Goal: Task Accomplishment & Management: Use online tool/utility

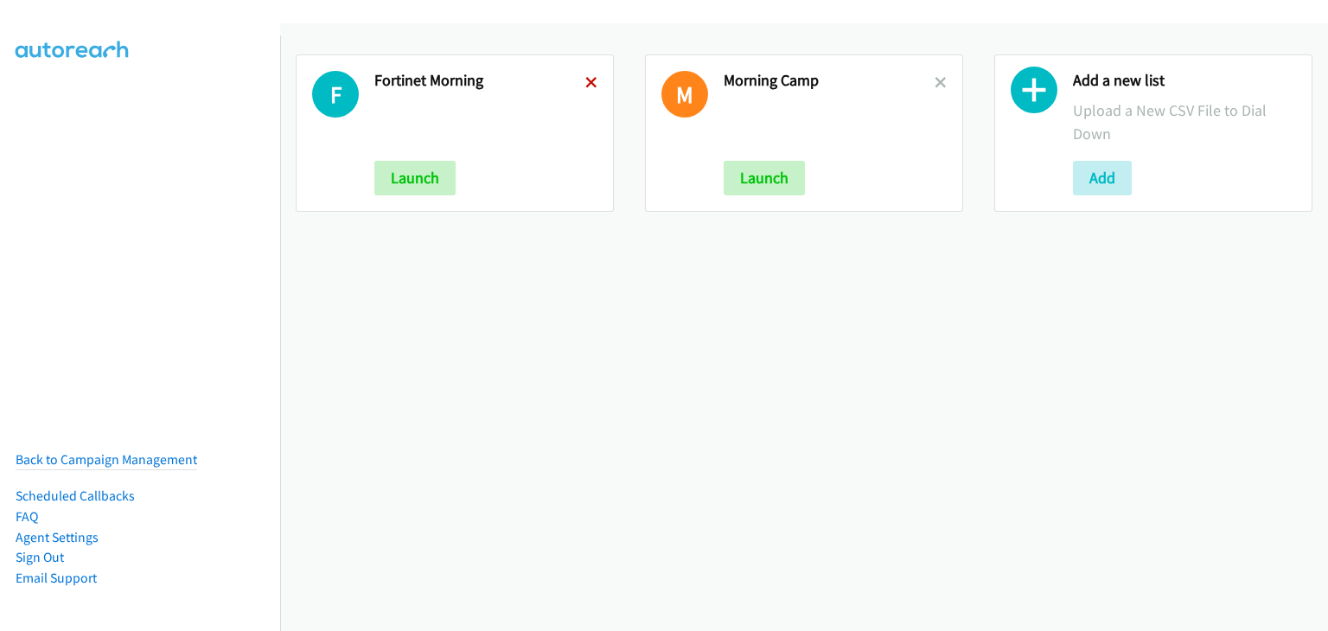
click at [585, 78] on icon at bounding box center [591, 84] width 12 height 12
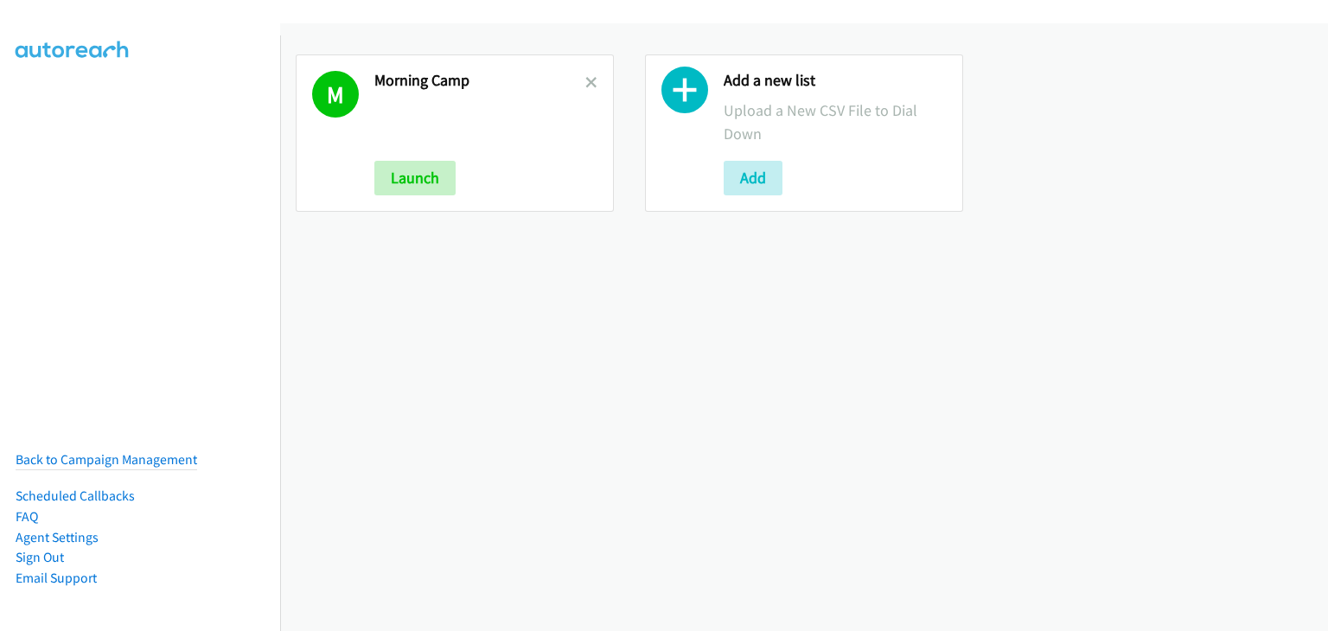
click at [585, 78] on icon at bounding box center [591, 84] width 12 height 12
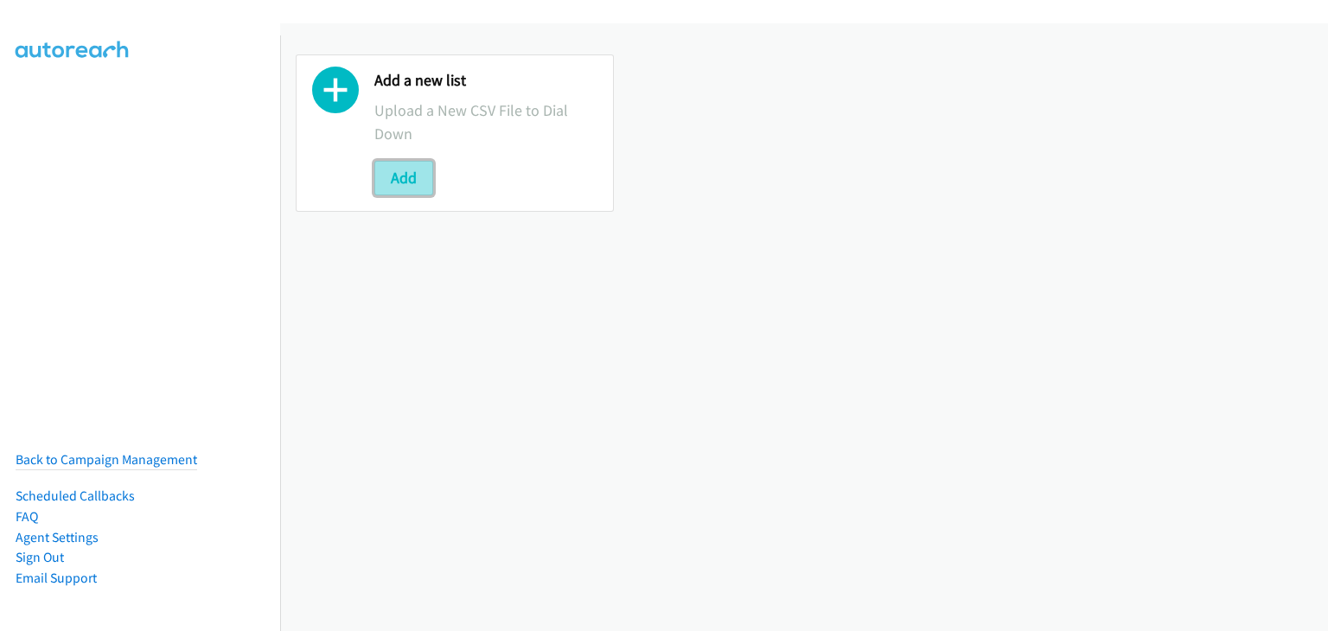
drag, startPoint x: 389, startPoint y: 180, endPoint x: 399, endPoint y: 184, distance: 10.4
click at [391, 181] on button "Add" at bounding box center [403, 178] width 59 height 35
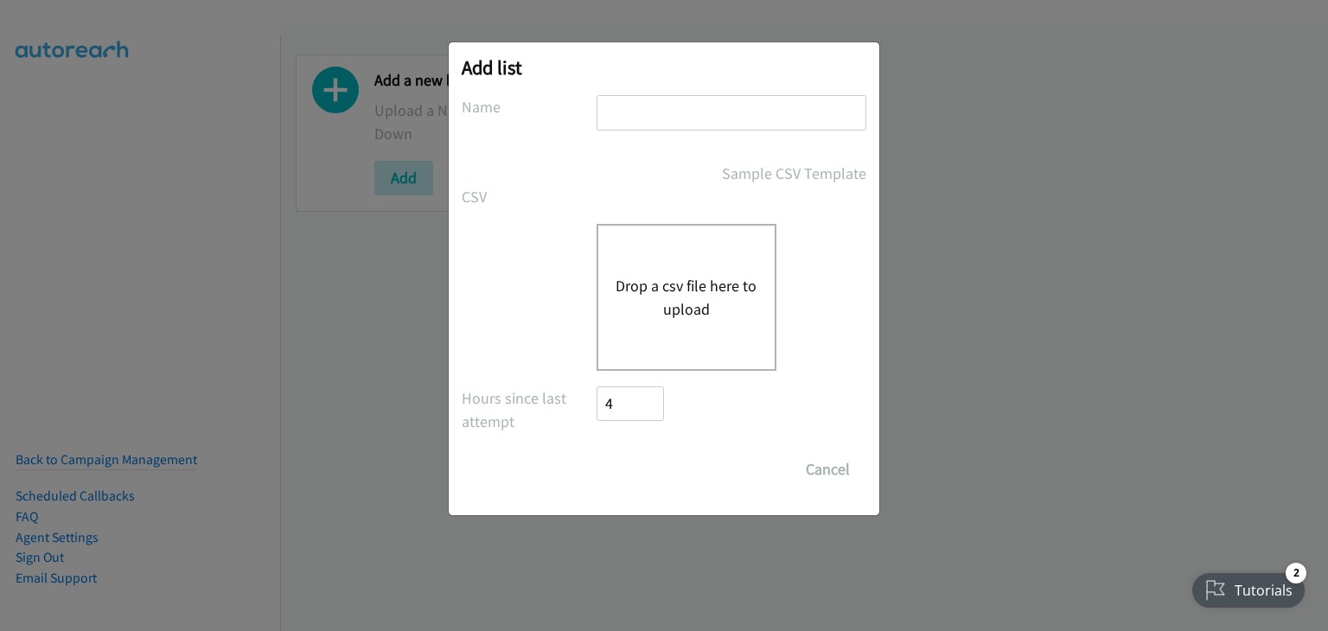
click at [654, 118] on input "text" at bounding box center [732, 112] width 270 height 35
type input "m"
type input "OT"
click at [638, 299] on button "Drop a csv file here to upload" at bounding box center [687, 297] width 142 height 47
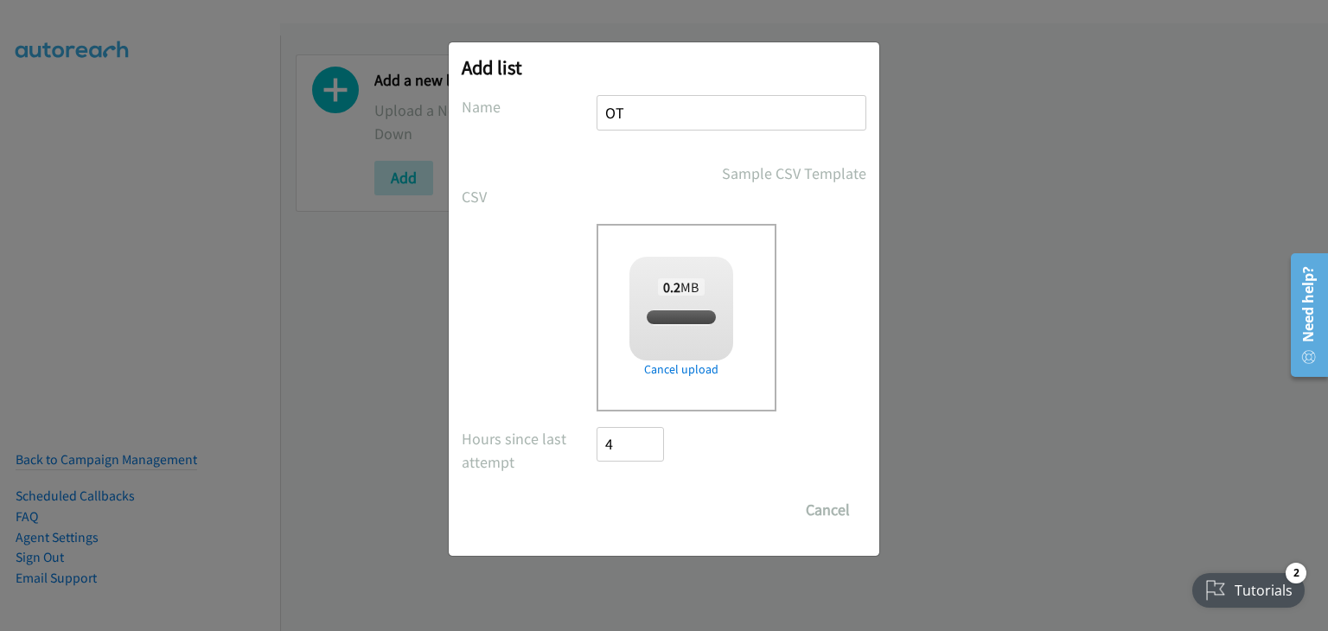
checkbox input "true"
click at [624, 491] on form "No phone fields were returned for that Report or List View Please upload a csv …" at bounding box center [664, 311] width 405 height 432
click at [627, 496] on input "Save List" at bounding box center [642, 510] width 91 height 35
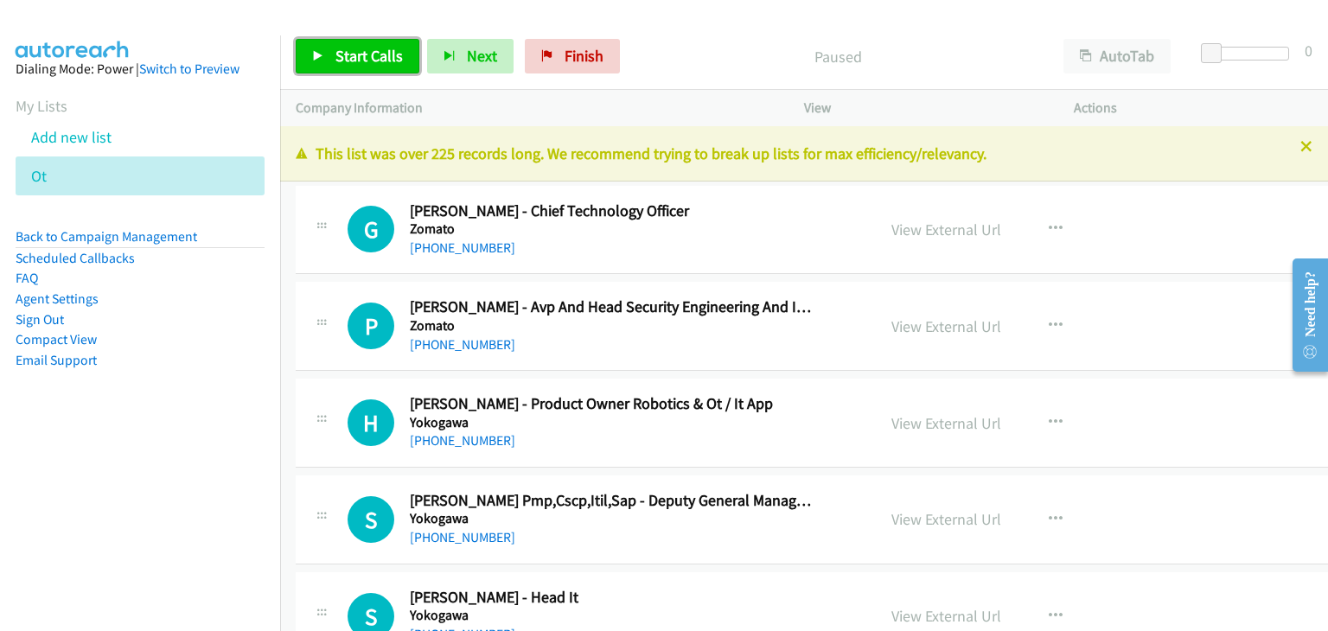
click at [357, 59] on span "Start Calls" at bounding box center [369, 56] width 67 height 20
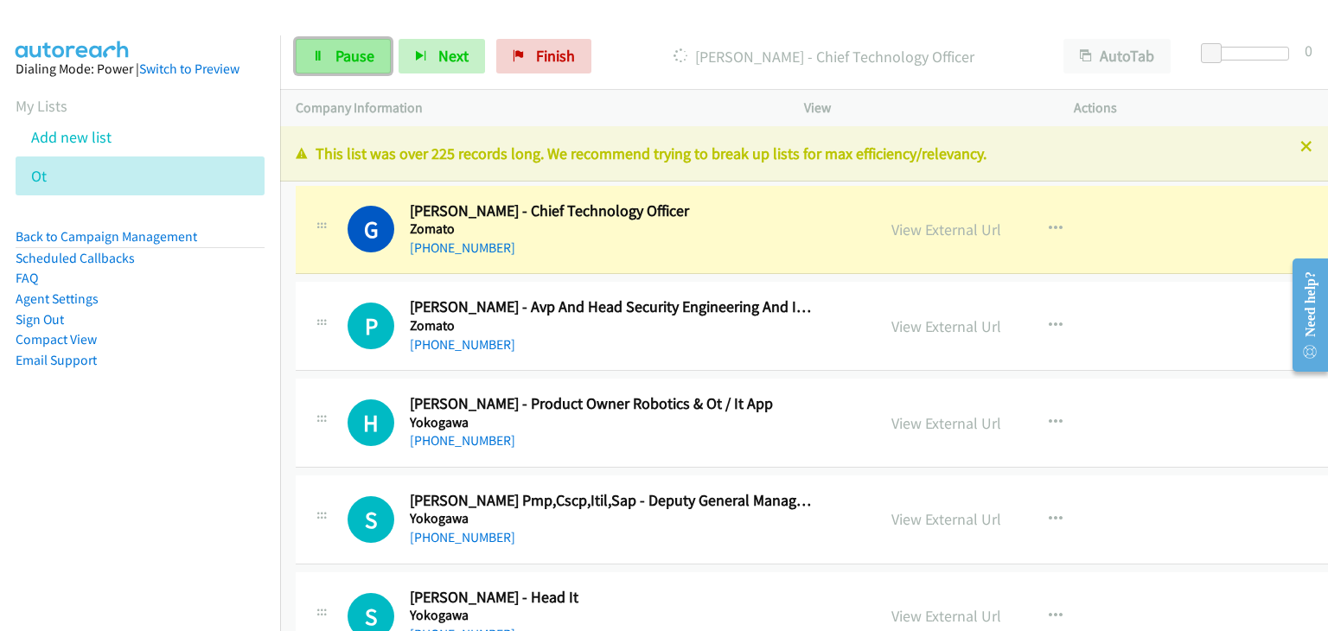
click at [349, 42] on link "Pause" at bounding box center [343, 56] width 95 height 35
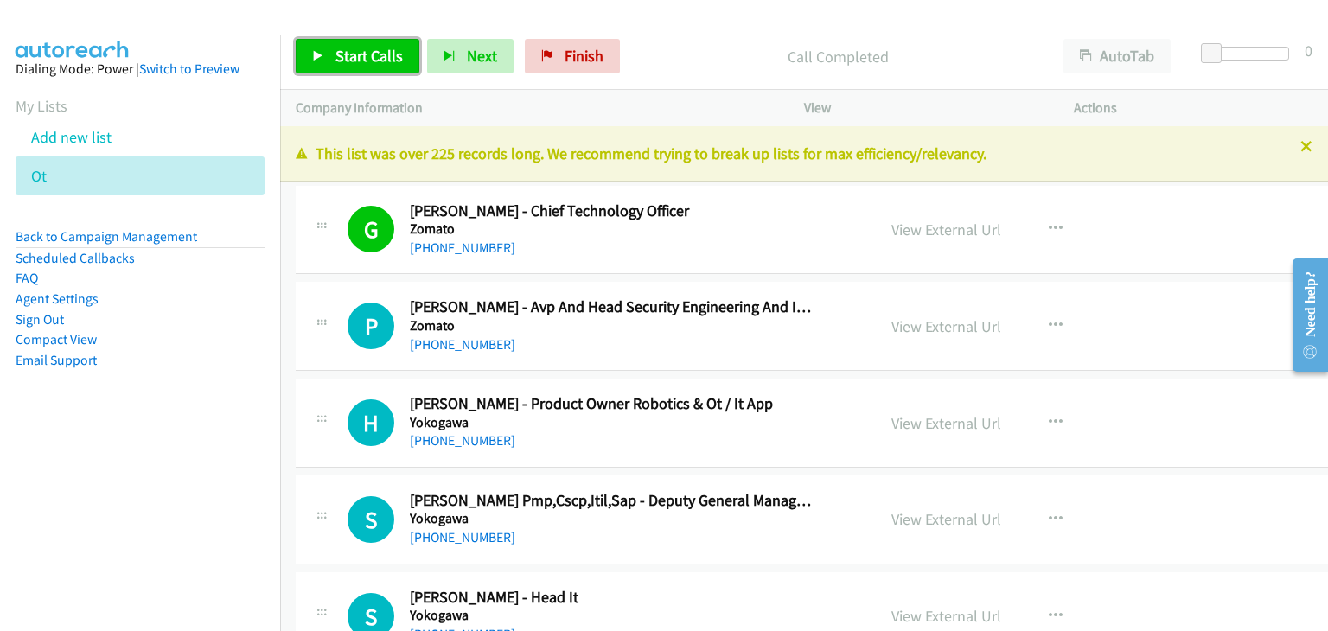
click at [327, 51] on link "Start Calls" at bounding box center [358, 56] width 124 height 35
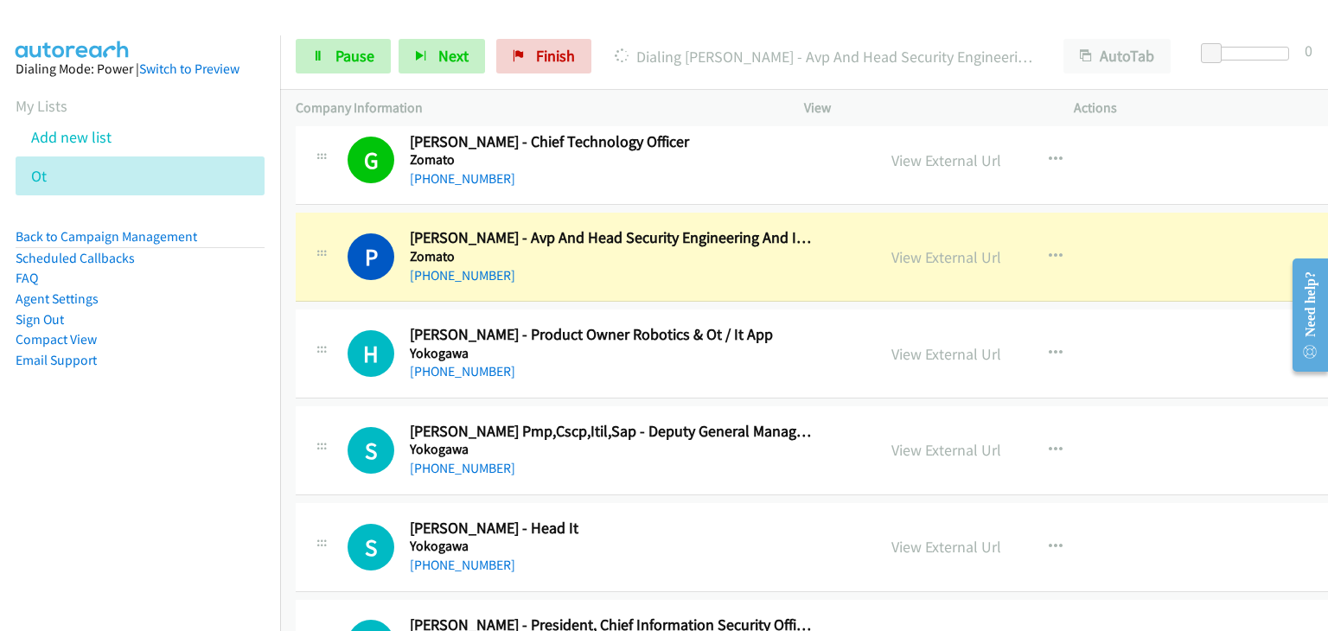
scroll to position [86, 0]
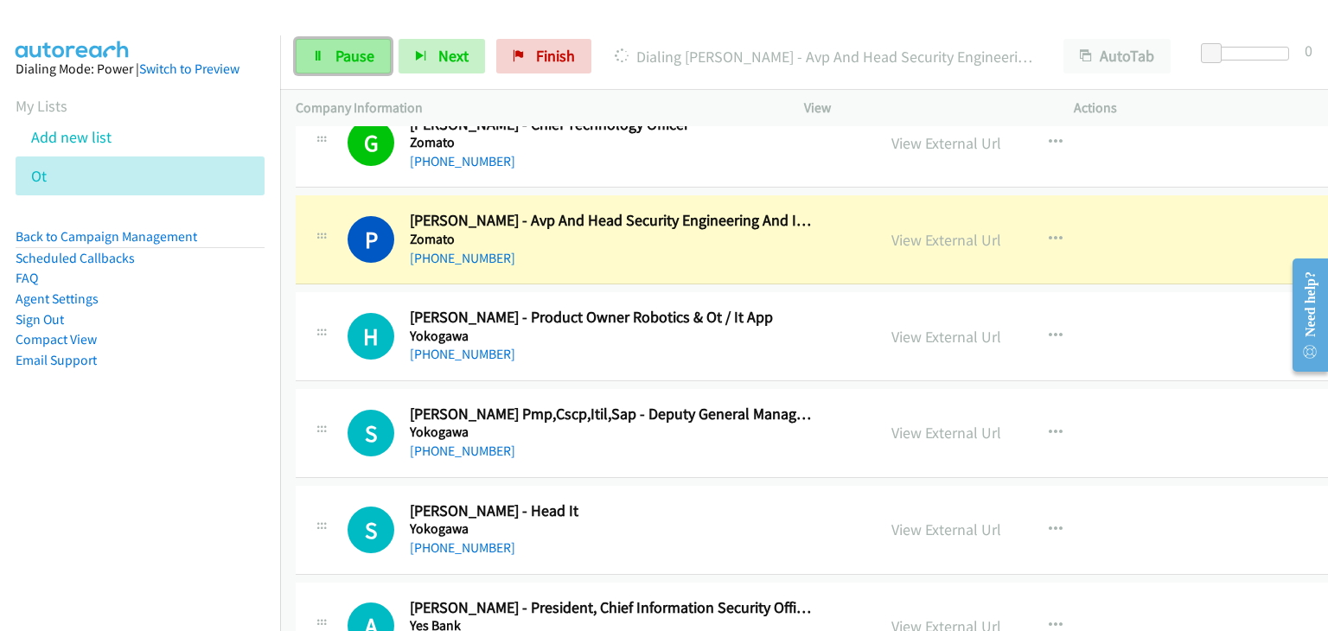
click at [349, 61] on span "Pause" at bounding box center [355, 56] width 39 height 20
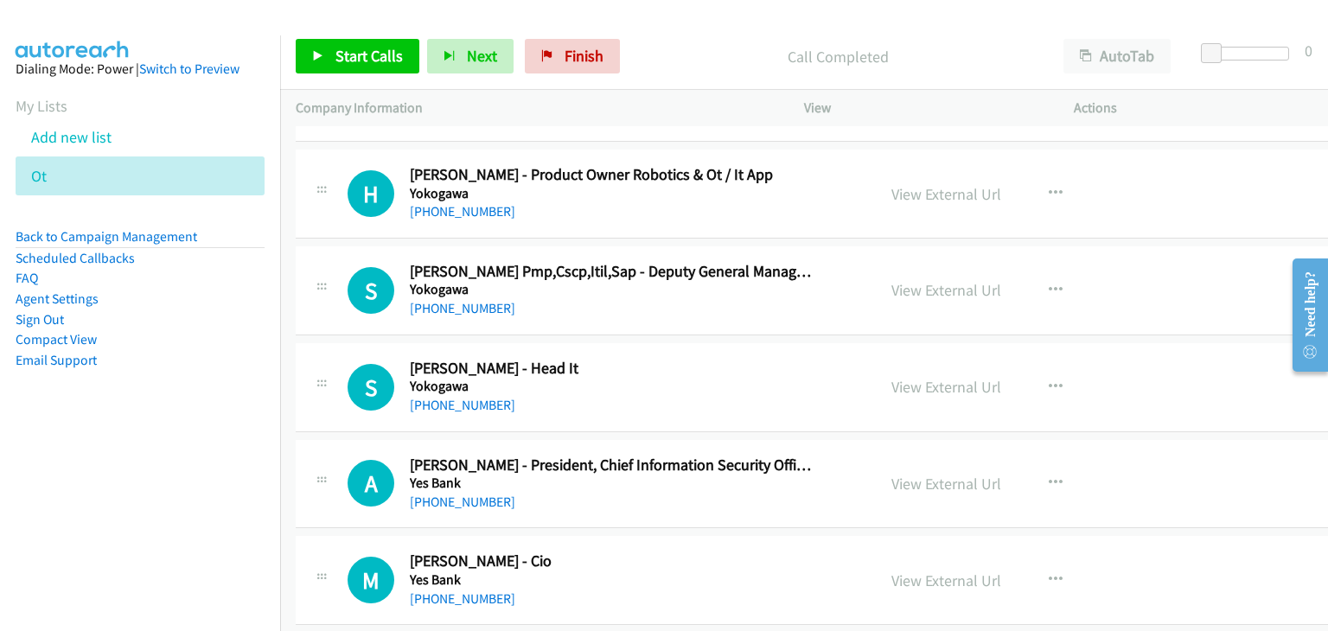
scroll to position [259, 0]
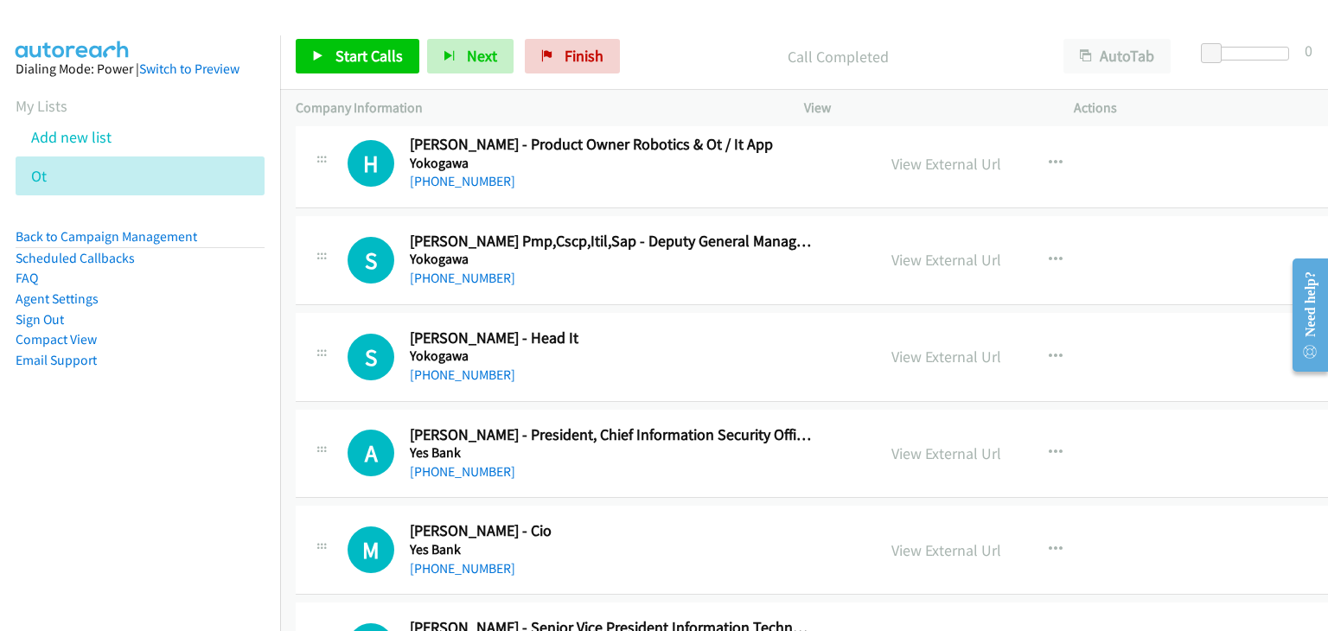
click at [773, 313] on div "S Callback Scheduled [PERSON_NAME] - Head It Yokogawa [GEOGRAPHIC_DATA]/[GEOGRA…" at bounding box center [844, 357] width 1097 height 89
click at [1040, 342] on button "button" at bounding box center [1056, 357] width 47 height 35
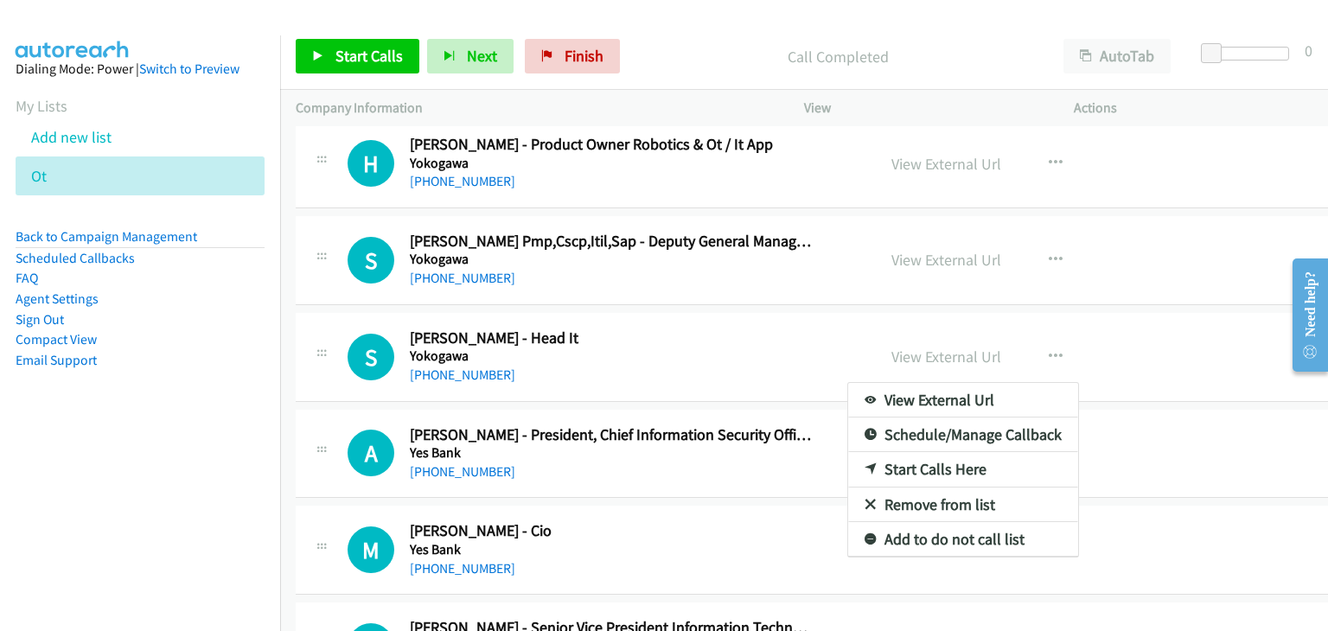
click at [919, 461] on link "Start Calls Here" at bounding box center [963, 469] width 230 height 35
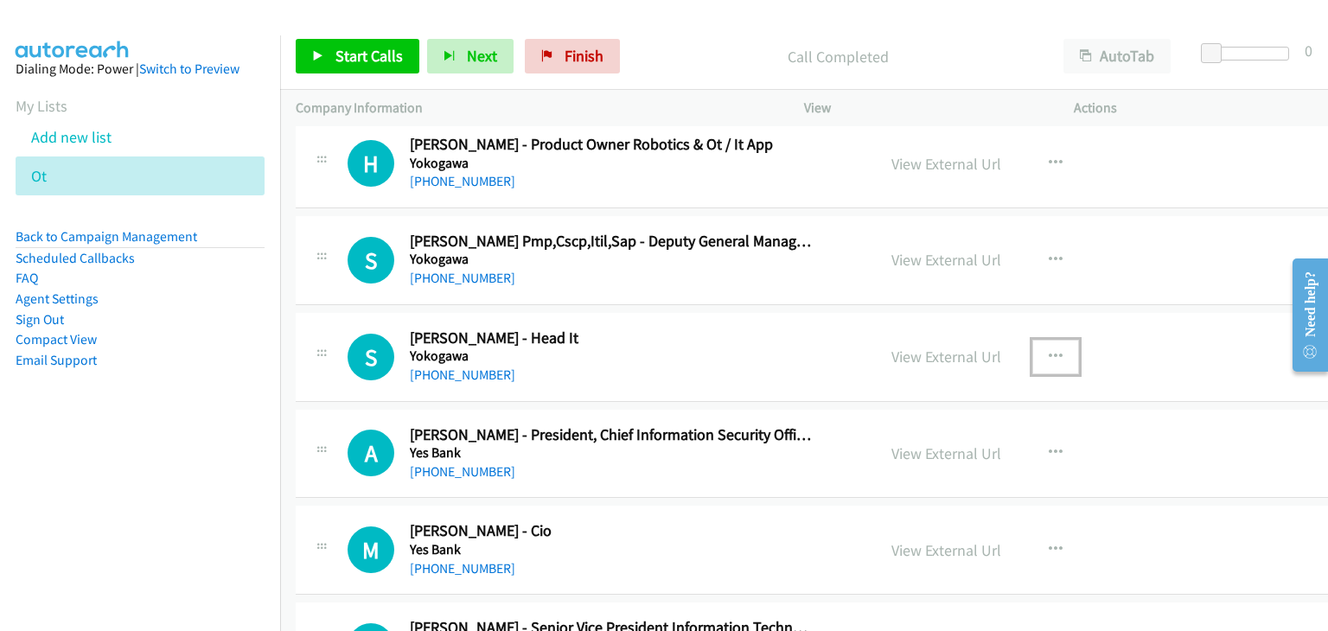
click at [1049, 361] on icon "button" at bounding box center [1056, 357] width 14 height 14
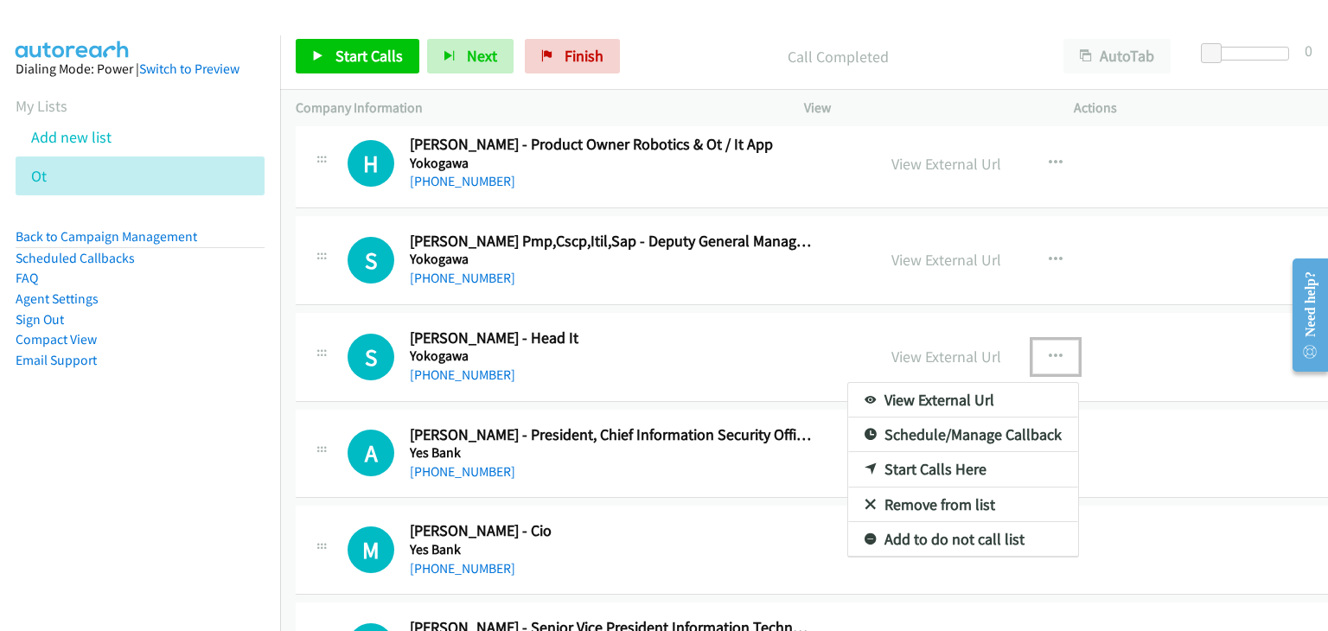
click at [893, 467] on link "Start Calls Here" at bounding box center [963, 469] width 230 height 35
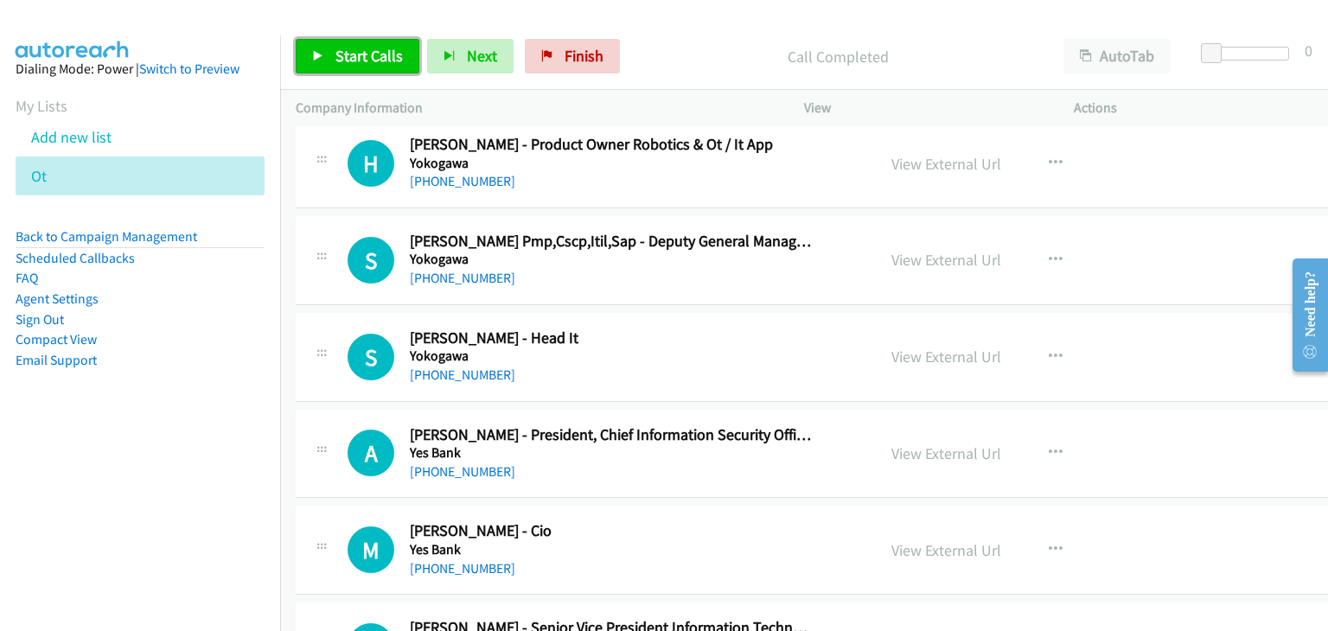
click at [336, 56] on span "Start Calls" at bounding box center [369, 56] width 67 height 20
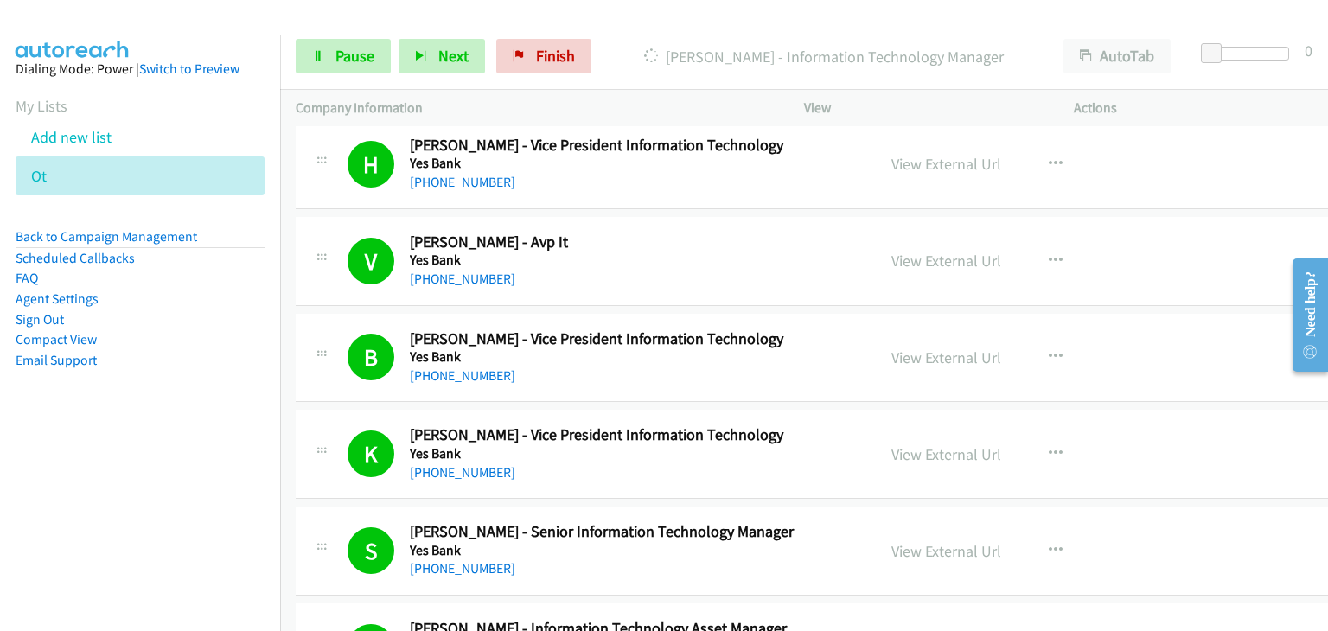
scroll to position [2508, 0]
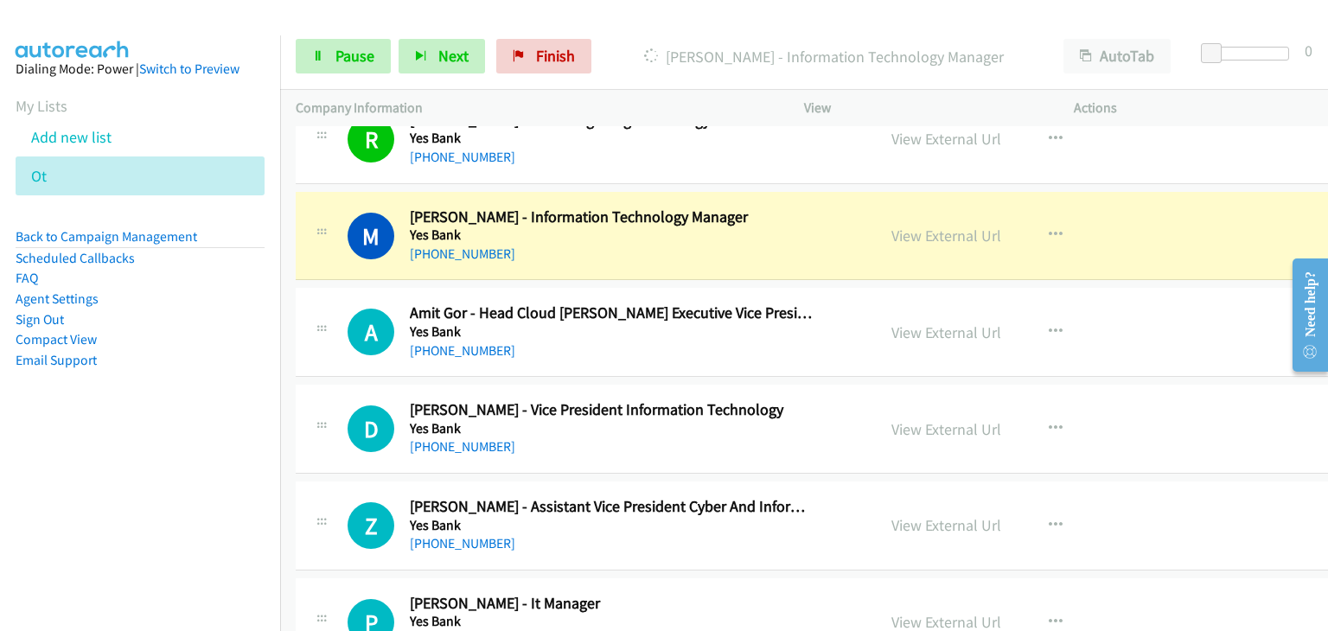
click at [793, 329] on h5 "Yes Bank" at bounding box center [612, 331] width 404 height 17
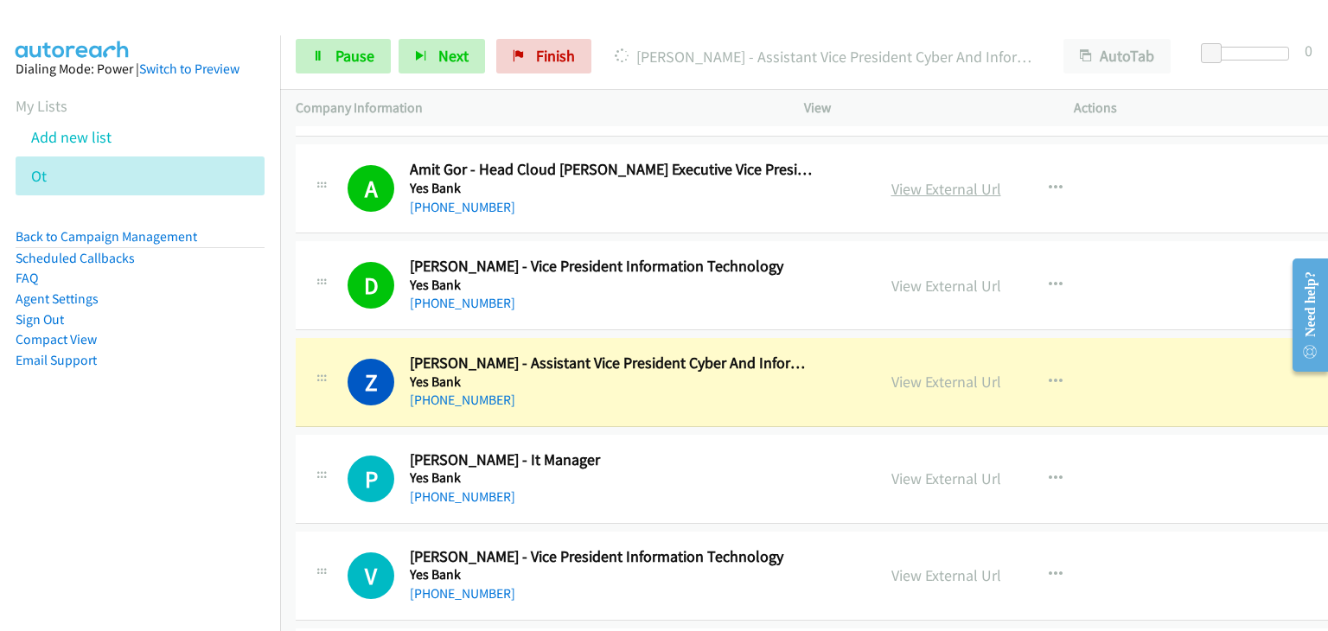
scroll to position [2681, 0]
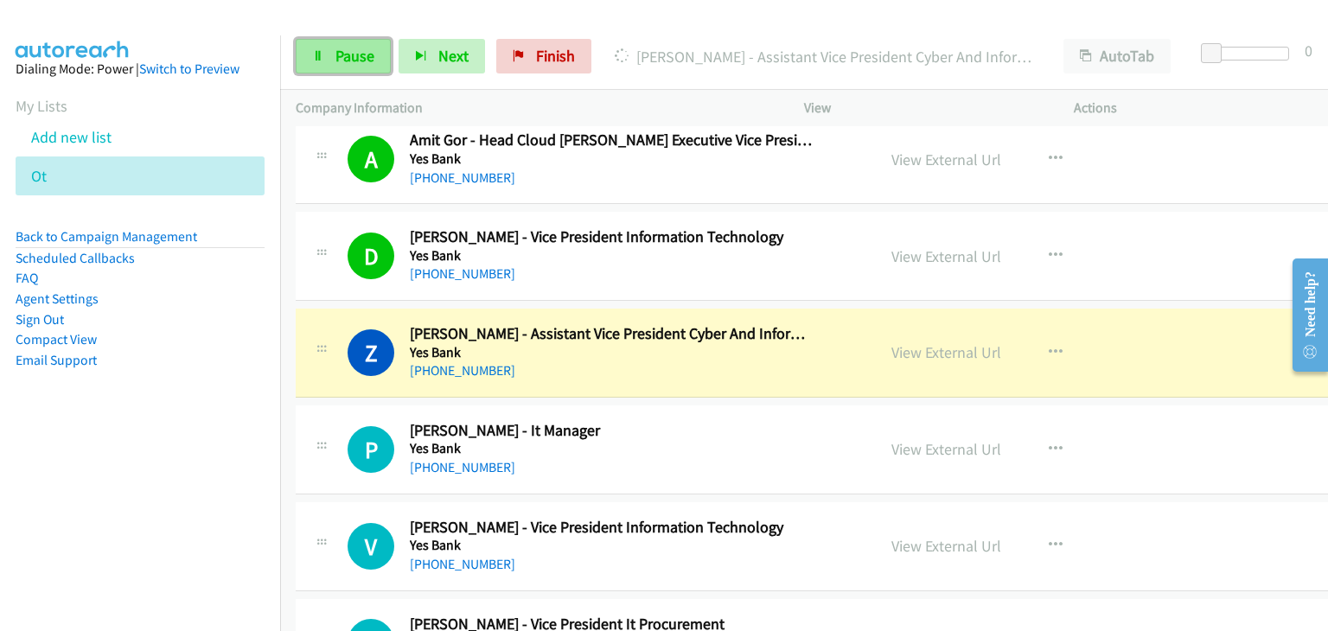
click at [315, 57] on icon at bounding box center [318, 57] width 12 height 12
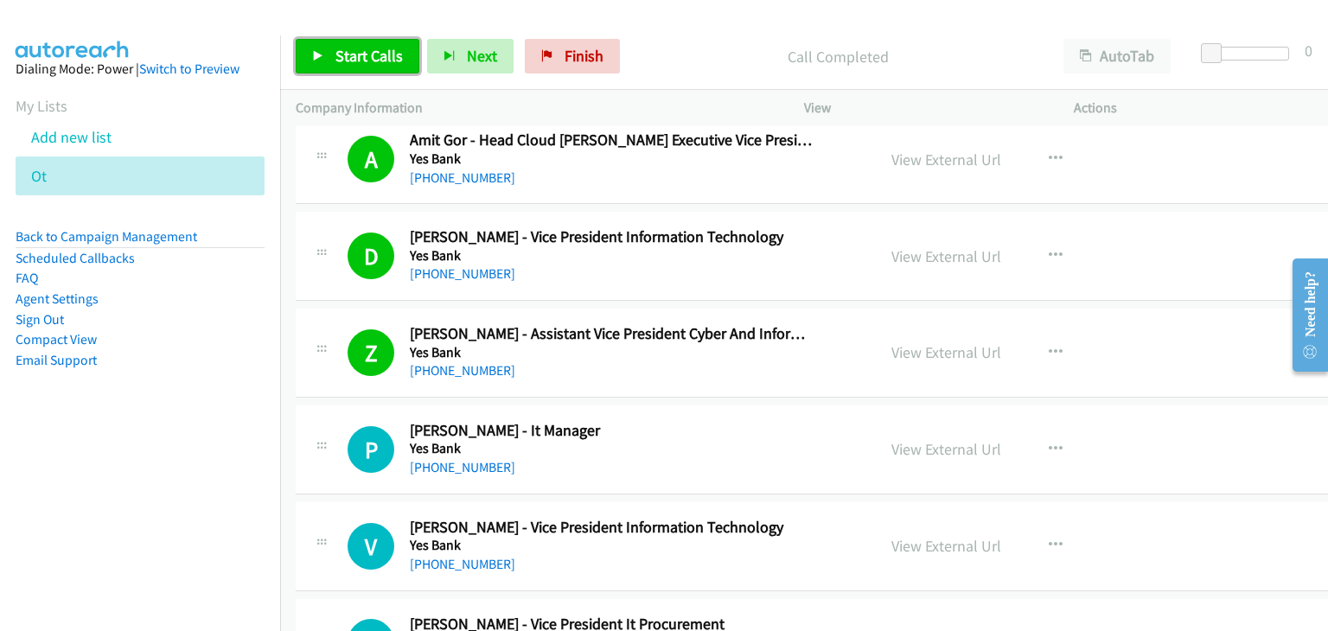
click at [346, 54] on span "Start Calls" at bounding box center [369, 56] width 67 height 20
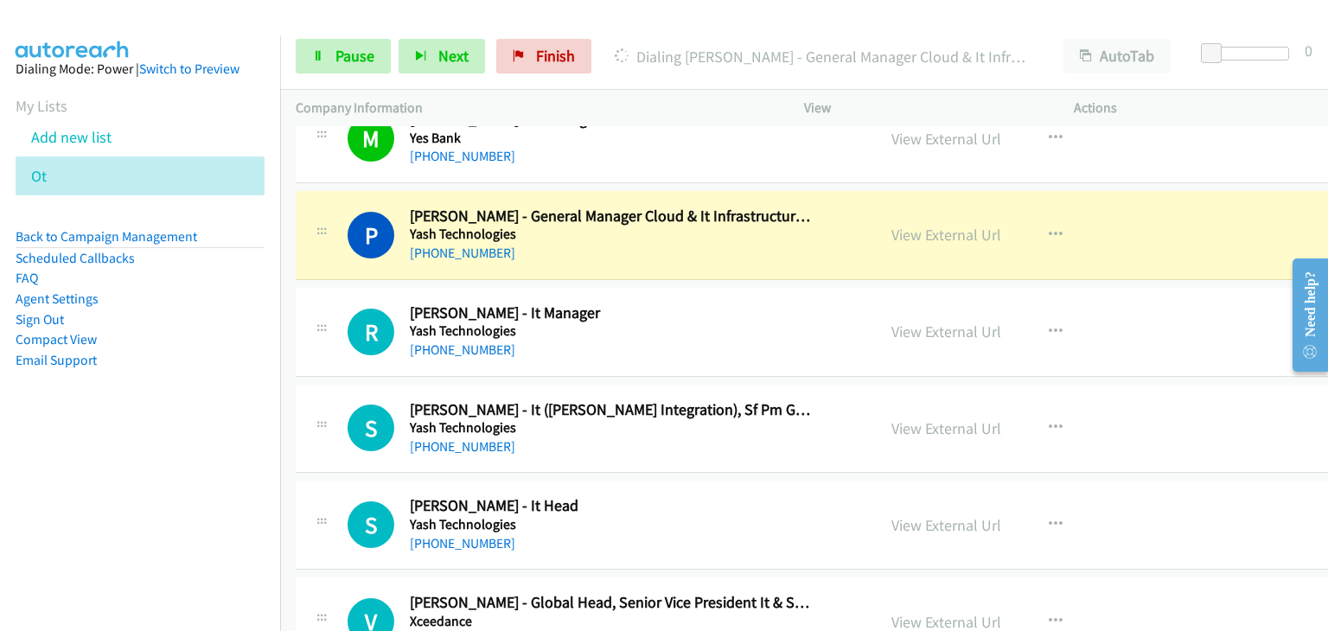
scroll to position [3373, 0]
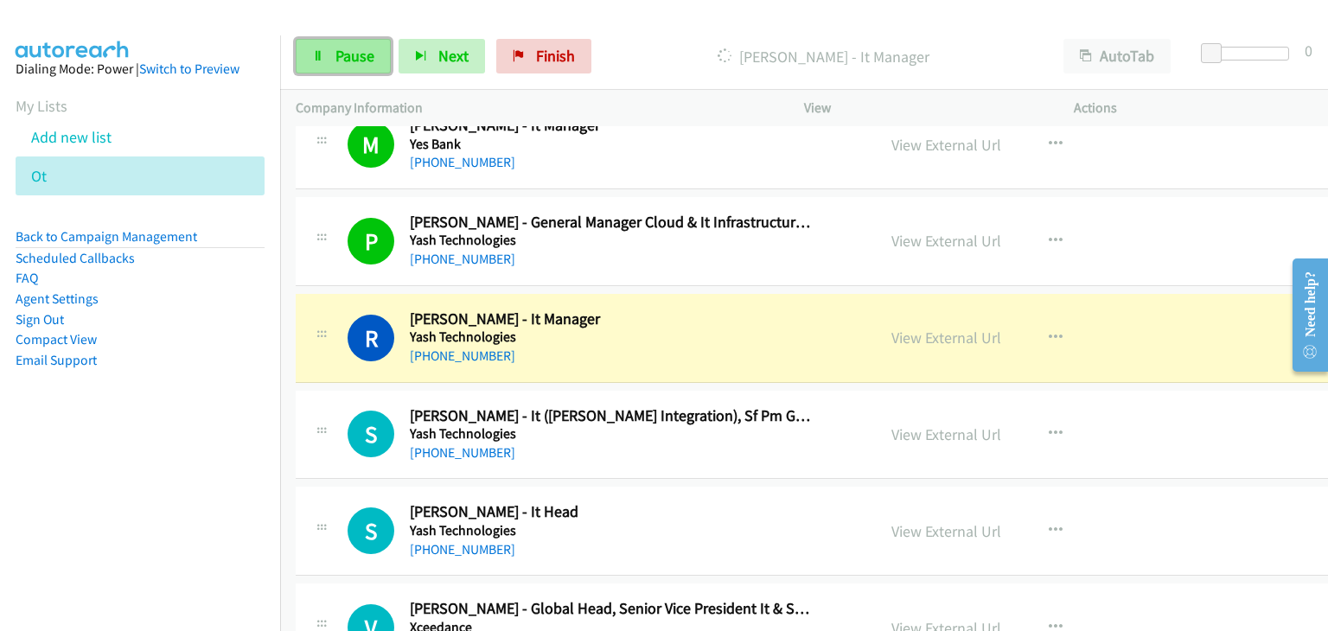
click at [349, 64] on span "Pause" at bounding box center [355, 56] width 39 height 20
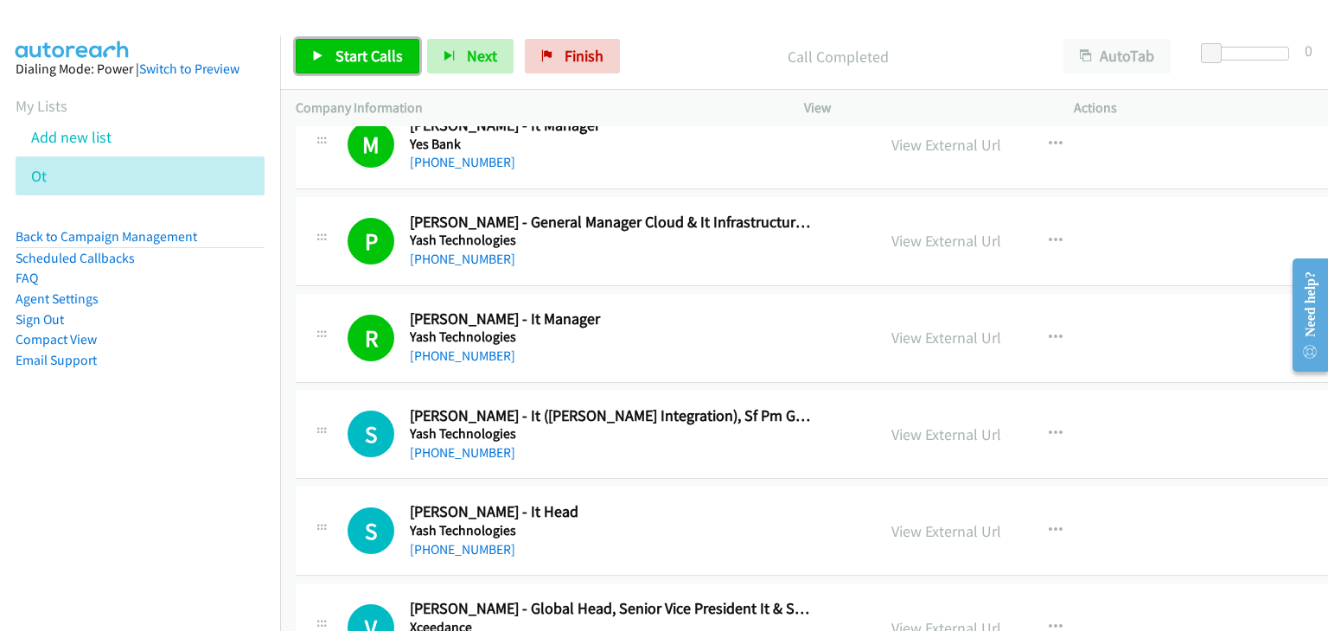
click at [328, 61] on link "Start Calls" at bounding box center [358, 56] width 124 height 35
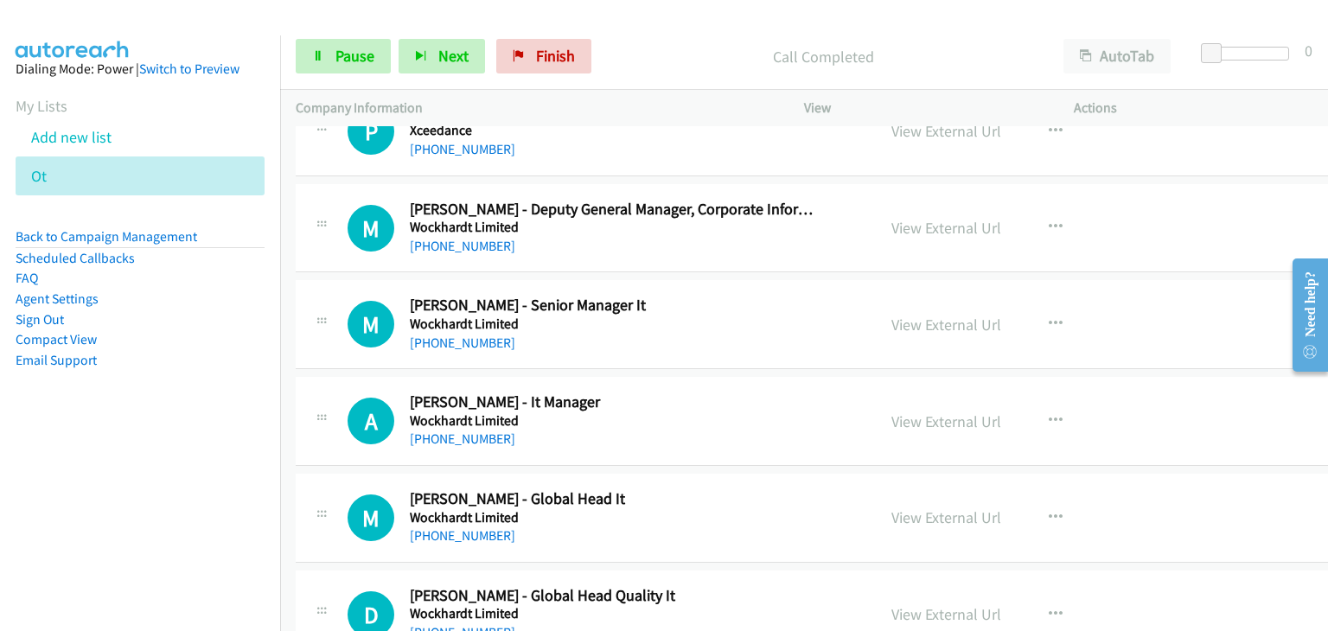
scroll to position [3892, 0]
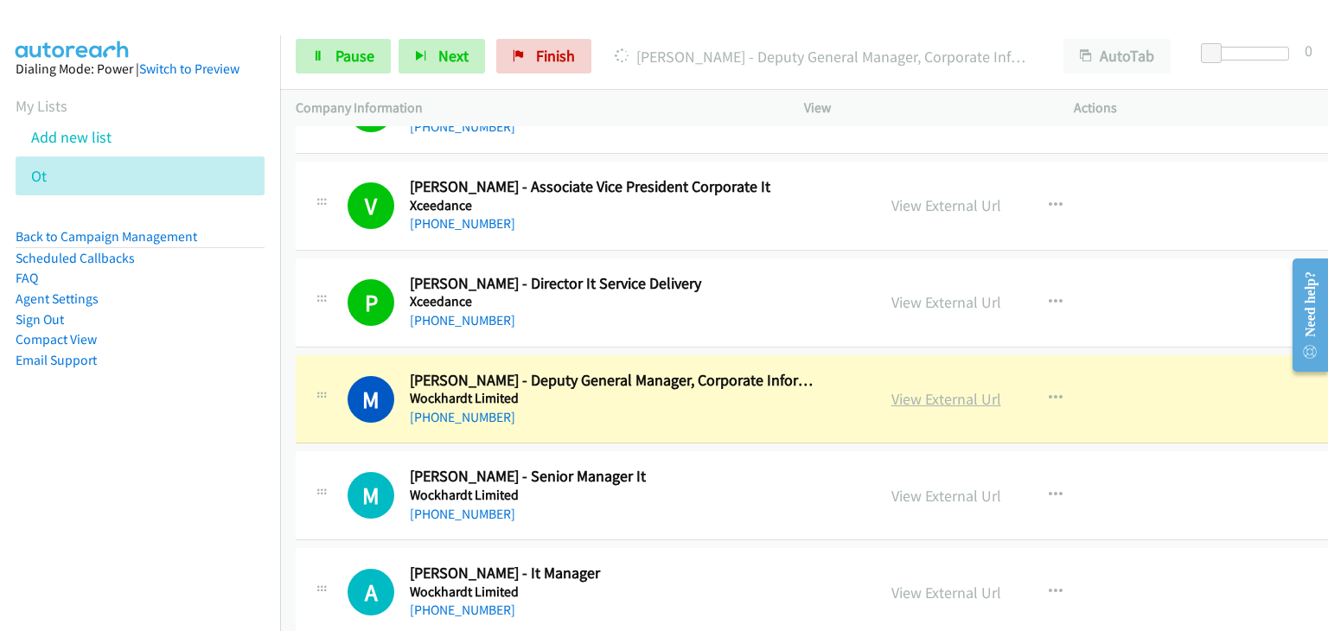
drag, startPoint x: 941, startPoint y: 386, endPoint x: 949, endPoint y: 391, distance: 9.4
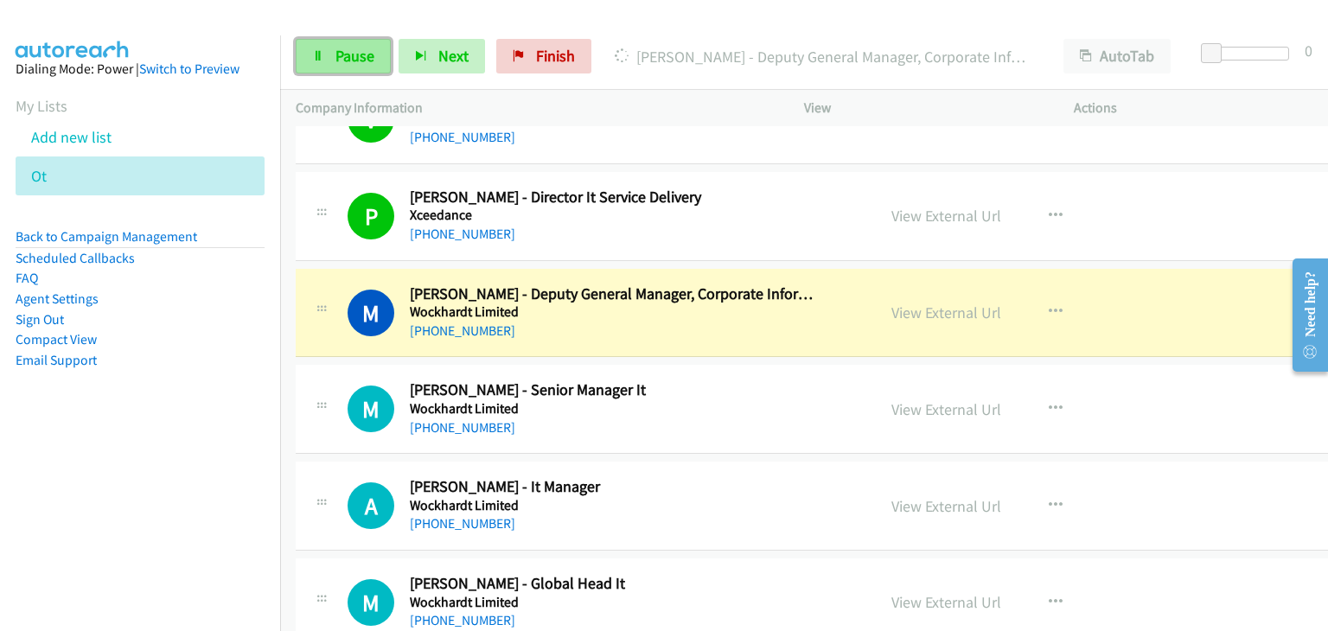
click at [318, 56] on icon at bounding box center [318, 57] width 12 height 12
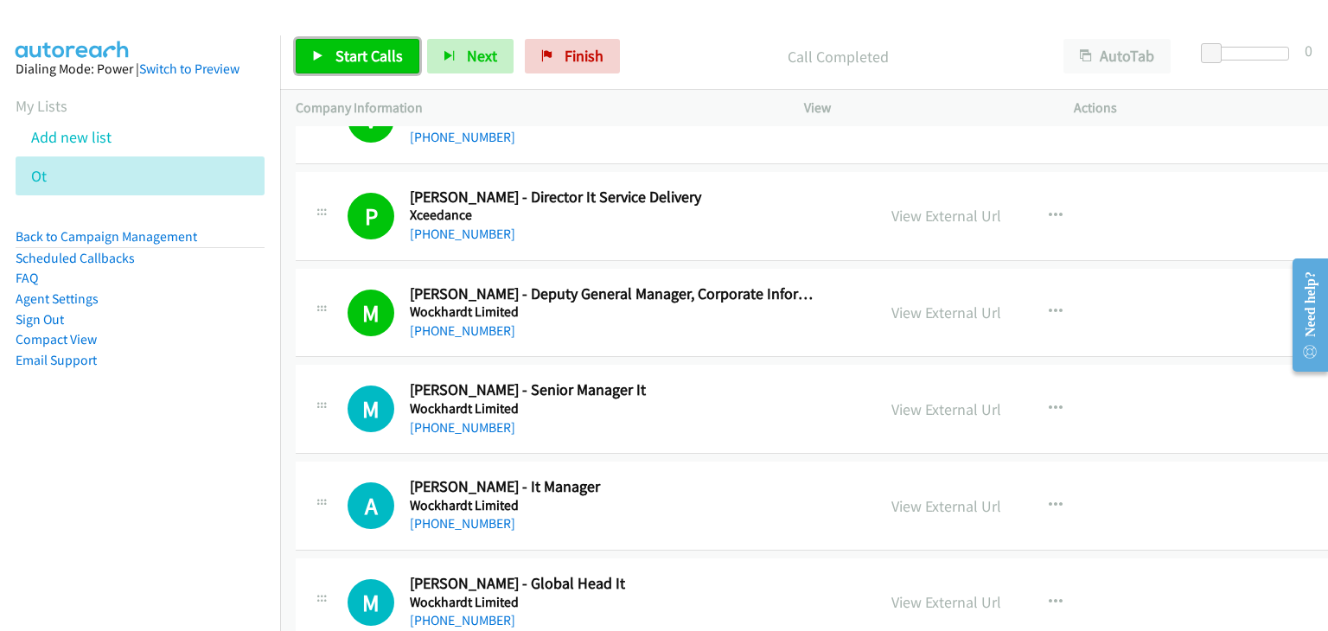
click at [402, 53] on link "Start Calls" at bounding box center [358, 56] width 124 height 35
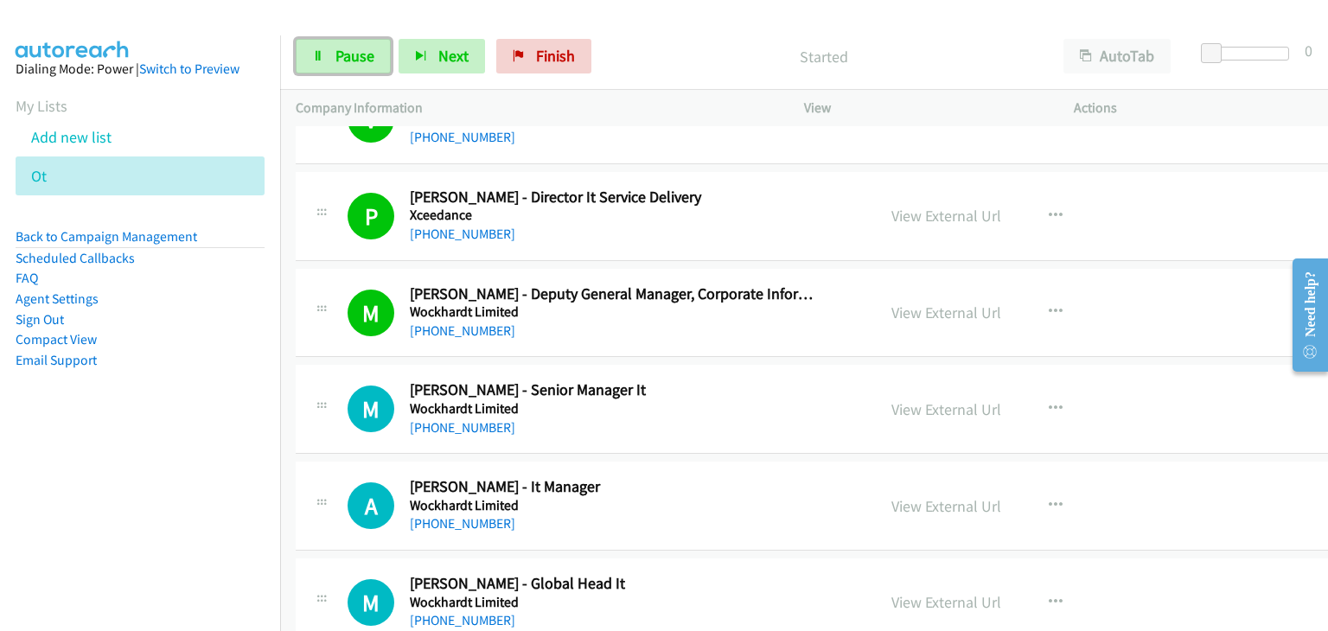
click at [338, 53] on span "Pause" at bounding box center [355, 56] width 39 height 20
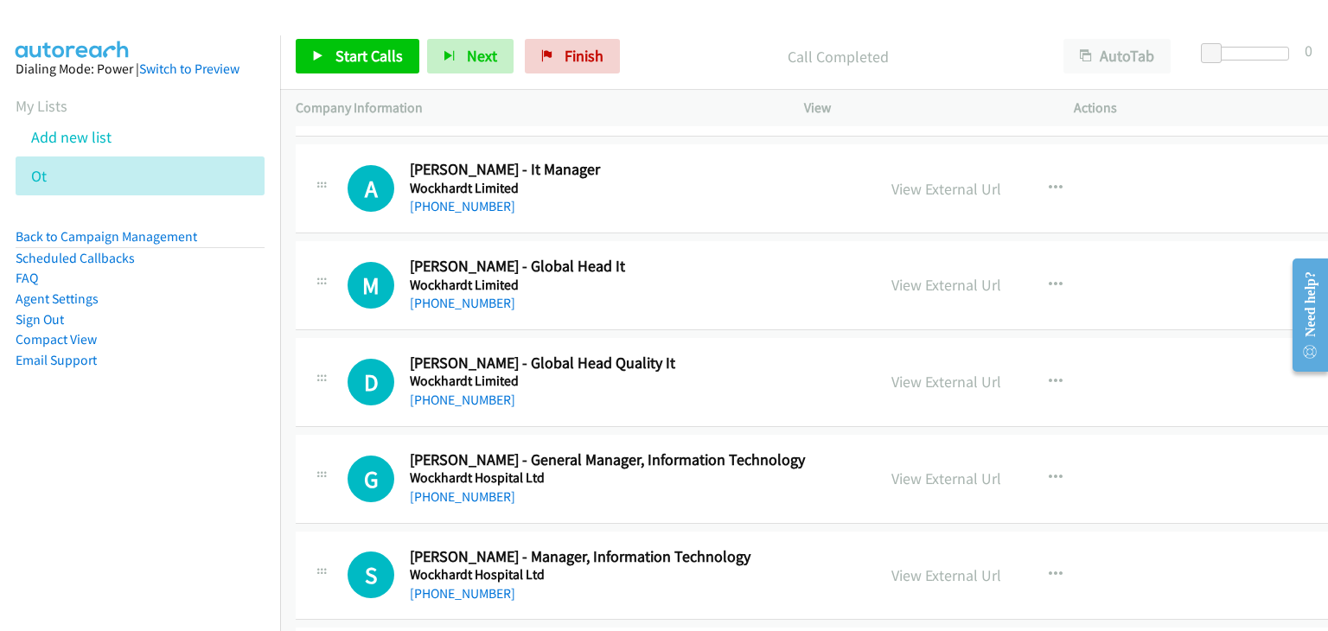
scroll to position [4324, 0]
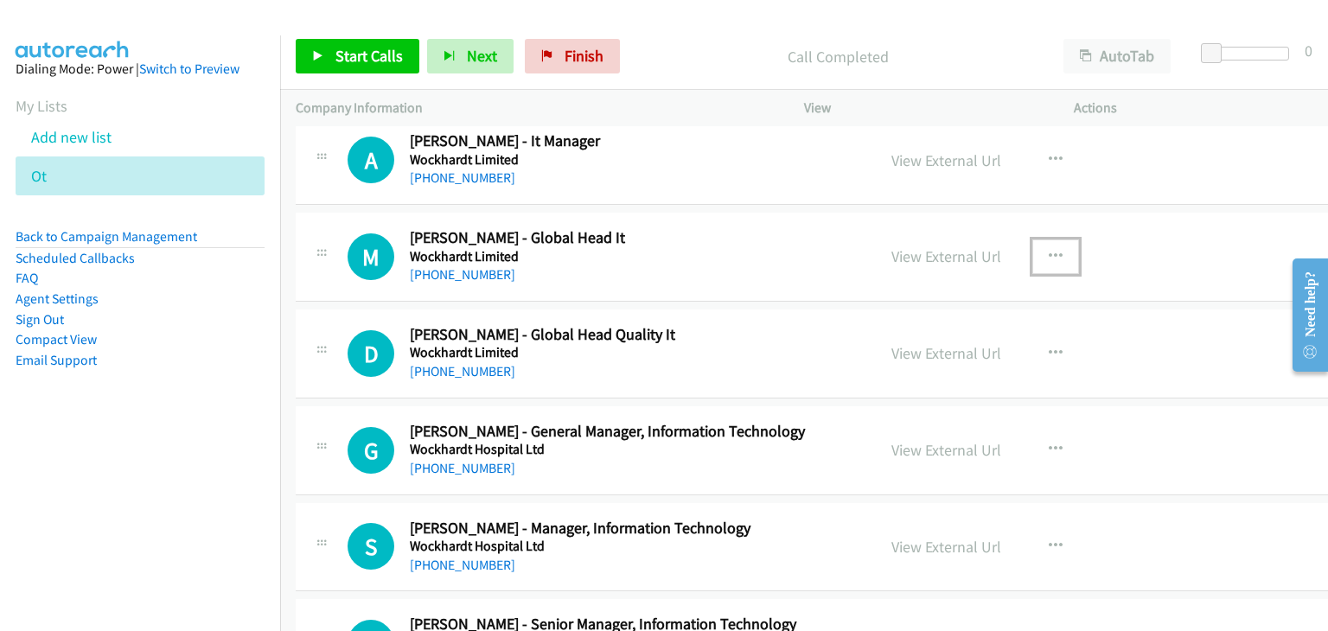
click at [1049, 250] on icon "button" at bounding box center [1056, 257] width 14 height 14
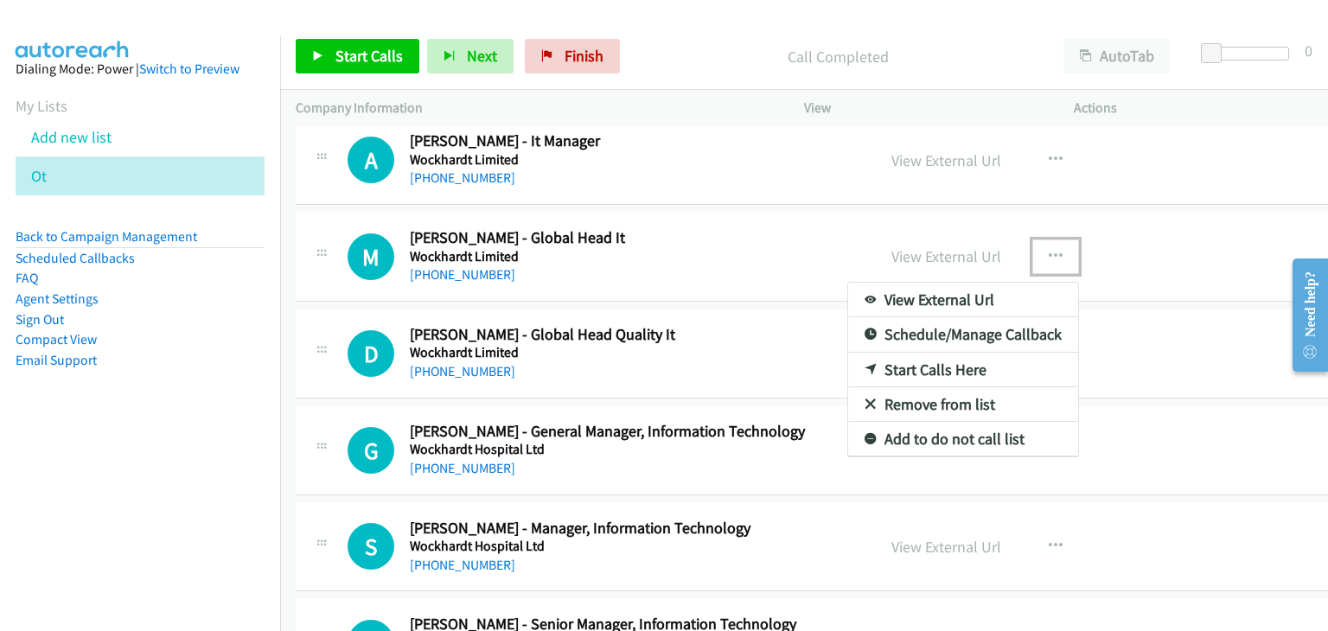
click at [949, 360] on link "Start Calls Here" at bounding box center [963, 370] width 230 height 35
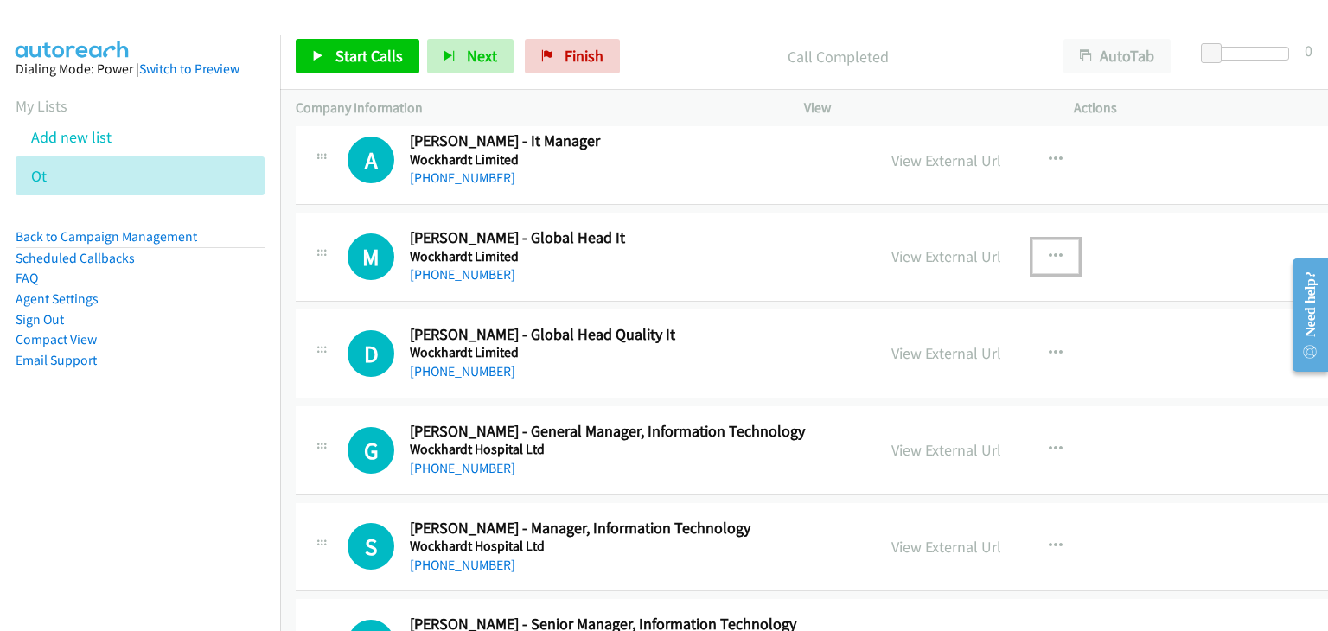
click at [1033, 245] on button "button" at bounding box center [1056, 257] width 47 height 35
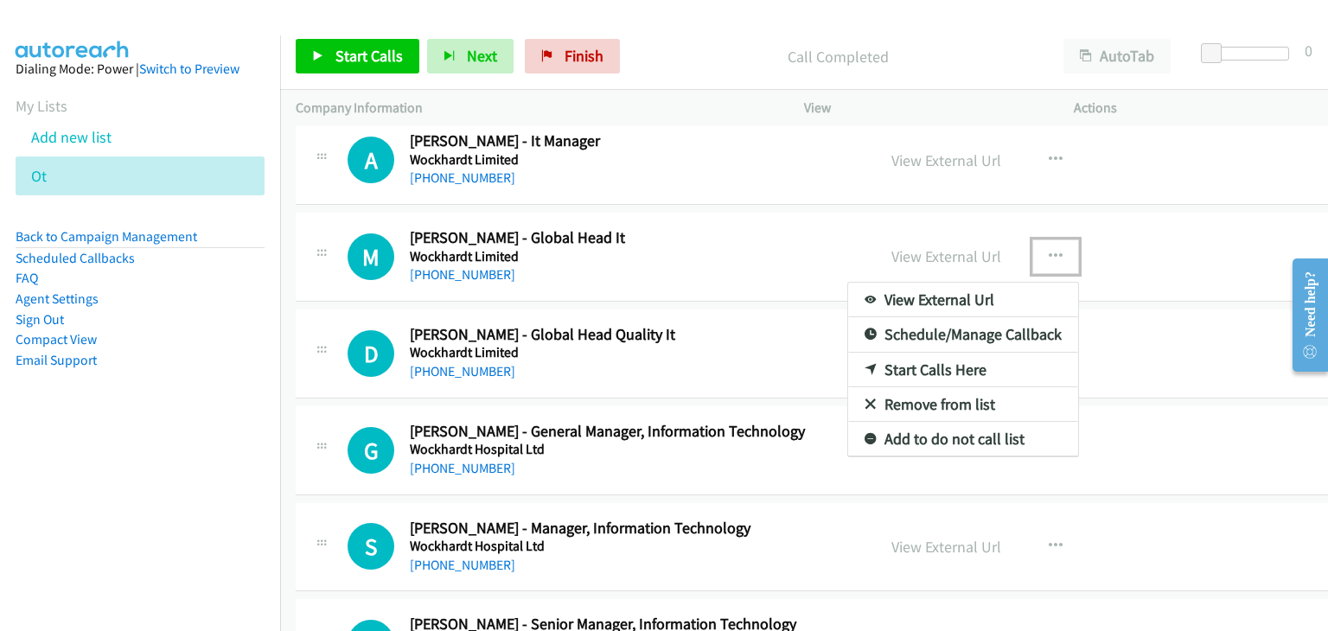
click at [875, 360] on link "Start Calls Here" at bounding box center [963, 370] width 230 height 35
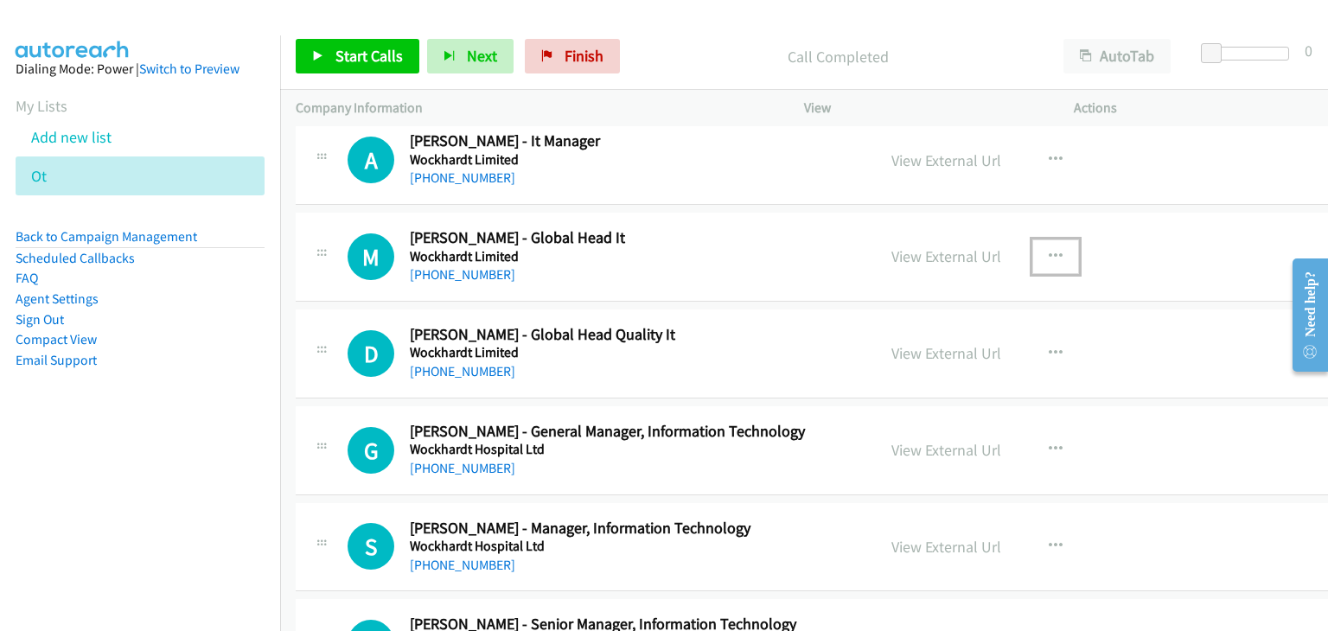
click at [1049, 250] on icon "button" at bounding box center [1056, 257] width 14 height 14
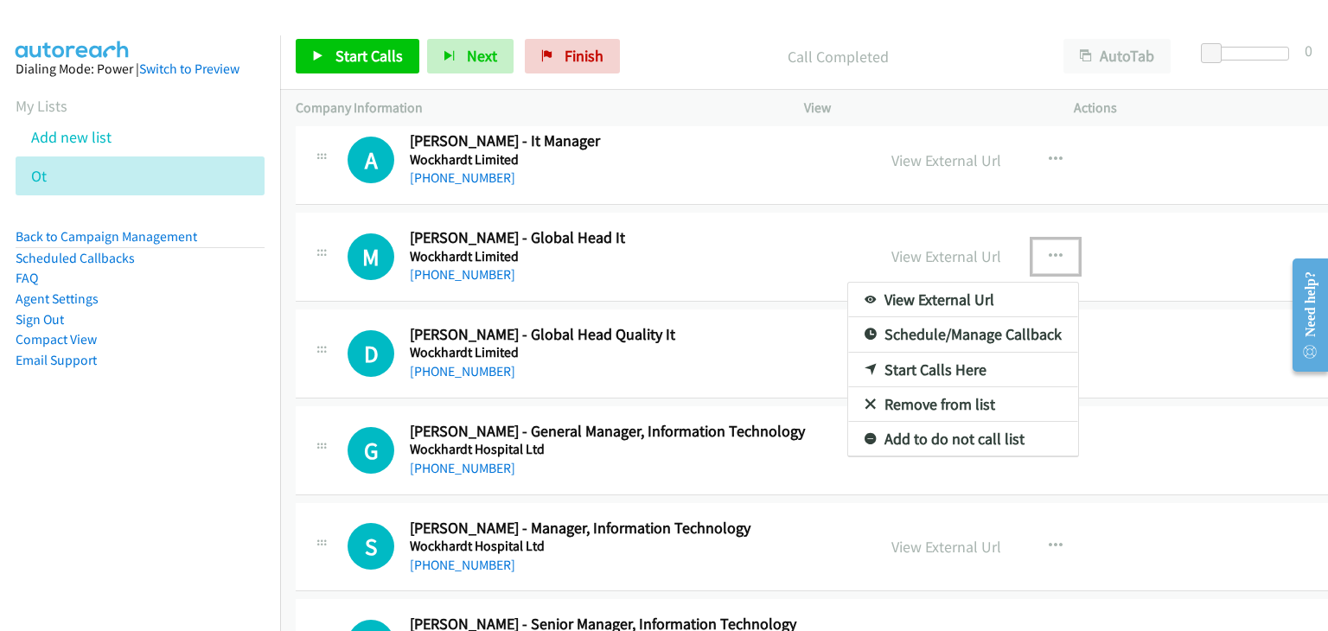
click at [922, 357] on link "Start Calls Here" at bounding box center [963, 370] width 230 height 35
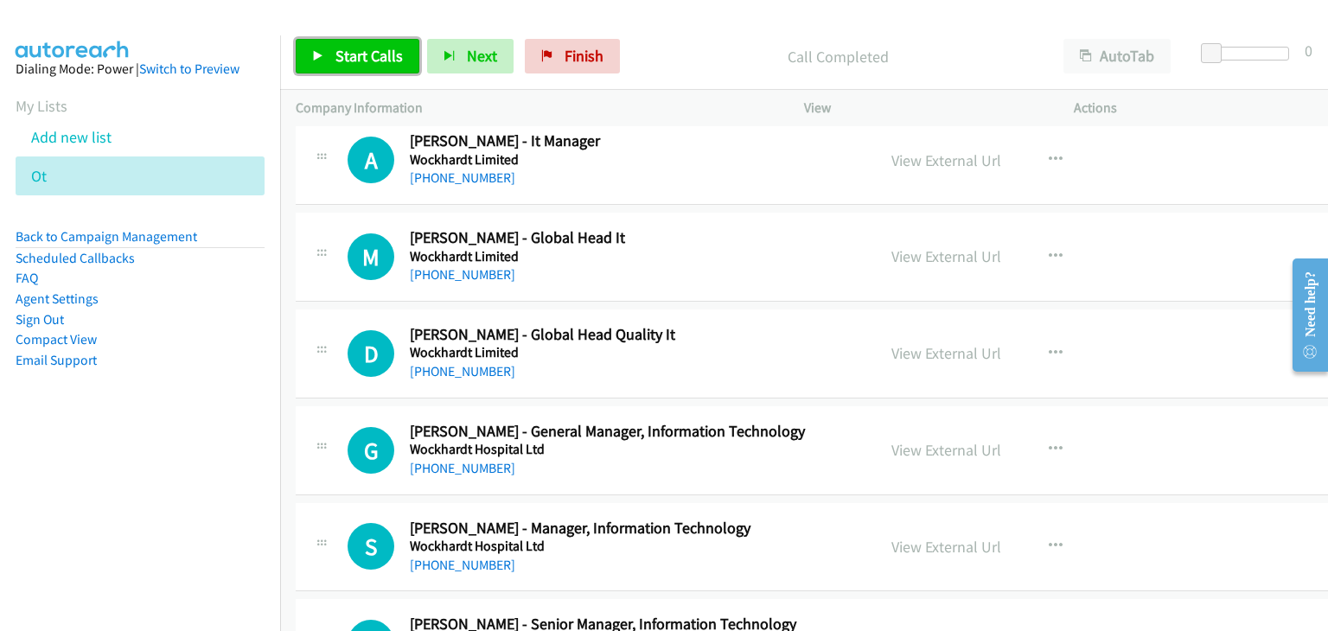
drag, startPoint x: 319, startPoint y: 54, endPoint x: 346, endPoint y: 71, distance: 31.9
click at [320, 54] on icon at bounding box center [318, 57] width 12 height 12
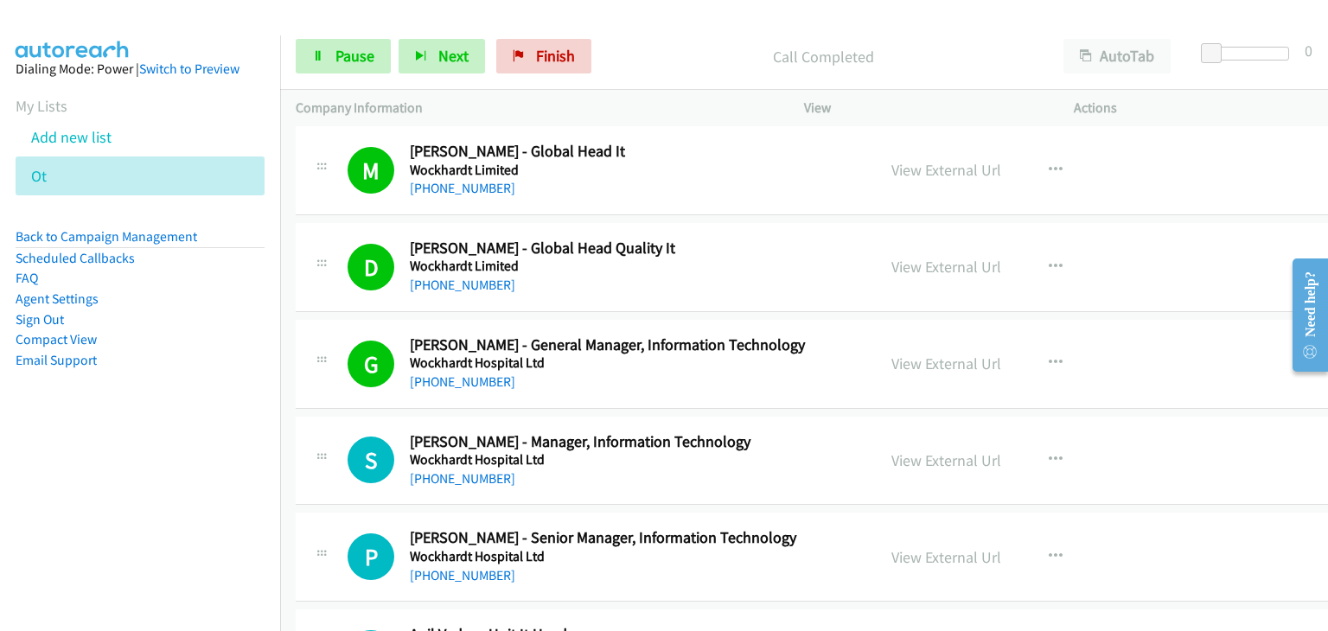
scroll to position [4497, 0]
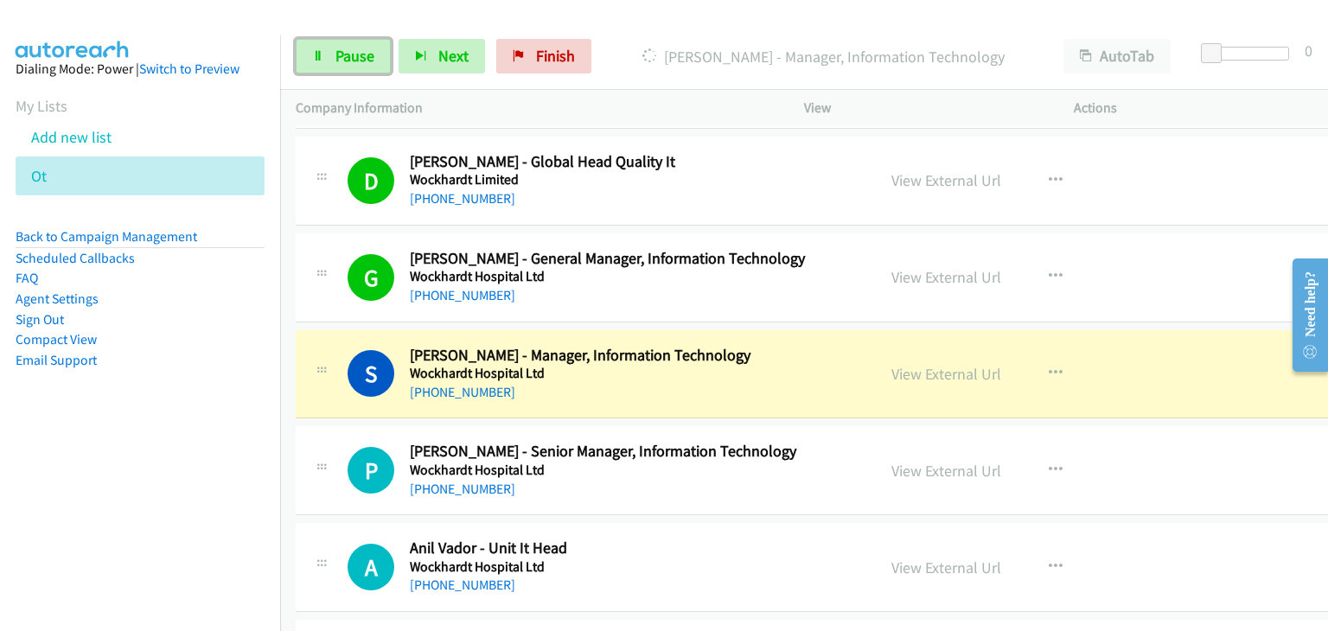
click at [339, 50] on span "Pause" at bounding box center [355, 56] width 39 height 20
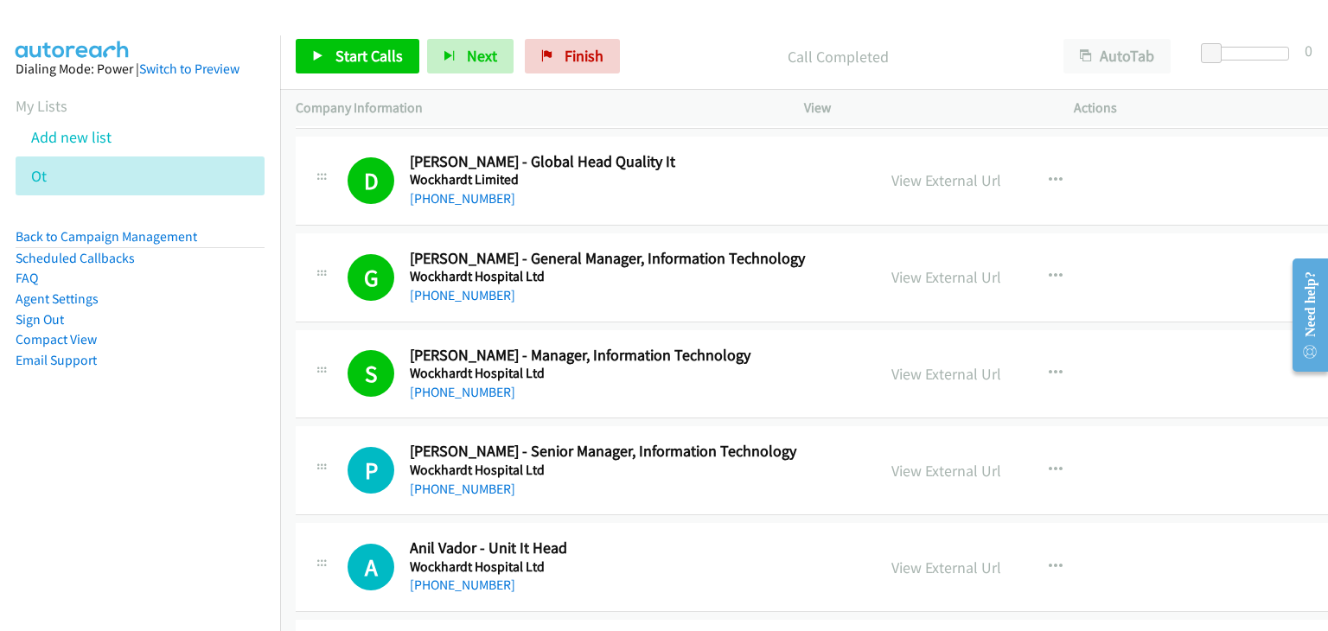
scroll to position [4843, 0]
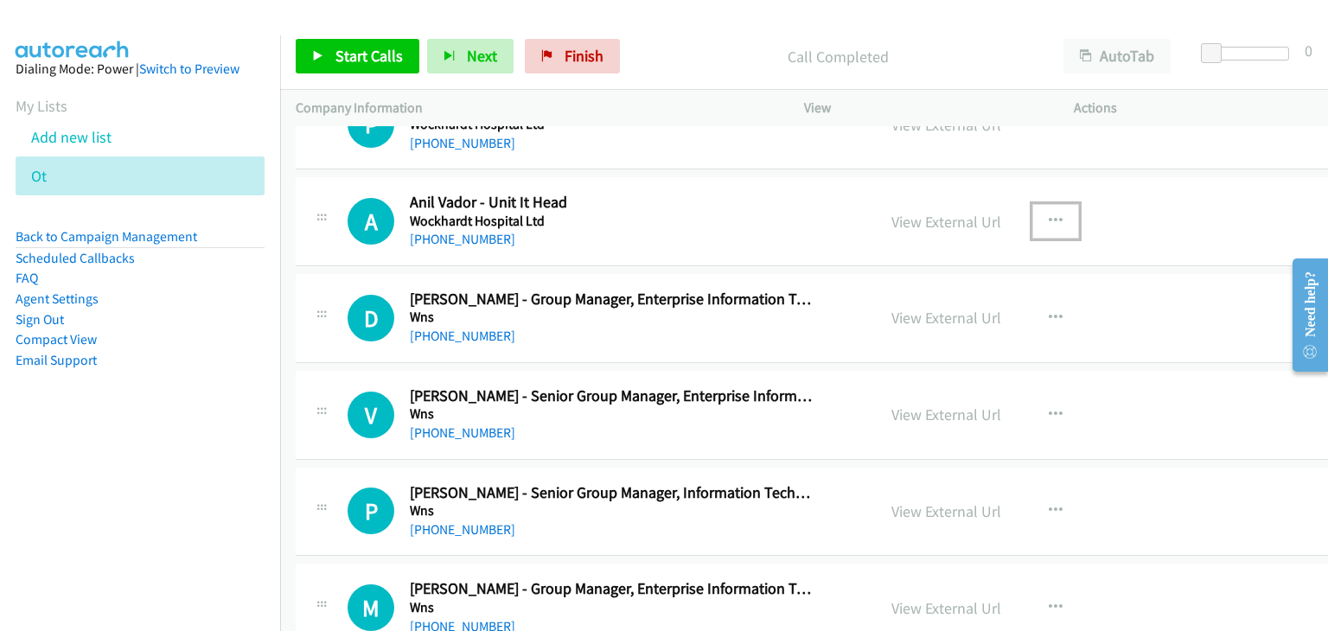
click at [1049, 214] on icon "button" at bounding box center [1056, 221] width 14 height 14
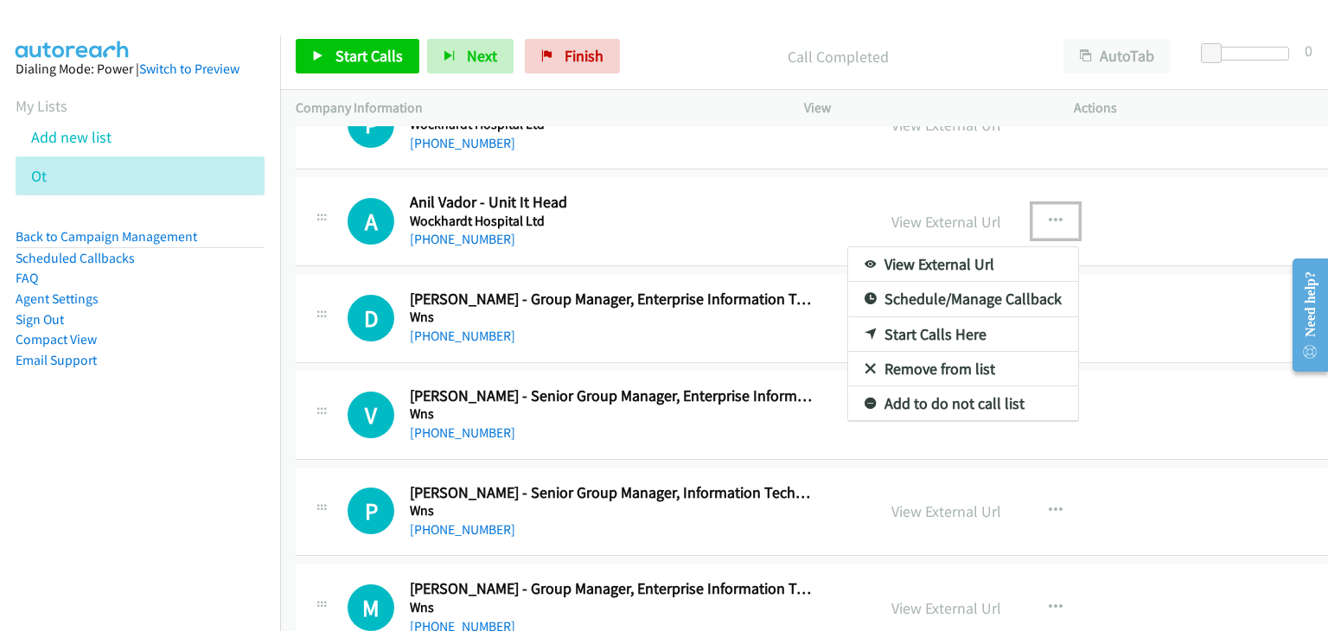
click at [923, 326] on link "Start Calls Here" at bounding box center [963, 334] width 230 height 35
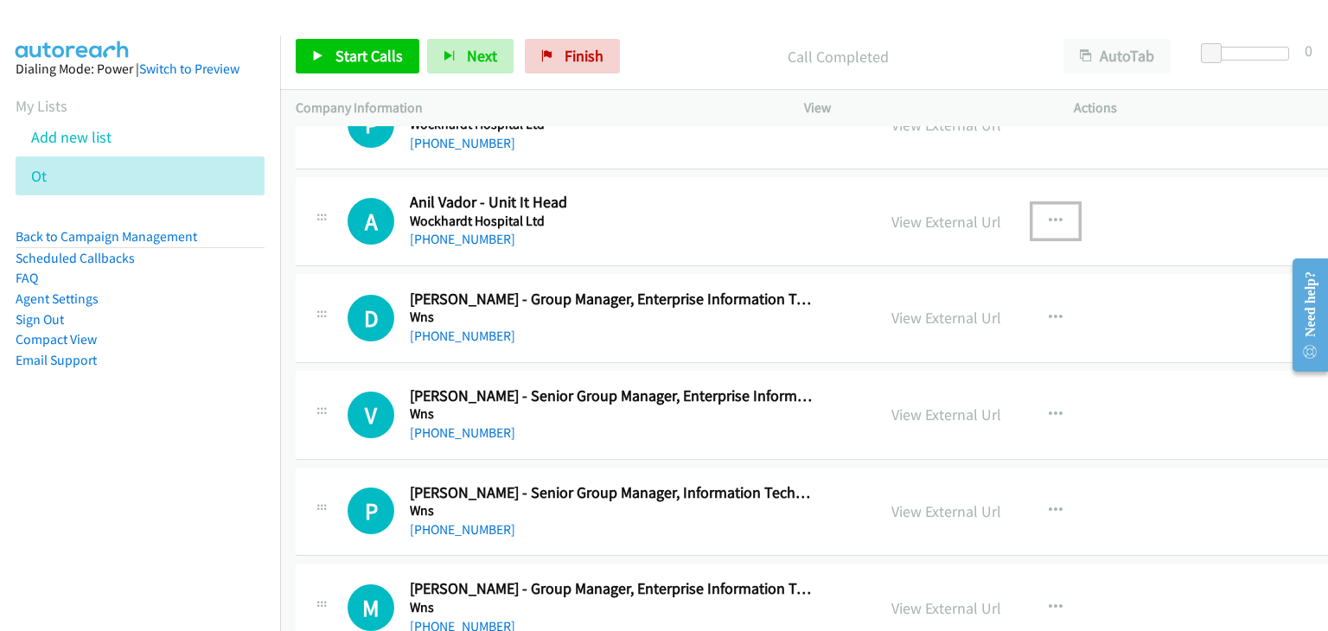
drag, startPoint x: 1034, startPoint y: 205, endPoint x: 1022, endPoint y: 221, distance: 19.7
click at [1049, 214] on icon "button" at bounding box center [1056, 221] width 14 height 14
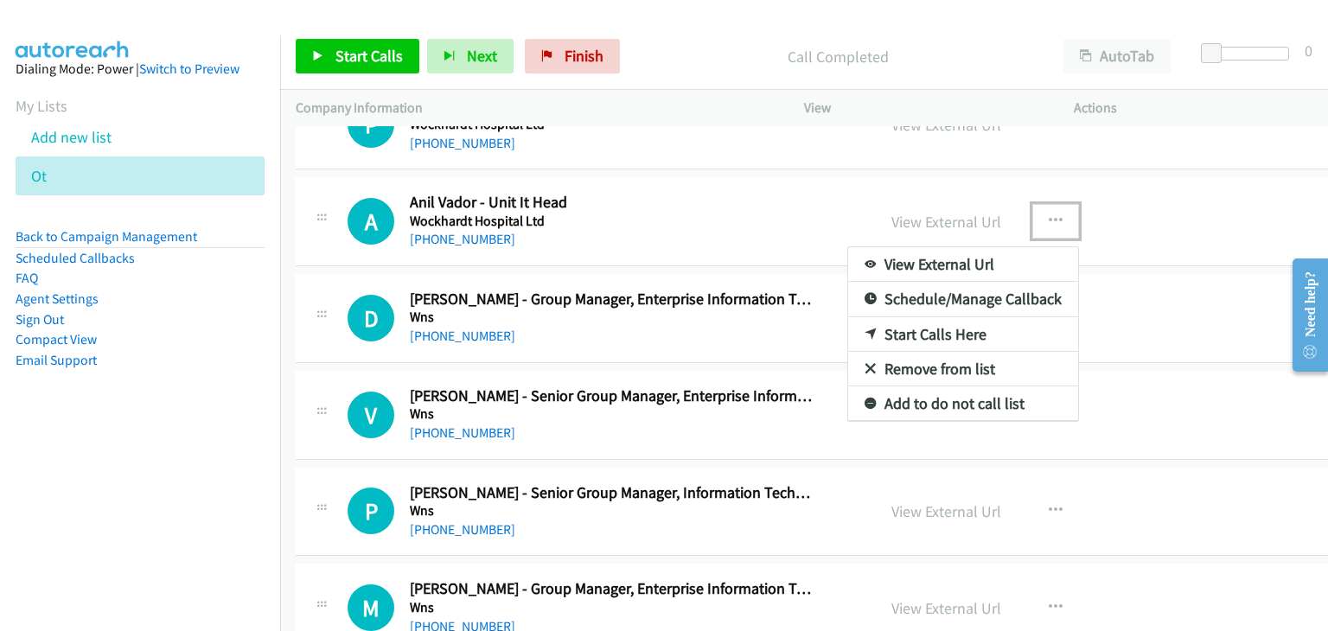
click at [899, 319] on link "Start Calls Here" at bounding box center [963, 334] width 230 height 35
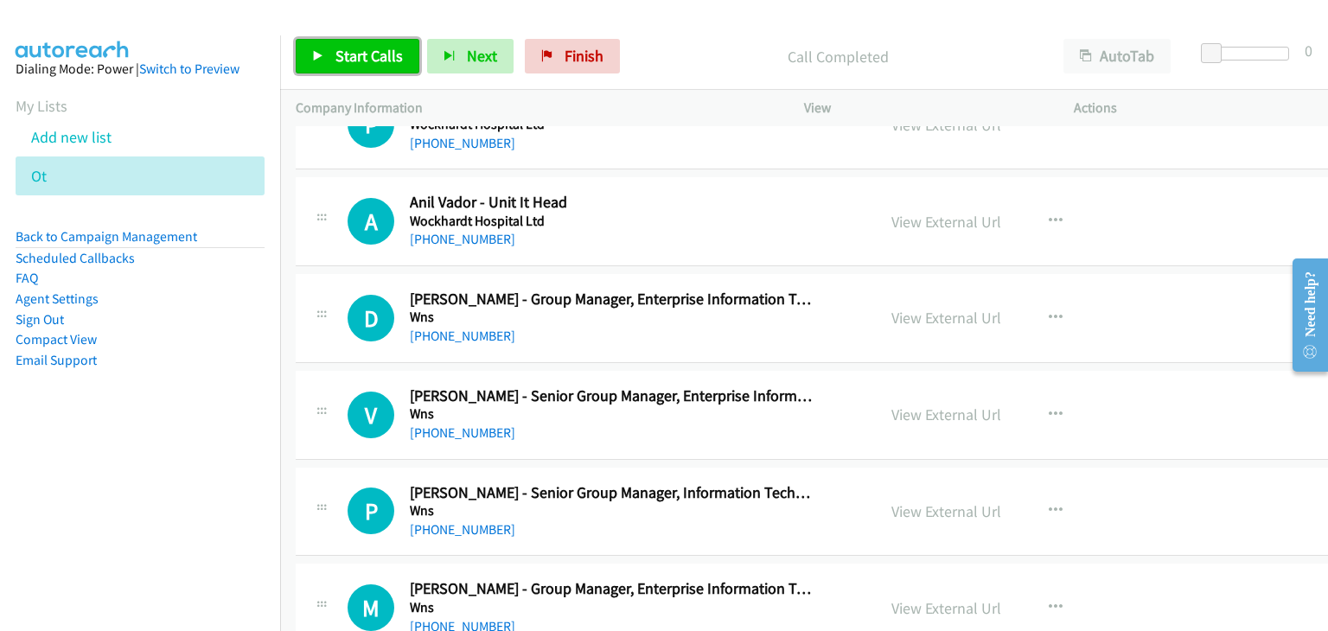
click at [330, 49] on link "Start Calls" at bounding box center [358, 56] width 124 height 35
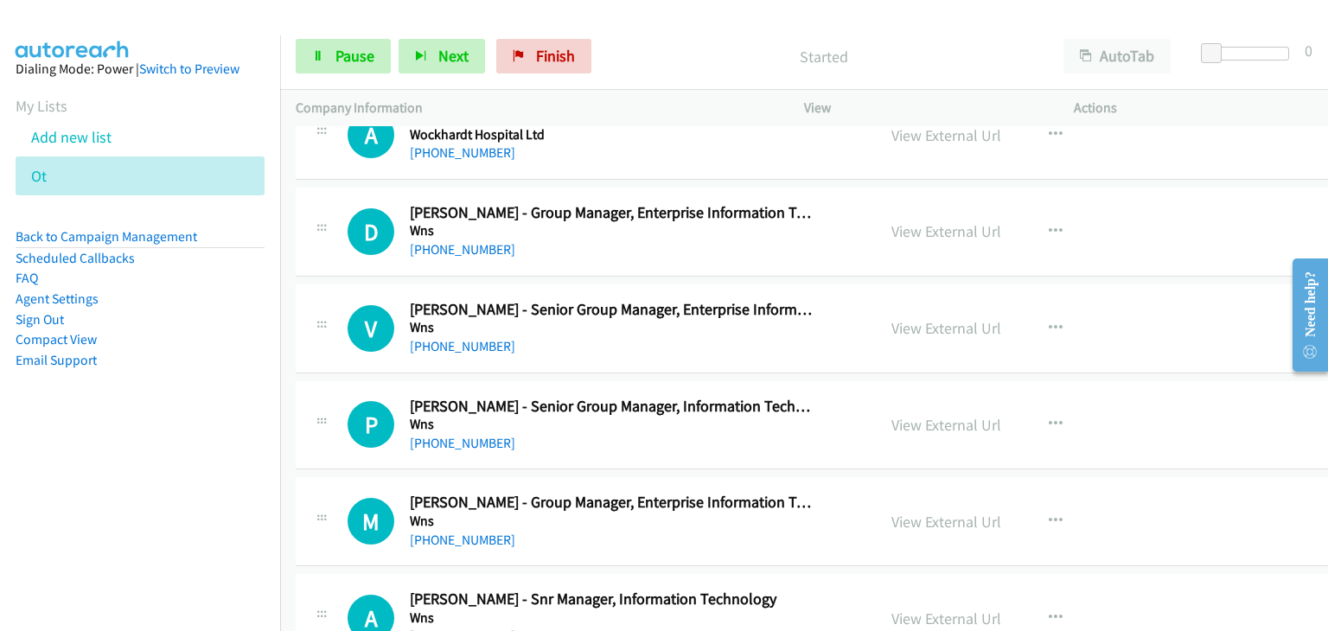
scroll to position [4756, 0]
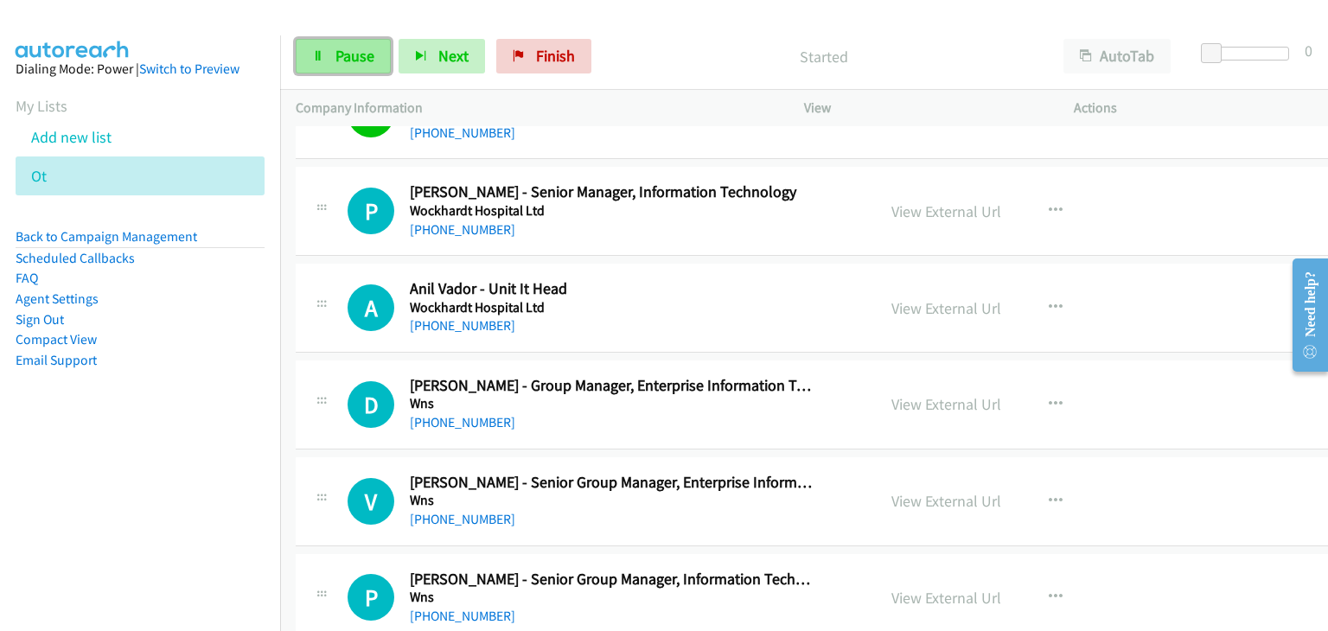
click at [329, 49] on link "Pause" at bounding box center [343, 56] width 95 height 35
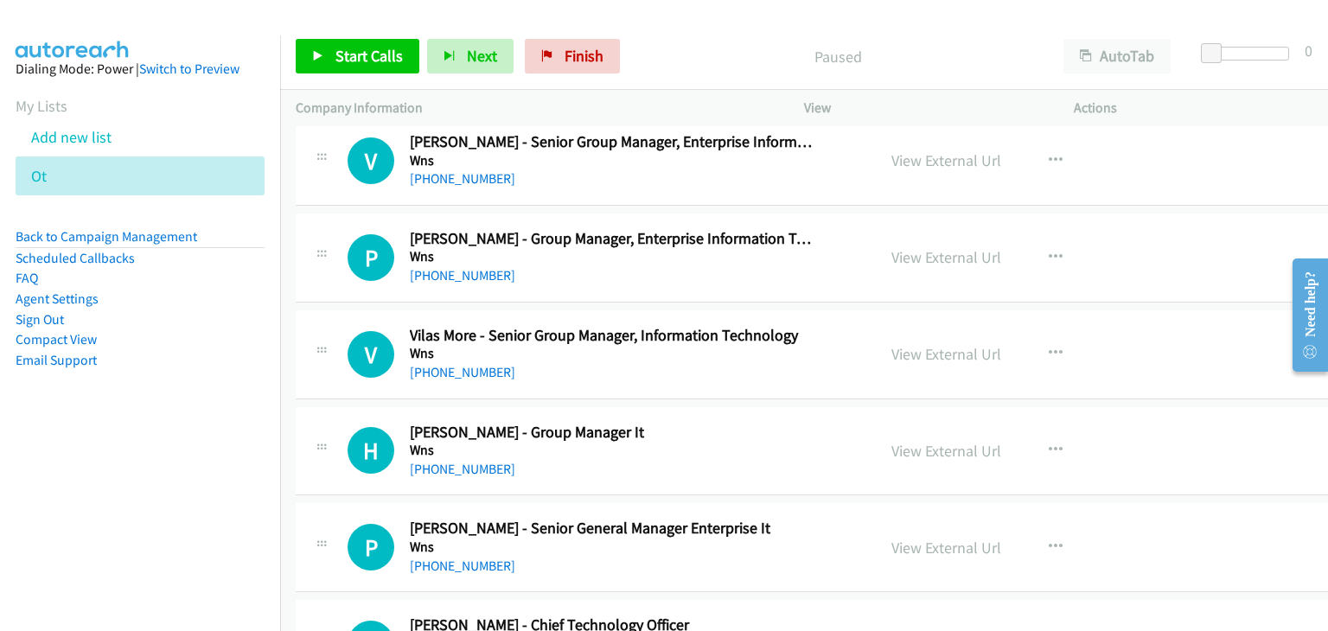
scroll to position [6140, 0]
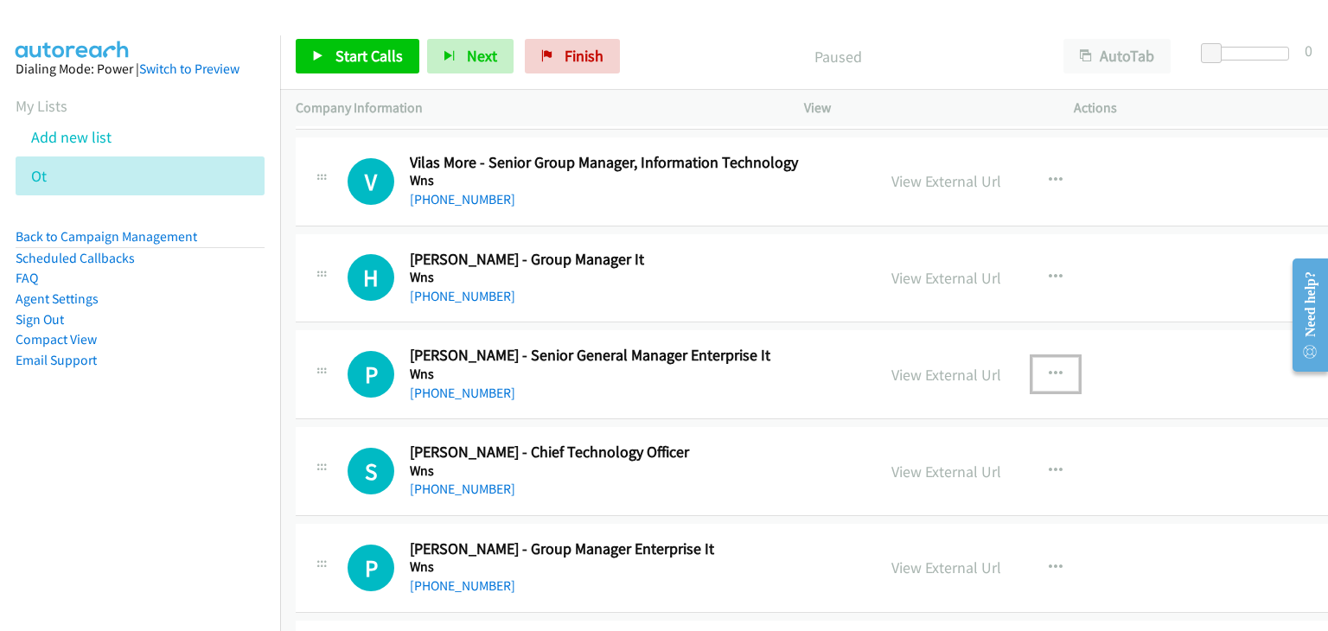
click at [1049, 368] on icon "button" at bounding box center [1056, 375] width 14 height 14
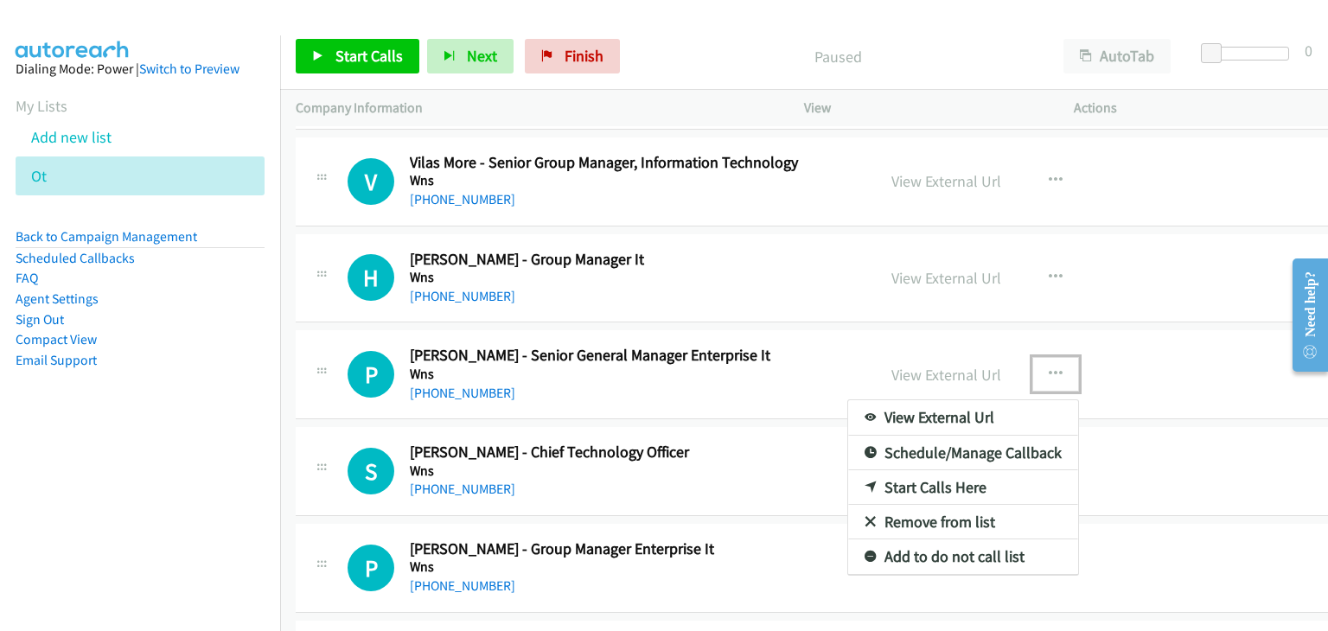
click at [927, 471] on link "Start Calls Here" at bounding box center [963, 487] width 230 height 35
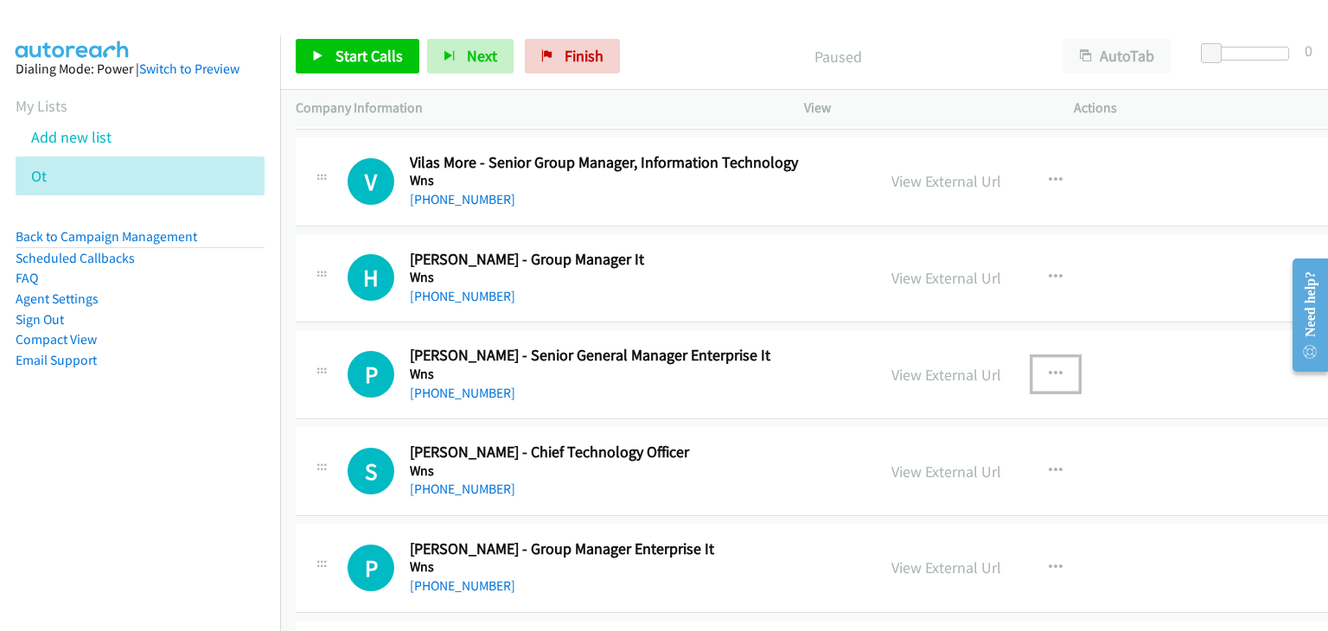
drag, startPoint x: 1027, startPoint y: 365, endPoint x: 1026, endPoint y: 385, distance: 20.0
click at [1033, 365] on button "button" at bounding box center [1056, 374] width 47 height 35
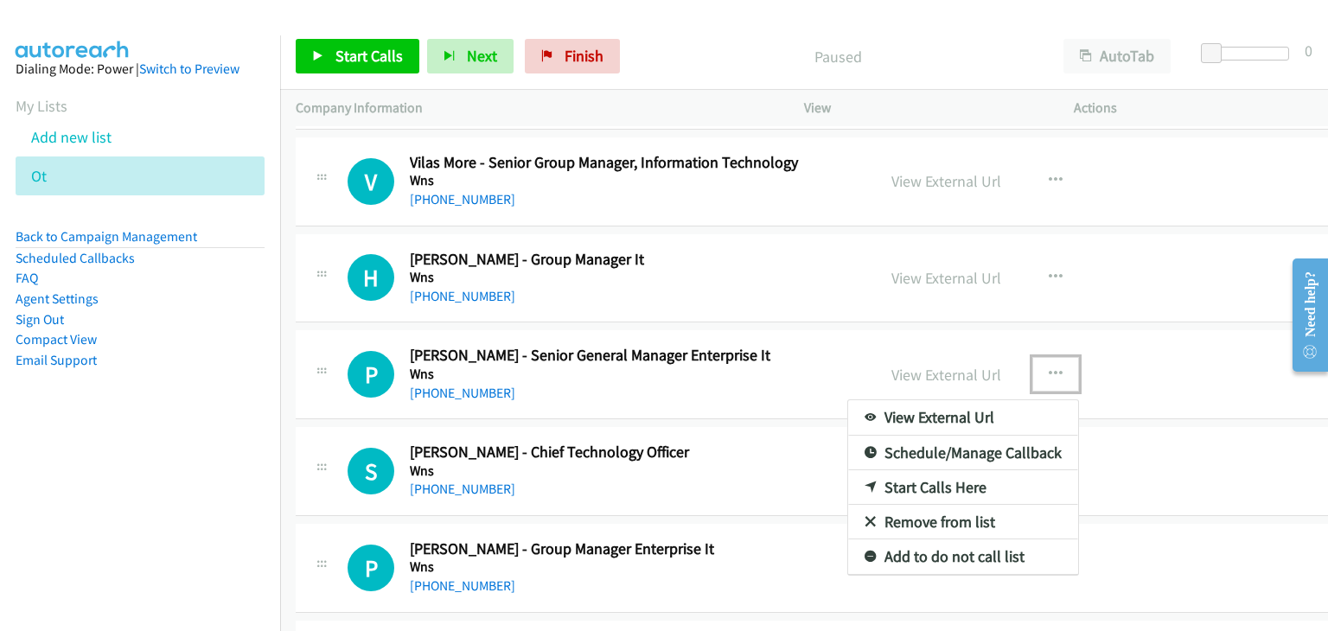
click at [901, 474] on link "Start Calls Here" at bounding box center [963, 487] width 230 height 35
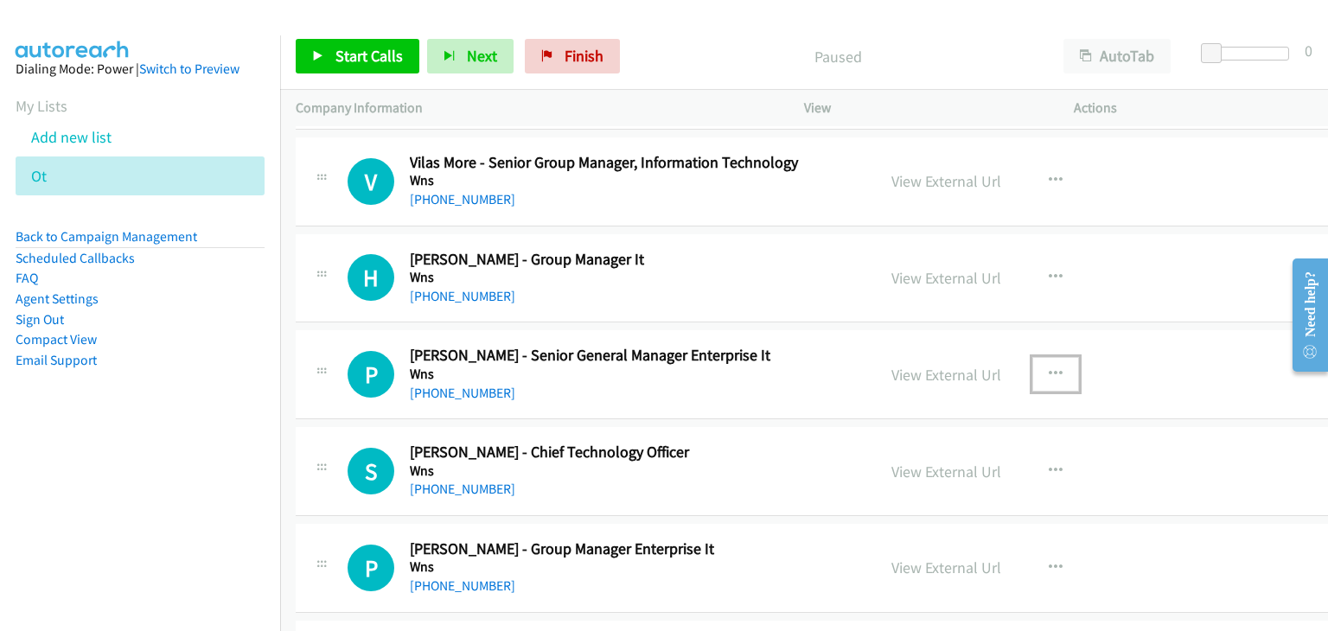
click at [1033, 361] on button "button" at bounding box center [1056, 374] width 47 height 35
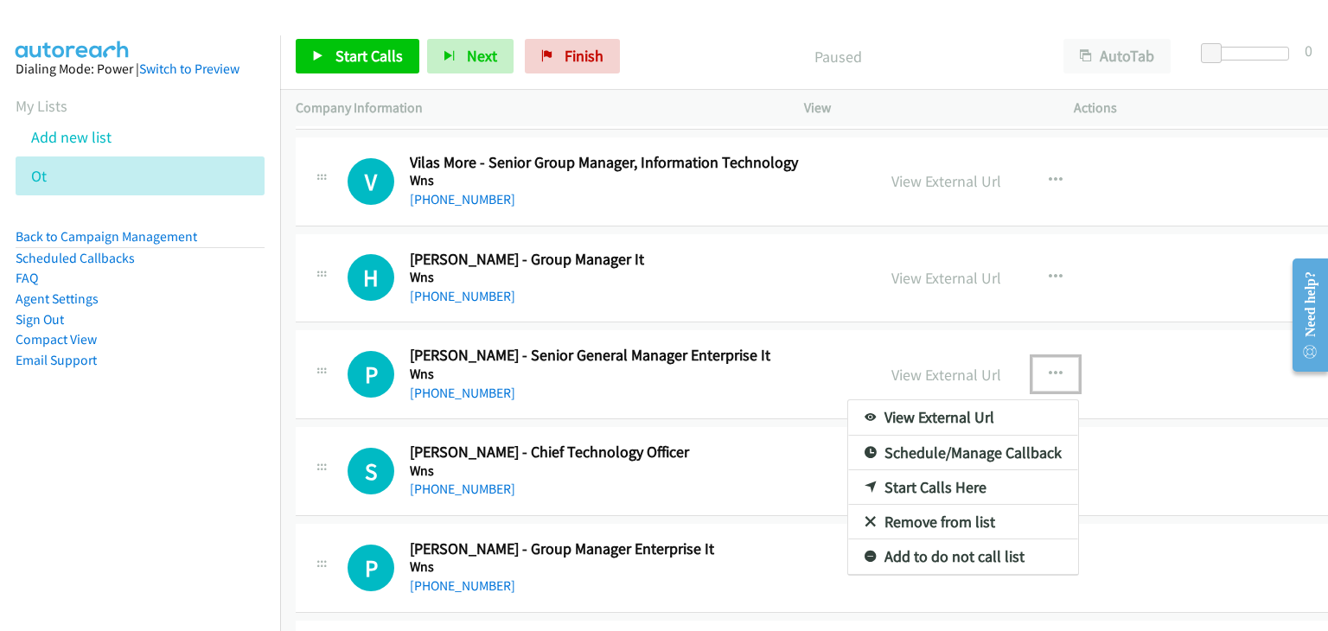
click at [918, 476] on link "Start Calls Here" at bounding box center [963, 487] width 230 height 35
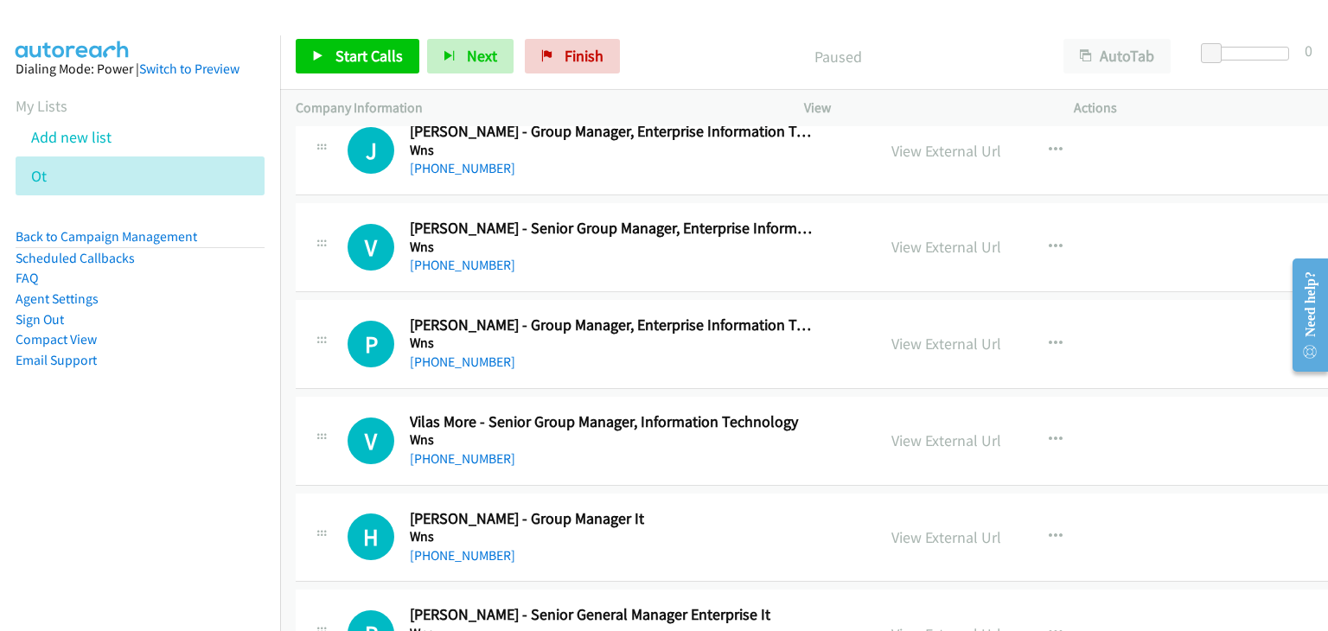
scroll to position [5967, 0]
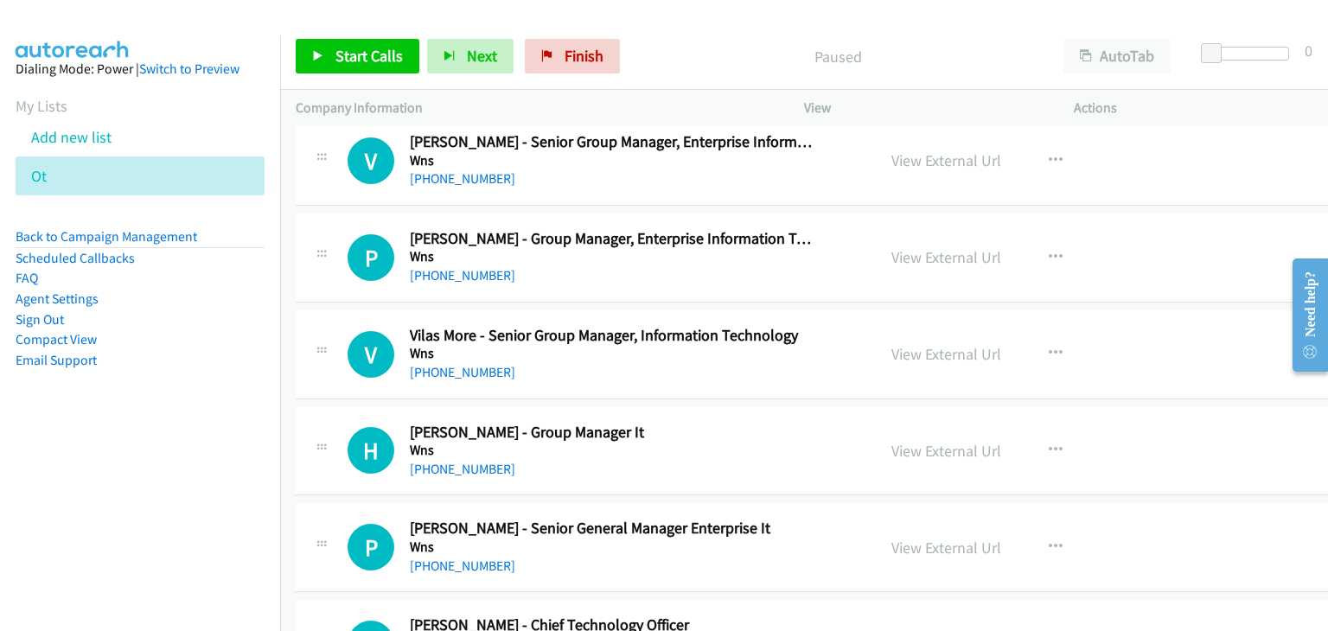
click at [699, 423] on h2 "[PERSON_NAME] - Group Manager It" at bounding box center [612, 433] width 404 height 20
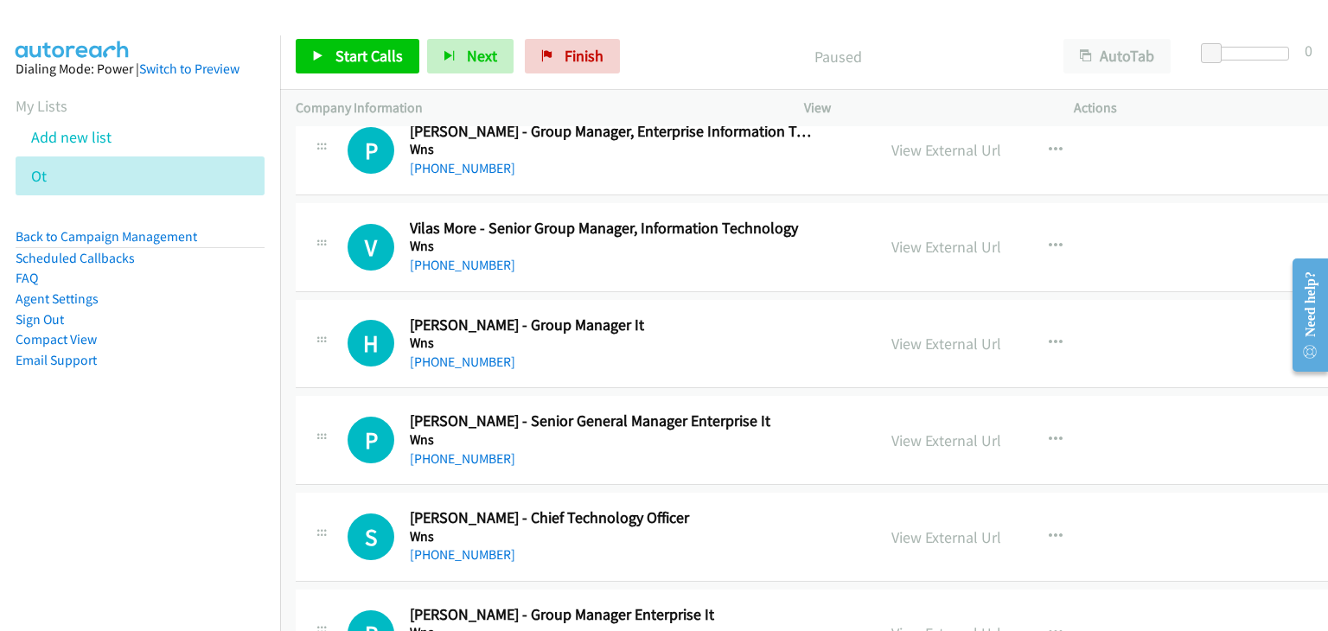
scroll to position [6140, 0]
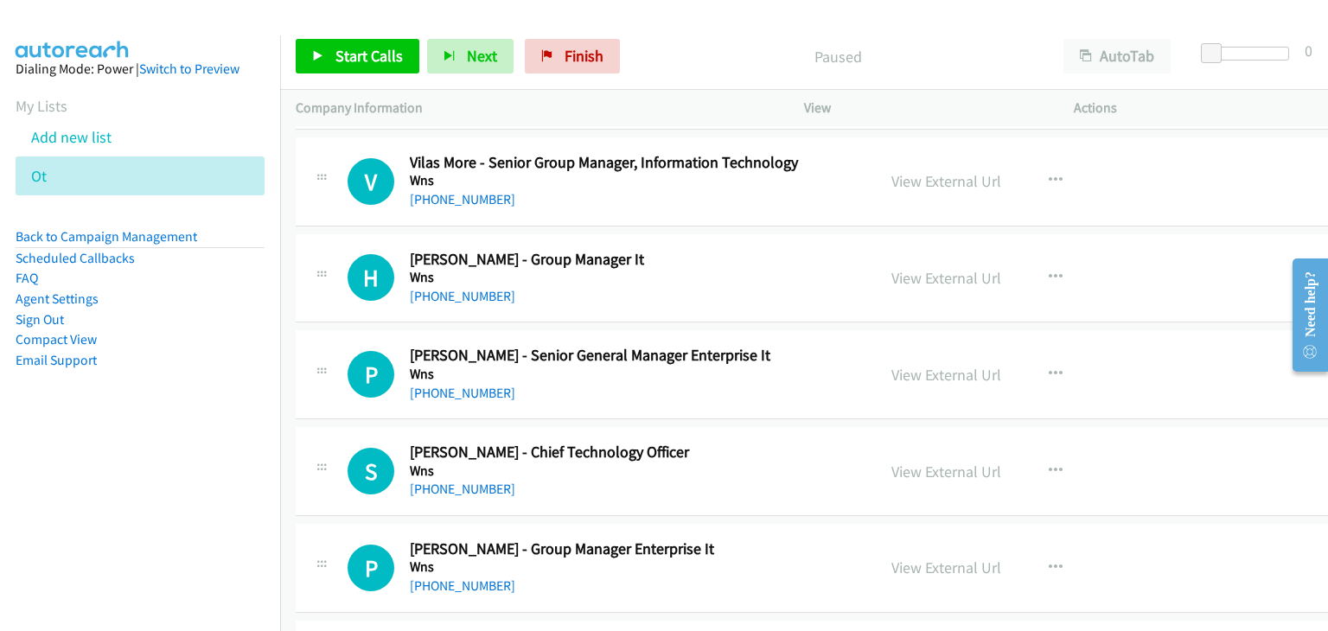
click at [773, 385] on div "[PHONE_NUMBER]" at bounding box center [612, 393] width 404 height 21
click at [1045, 361] on button "button" at bounding box center [1056, 374] width 47 height 35
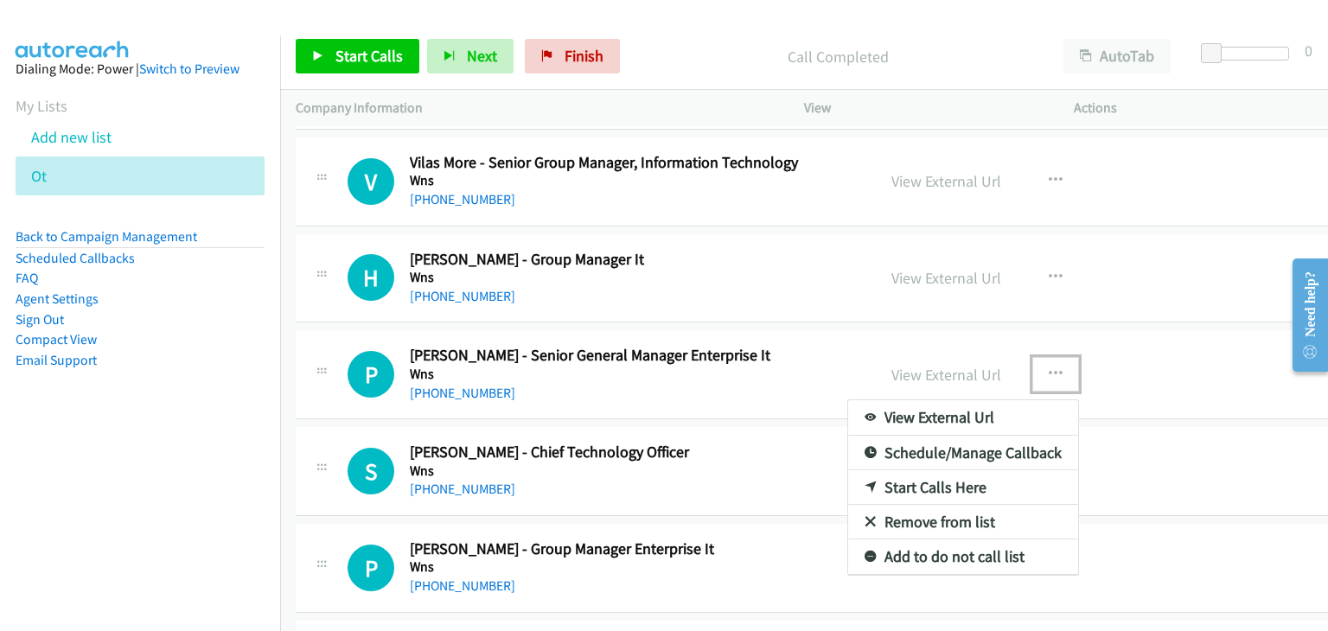
click at [931, 471] on link "Start Calls Here" at bounding box center [963, 487] width 230 height 35
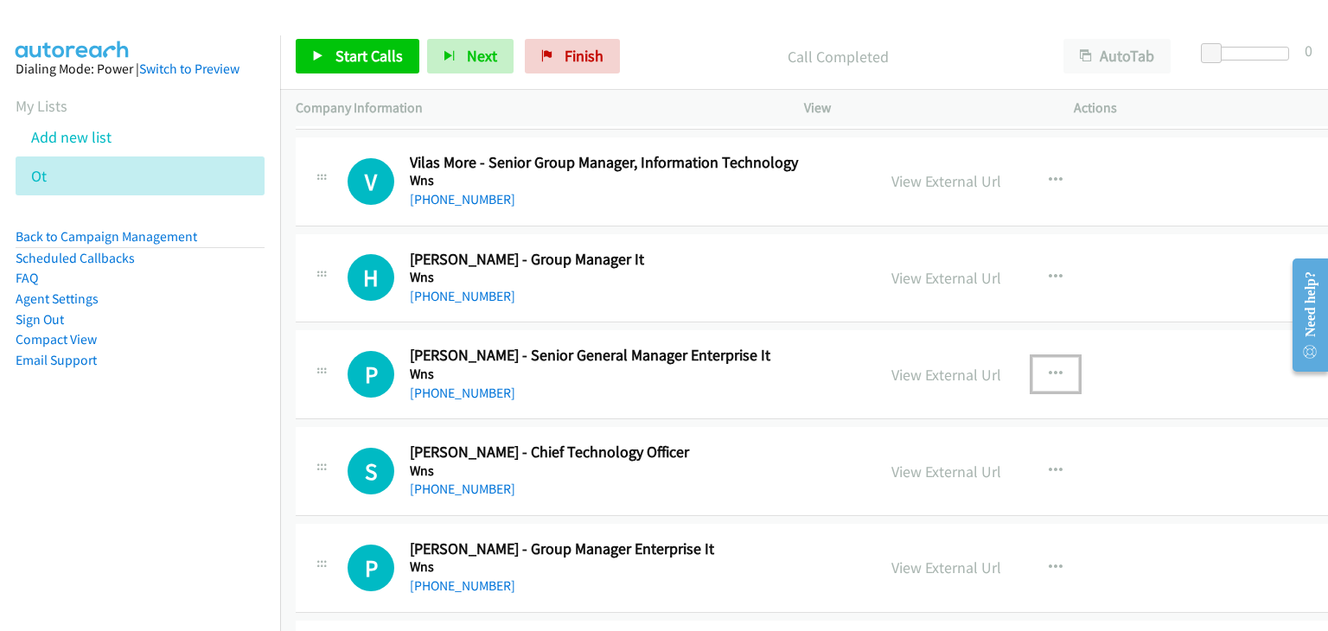
click at [1049, 368] on icon "button" at bounding box center [1056, 375] width 14 height 14
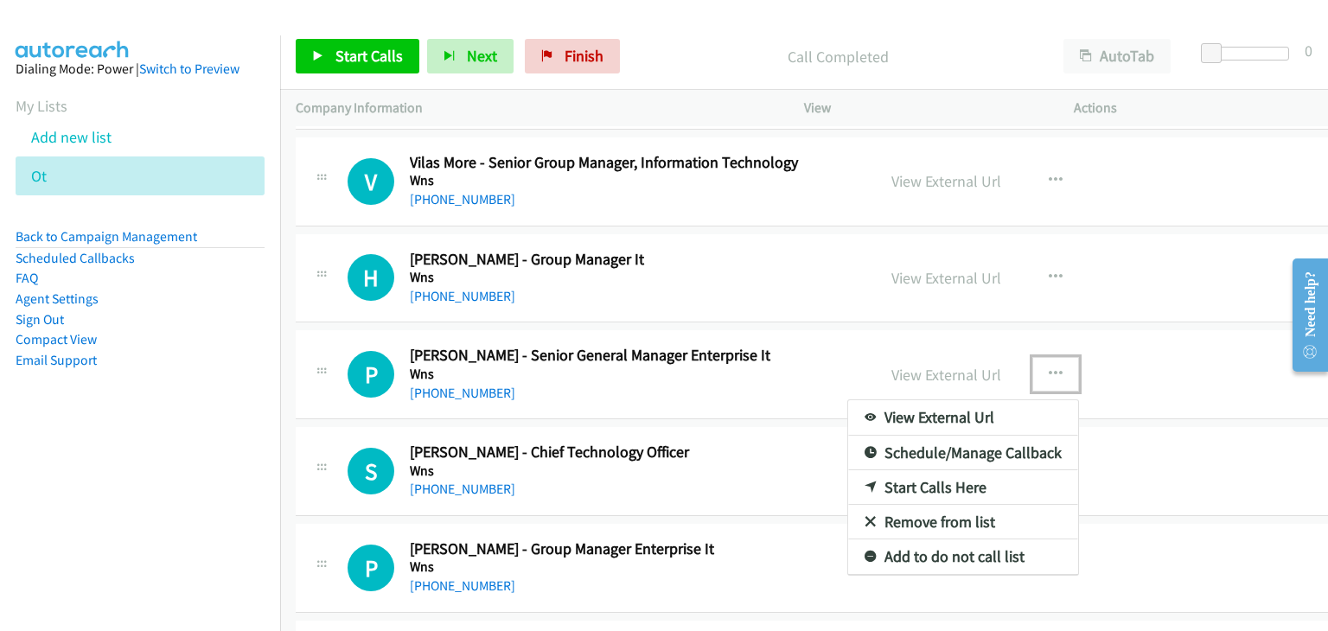
click at [919, 470] on link "Start Calls Here" at bounding box center [963, 487] width 230 height 35
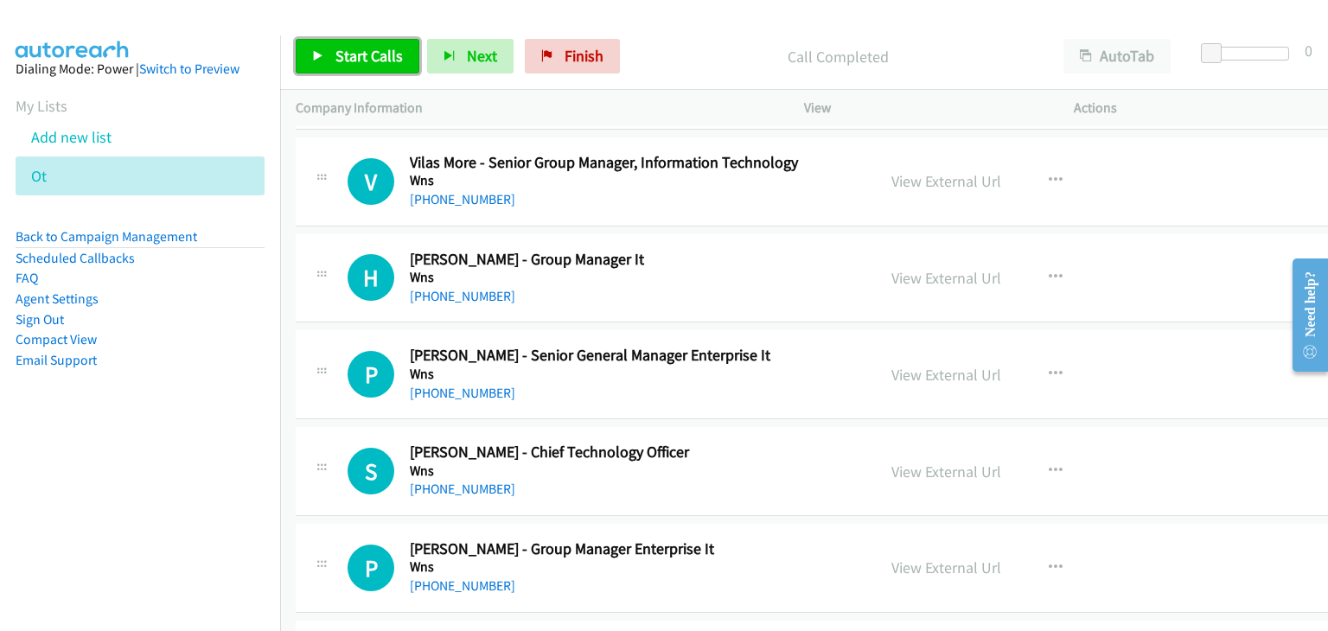
click at [343, 48] on span "Start Calls" at bounding box center [369, 56] width 67 height 20
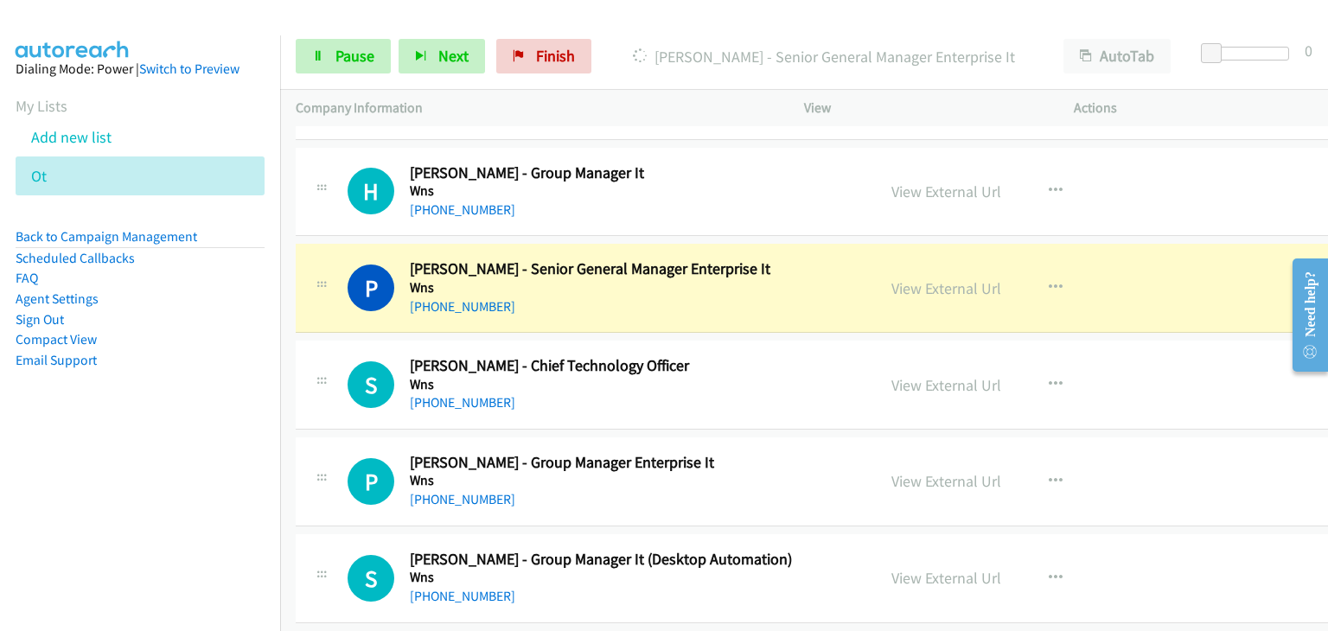
scroll to position [6313, 0]
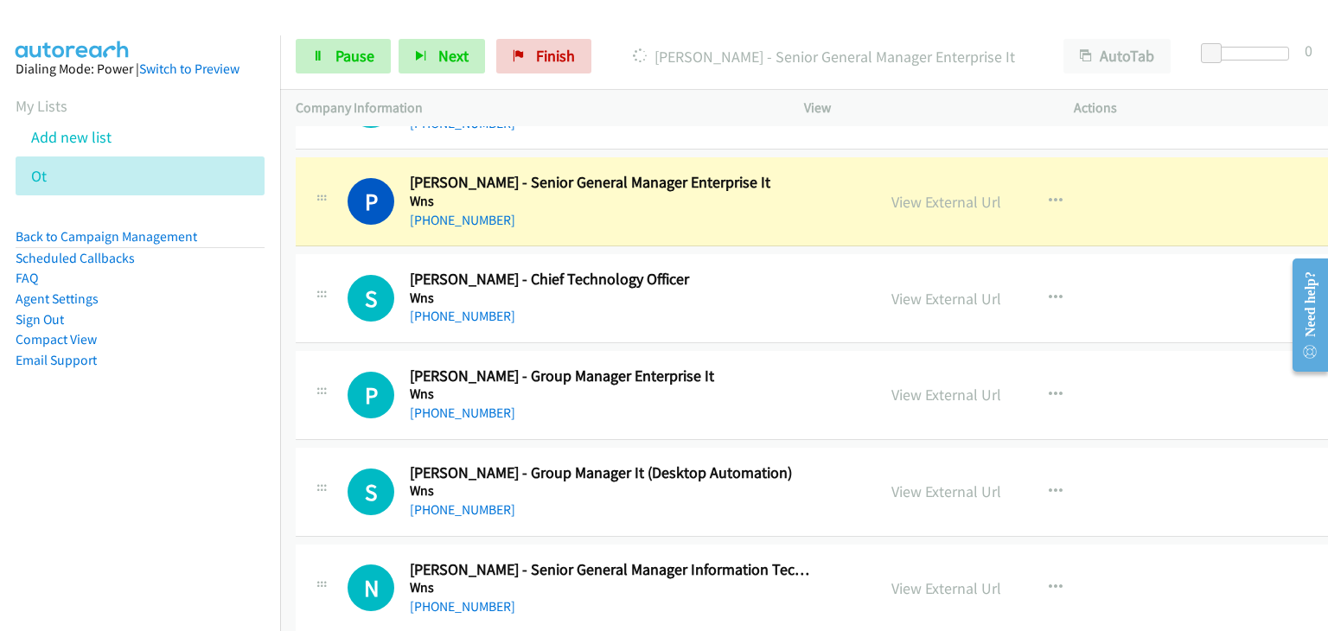
drag, startPoint x: 924, startPoint y: 192, endPoint x: 966, endPoint y: 203, distance: 43.0
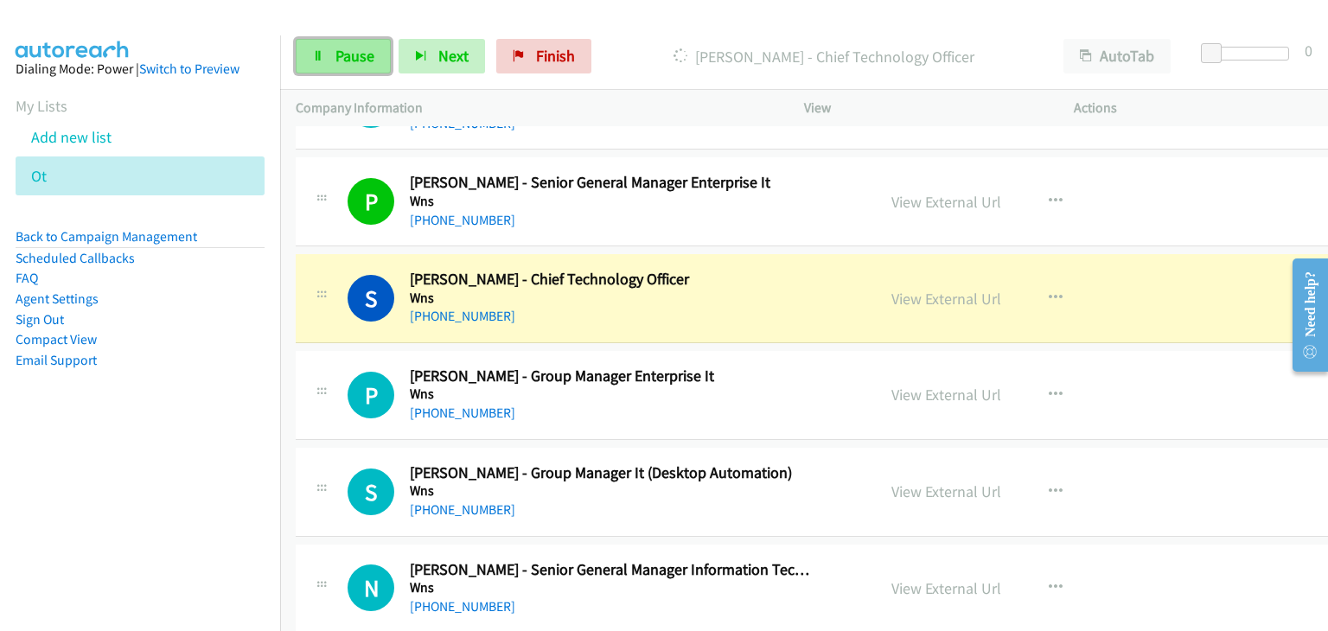
click at [325, 55] on link "Pause" at bounding box center [343, 56] width 95 height 35
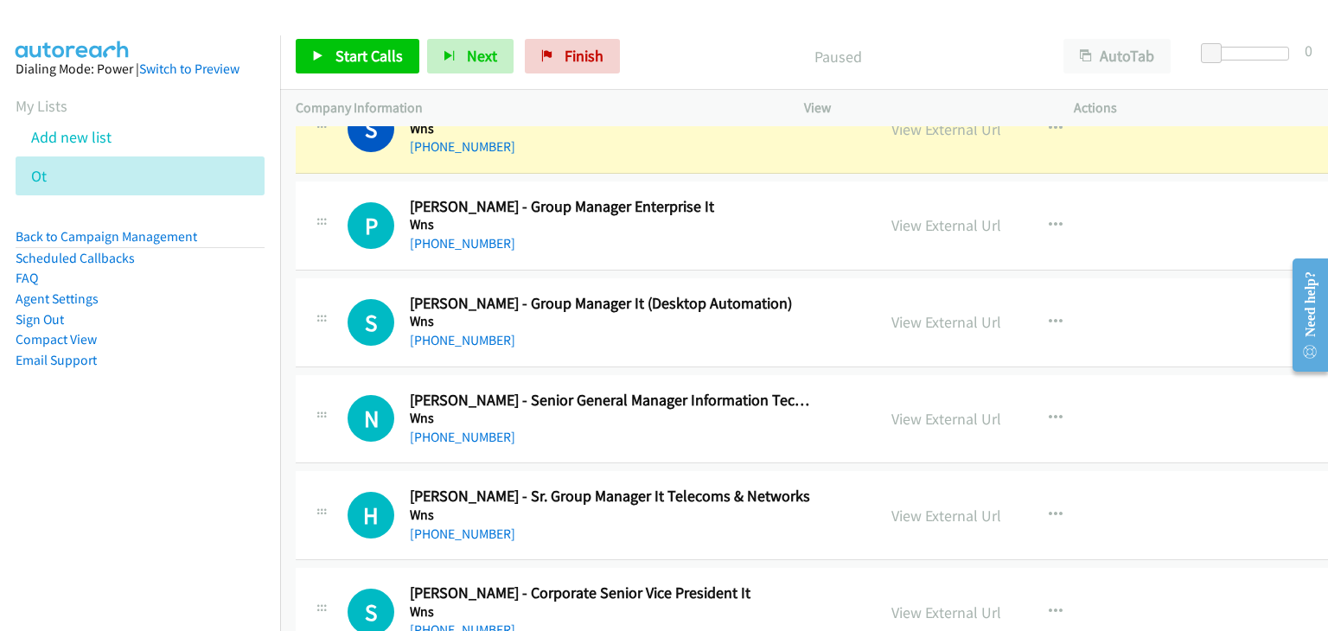
scroll to position [6486, 0]
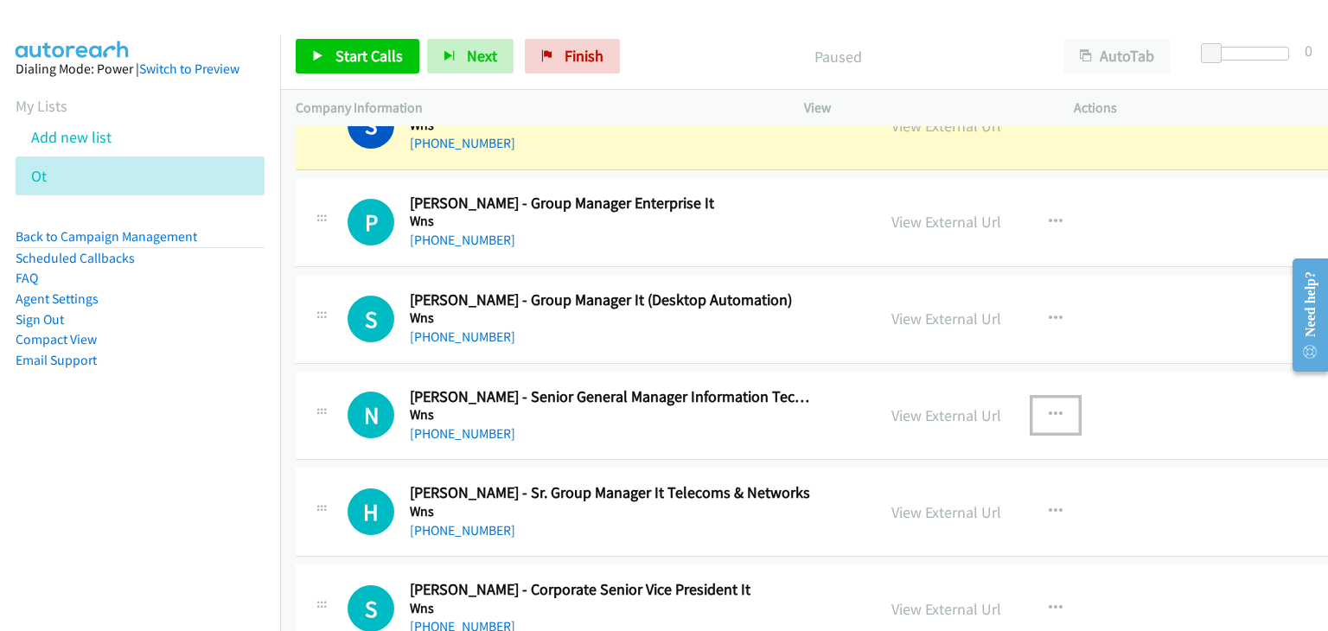
click at [1049, 408] on icon "button" at bounding box center [1056, 415] width 14 height 14
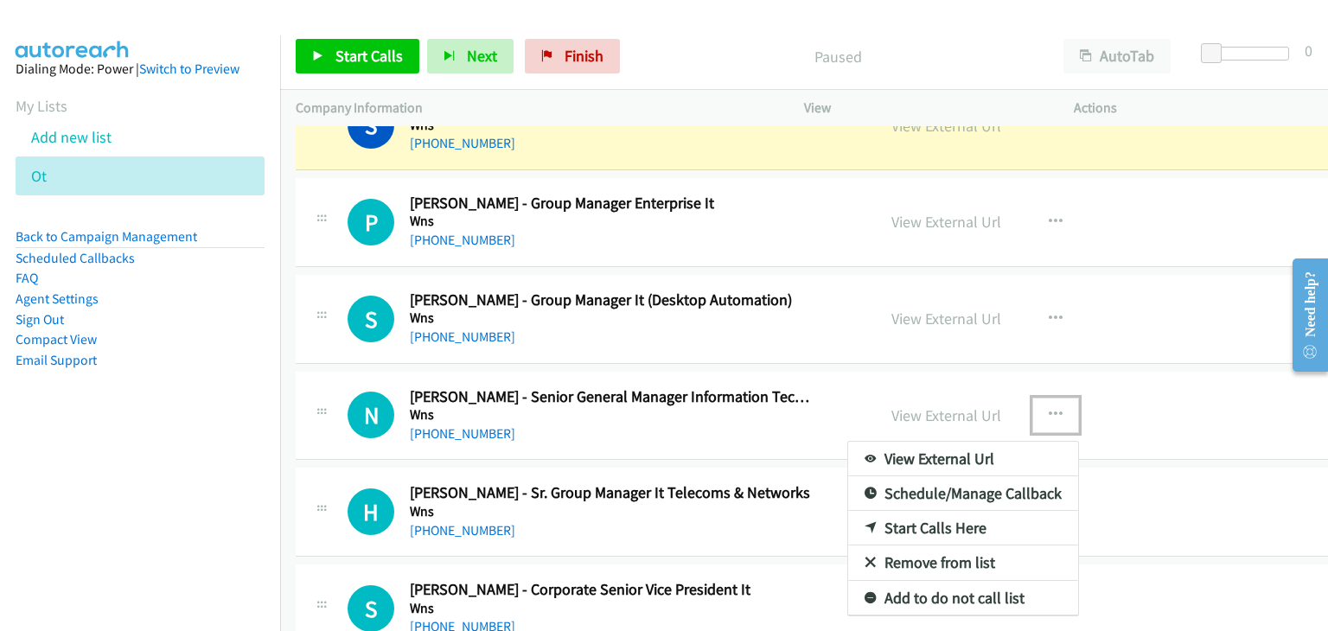
click at [930, 511] on link "Start Calls Here" at bounding box center [963, 528] width 230 height 35
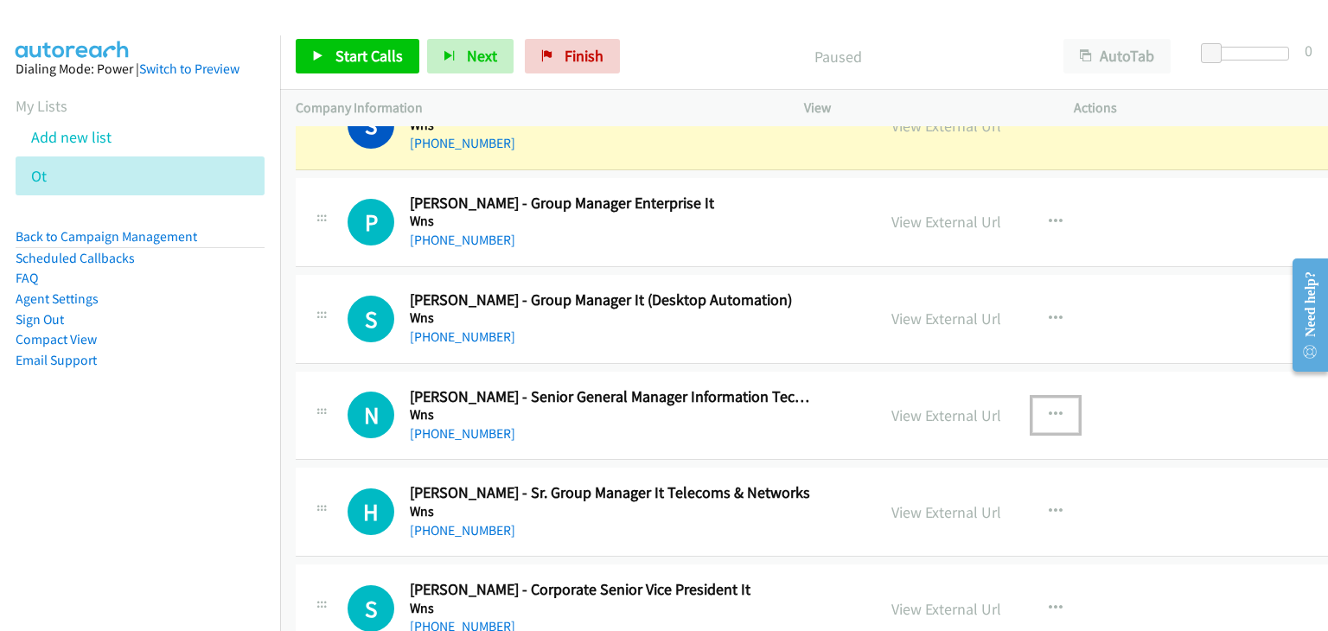
drag, startPoint x: 1044, startPoint y: 396, endPoint x: 834, endPoint y: 518, distance: 243.0
click at [1049, 408] on icon "button" at bounding box center [1056, 415] width 14 height 14
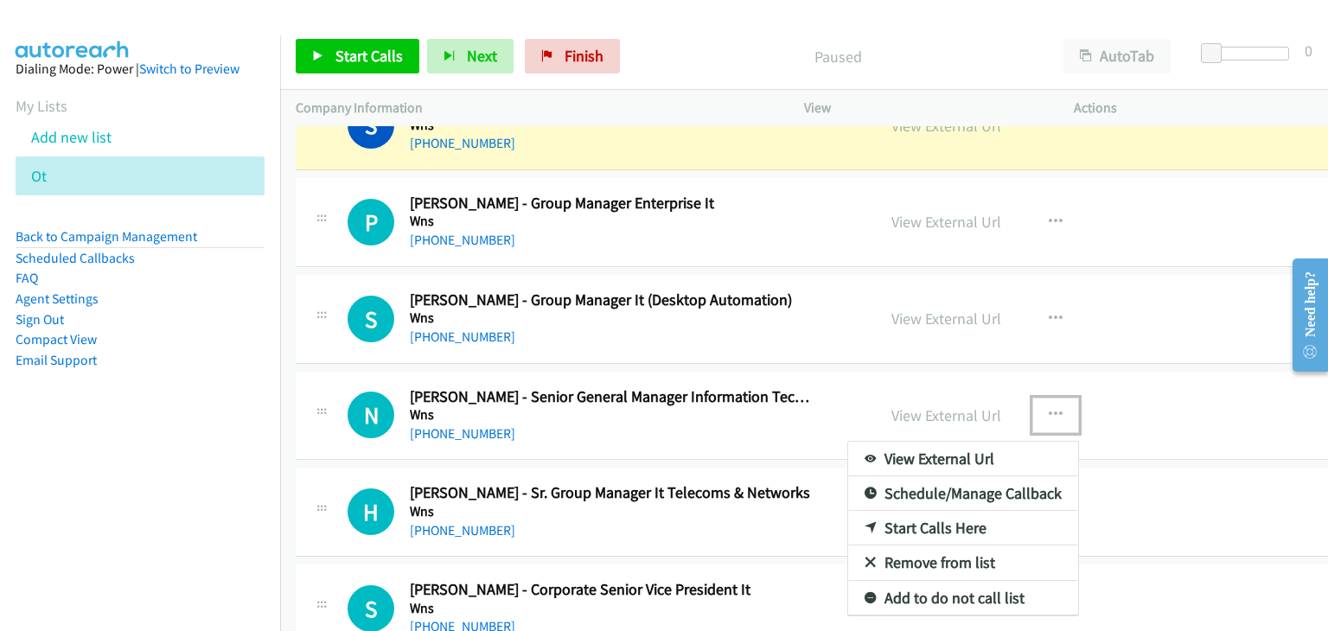
click at [894, 511] on link "Start Calls Here" at bounding box center [963, 528] width 230 height 35
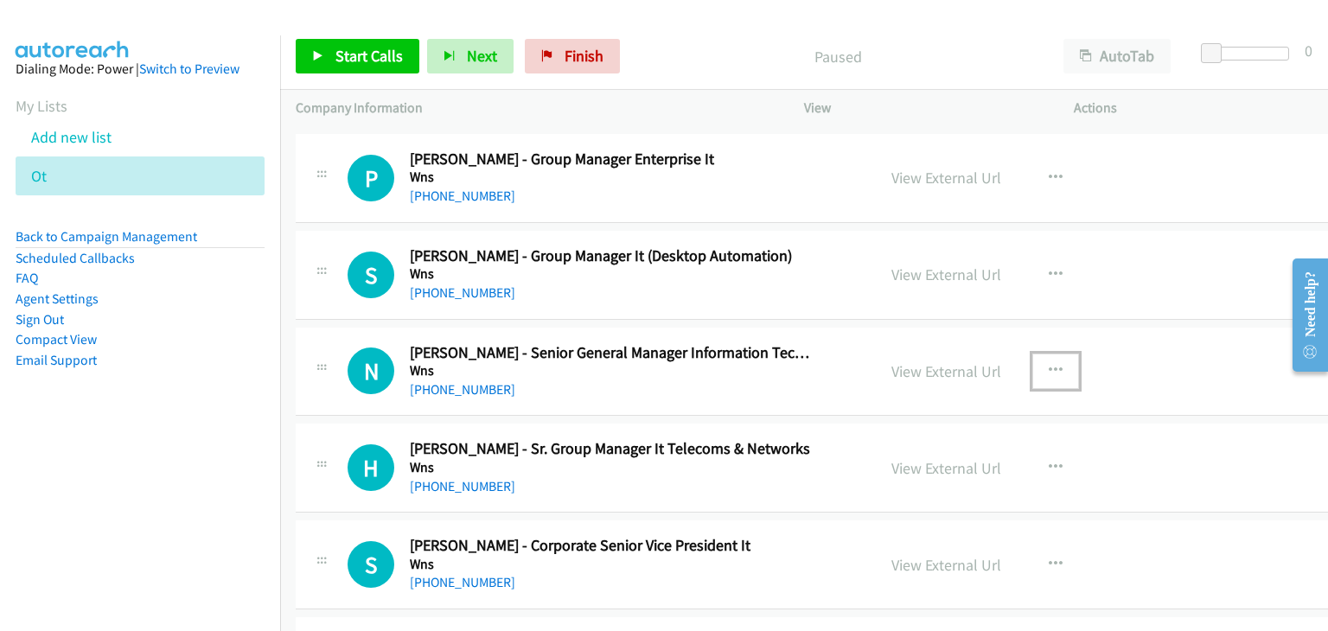
scroll to position [6572, 0]
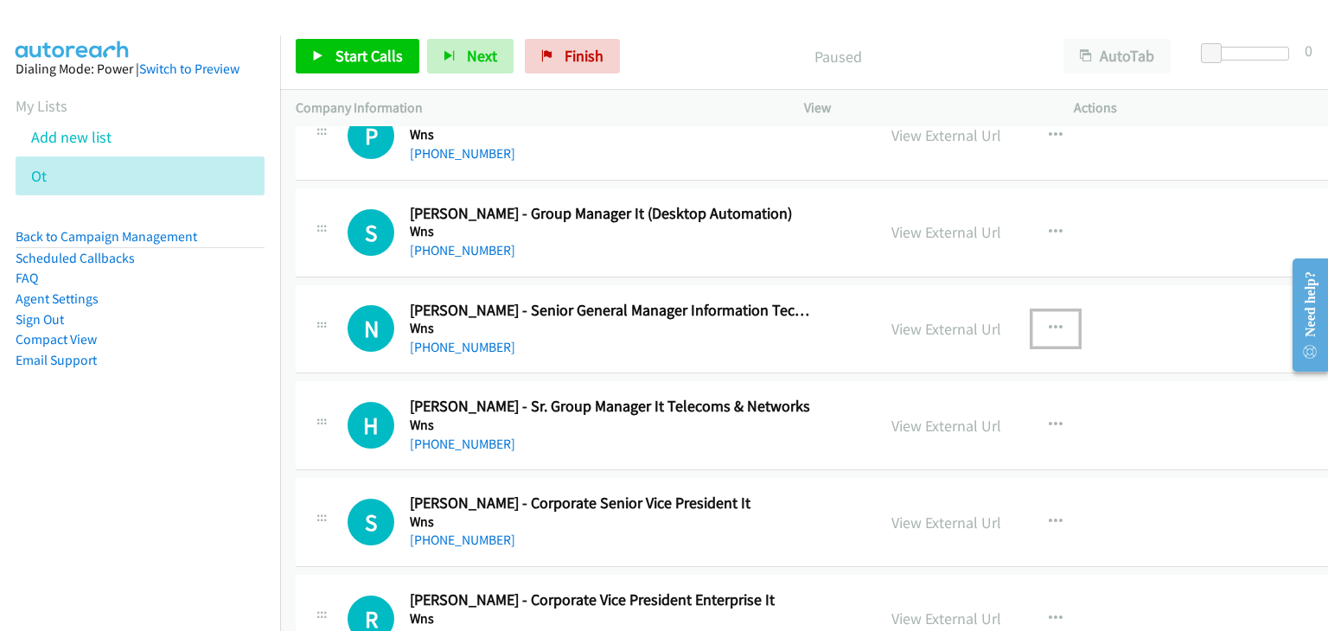
click at [1049, 322] on icon "button" at bounding box center [1056, 329] width 14 height 14
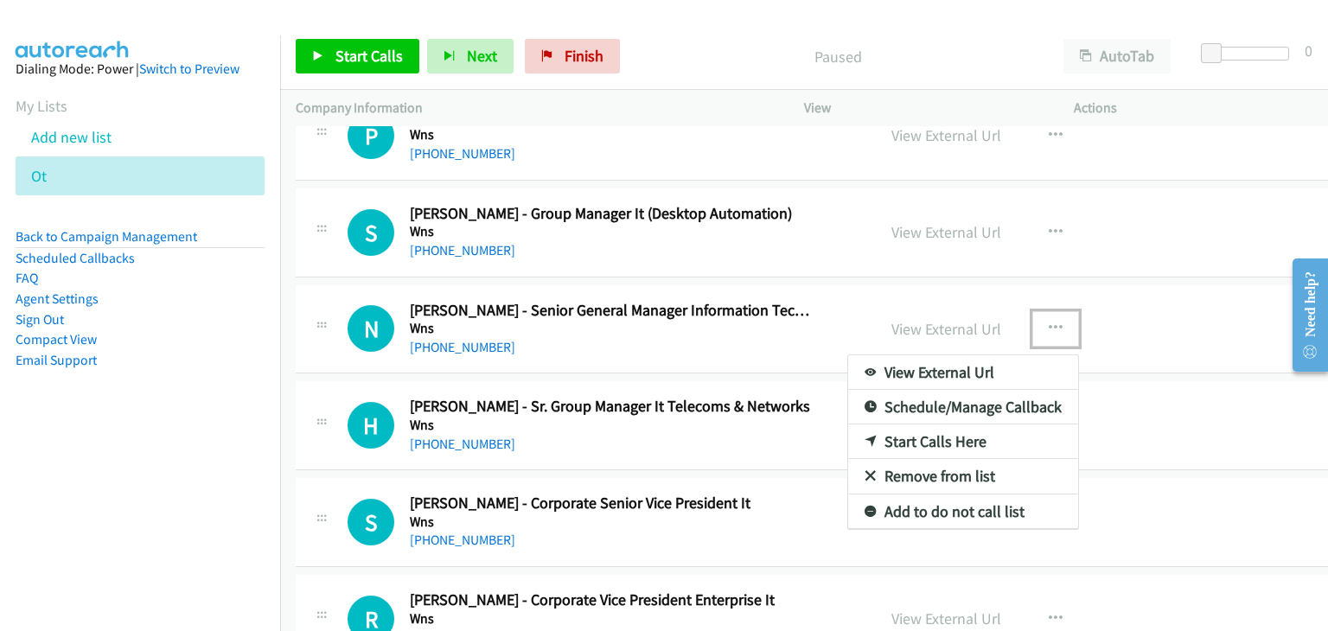
click at [920, 425] on link "Start Calls Here" at bounding box center [963, 442] width 230 height 35
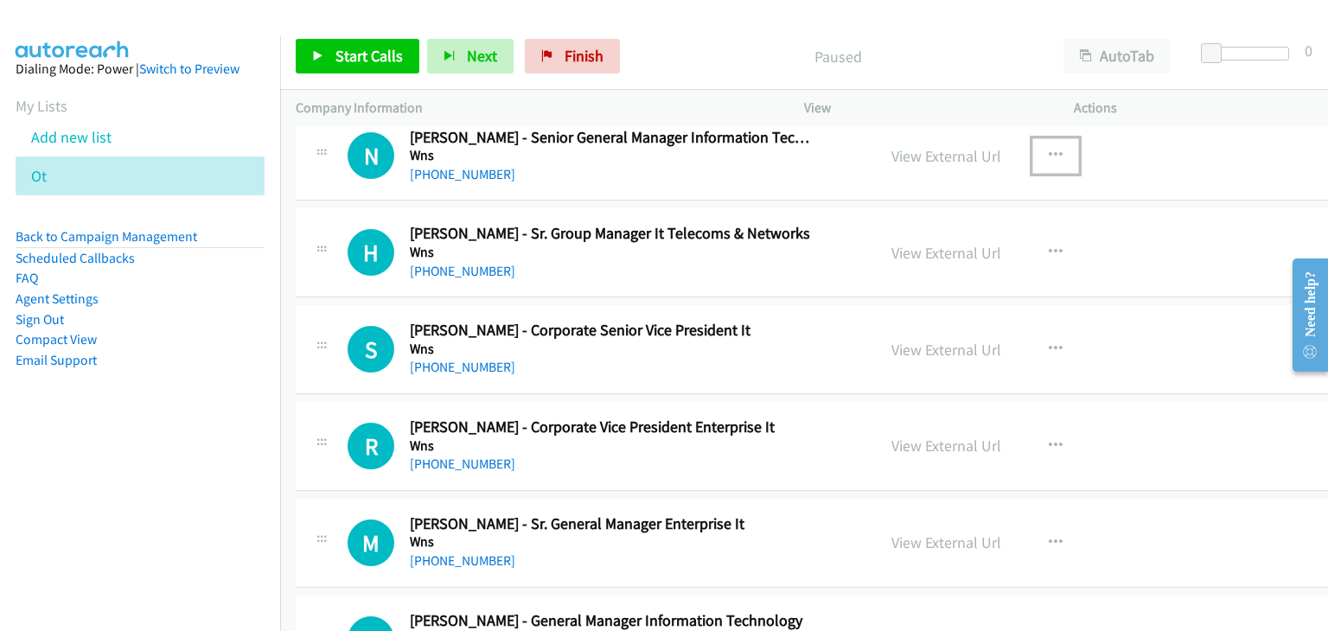
scroll to position [6659, 0]
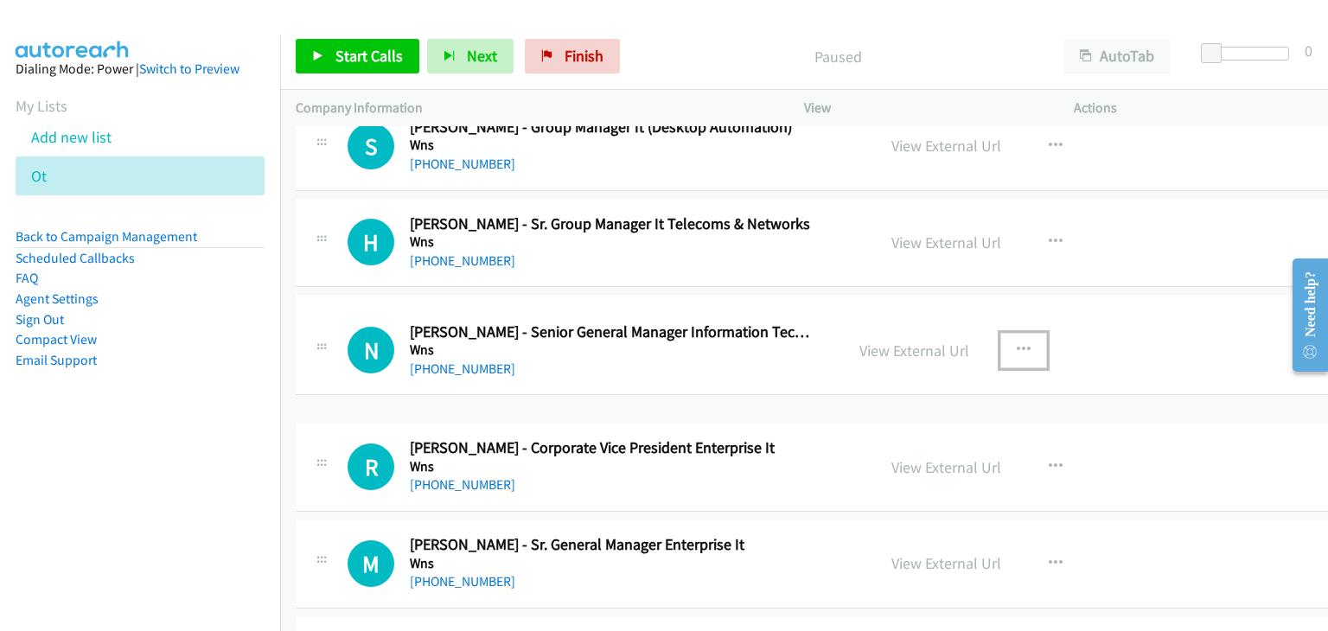
drag, startPoint x: 805, startPoint y: 329, endPoint x: 805, endPoint y: 361, distance: 32.0
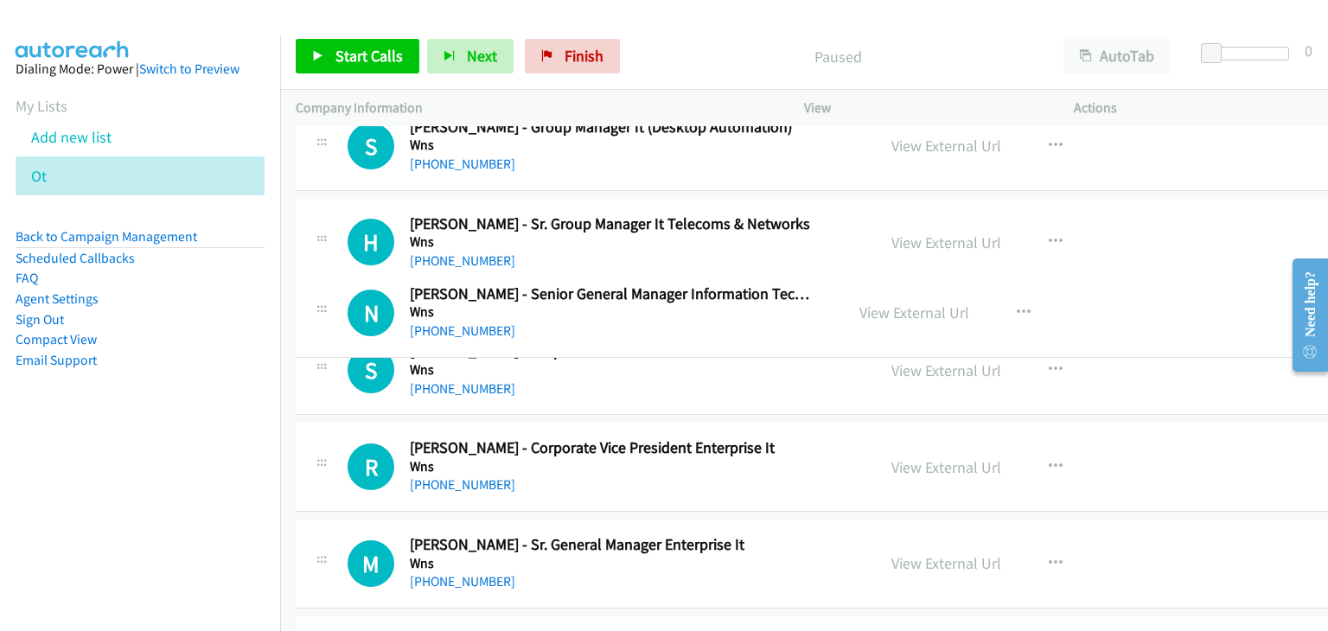
drag, startPoint x: 788, startPoint y: 405, endPoint x: 799, endPoint y: 293, distance: 112.1
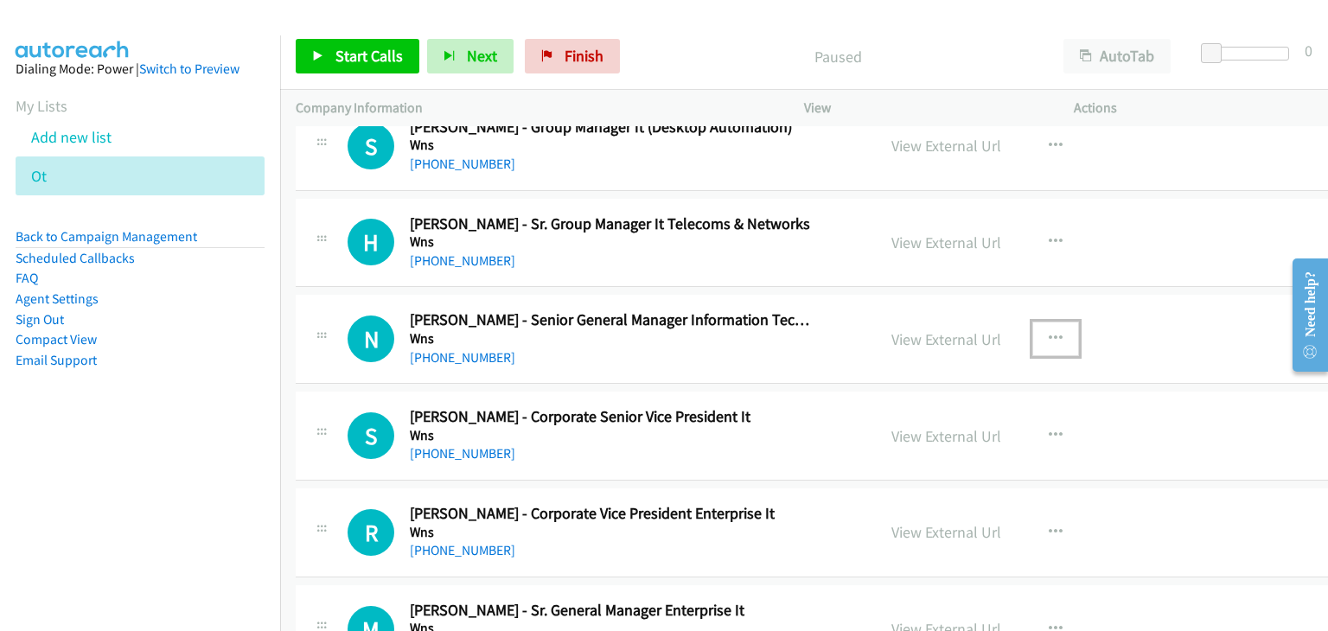
click at [1049, 332] on icon "button" at bounding box center [1056, 339] width 14 height 14
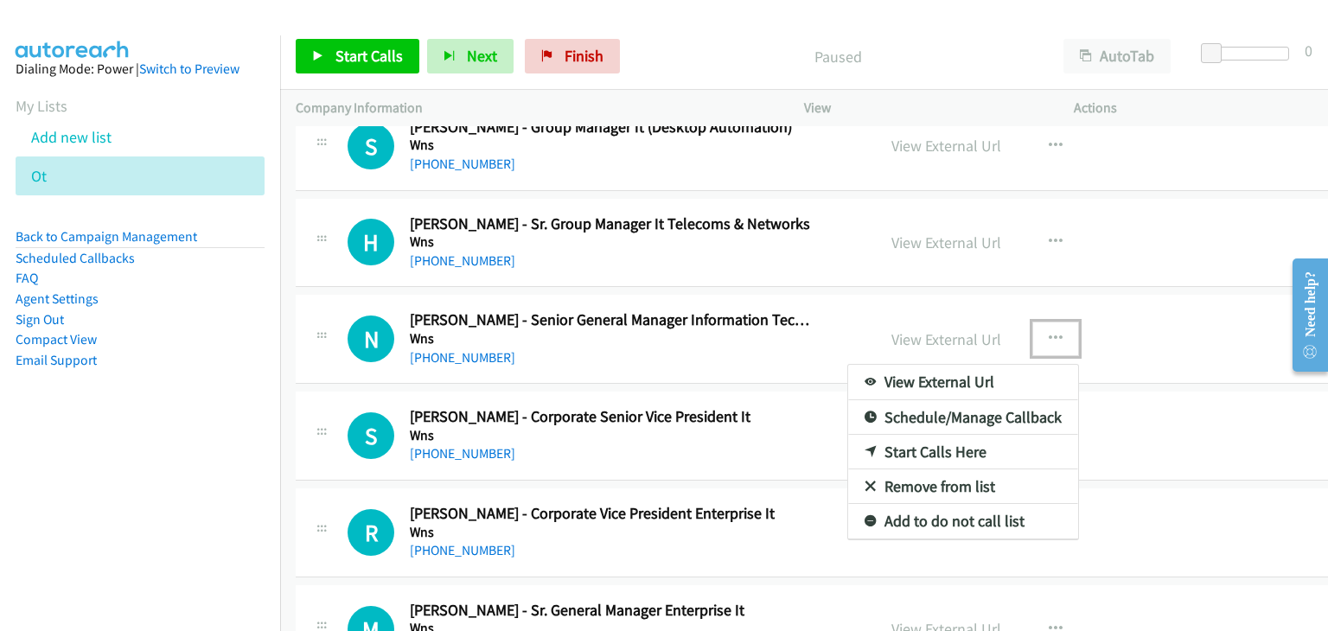
drag, startPoint x: 931, startPoint y: 440, endPoint x: 1022, endPoint y: 325, distance: 147.1
click at [931, 440] on link "Start Calls Here" at bounding box center [963, 452] width 230 height 35
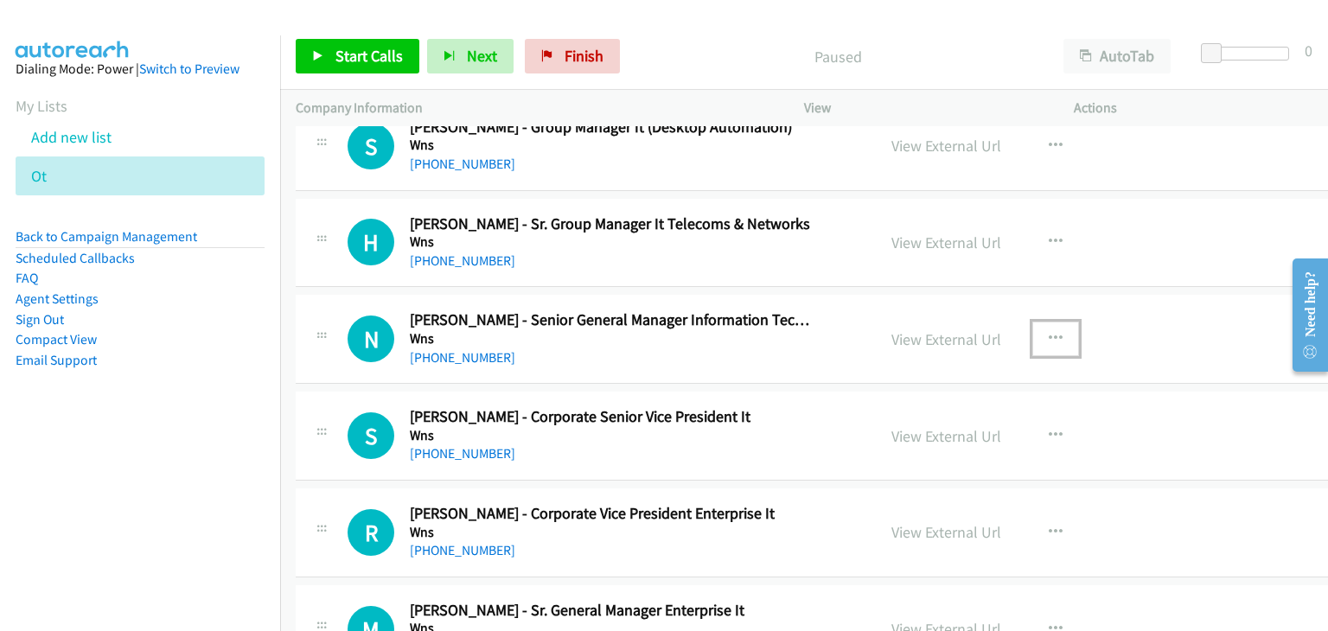
click at [1033, 322] on button "button" at bounding box center [1056, 339] width 47 height 35
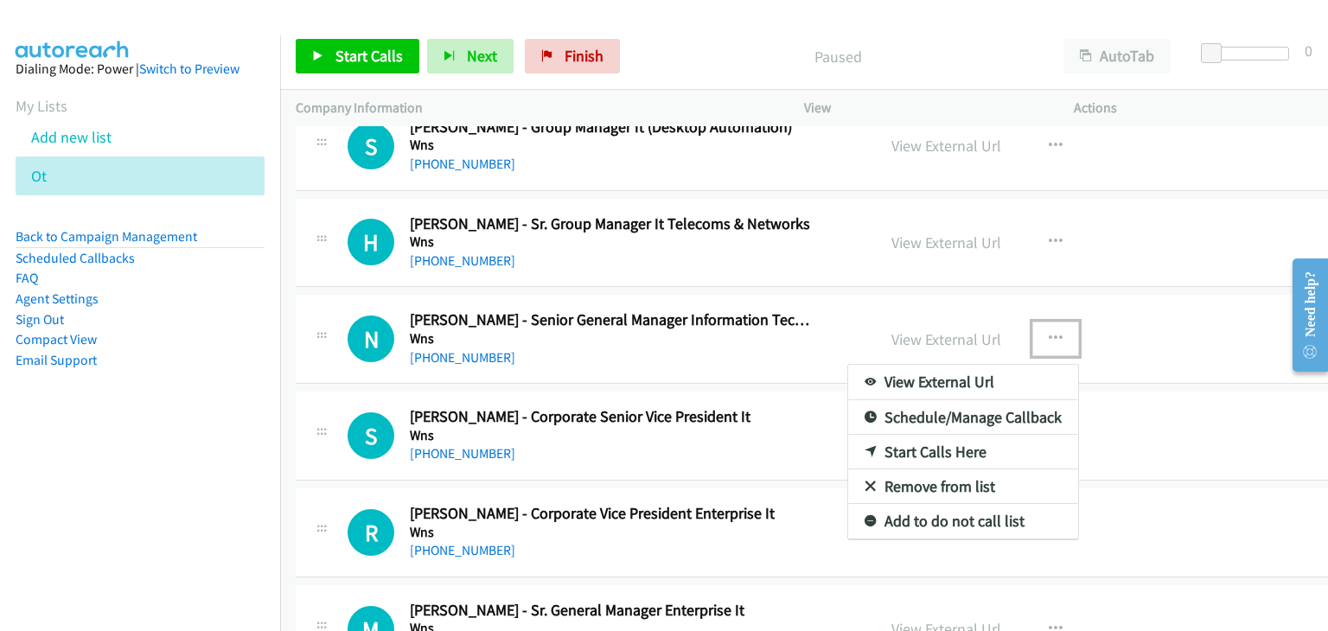
click at [892, 442] on link "Start Calls Here" at bounding box center [963, 452] width 230 height 35
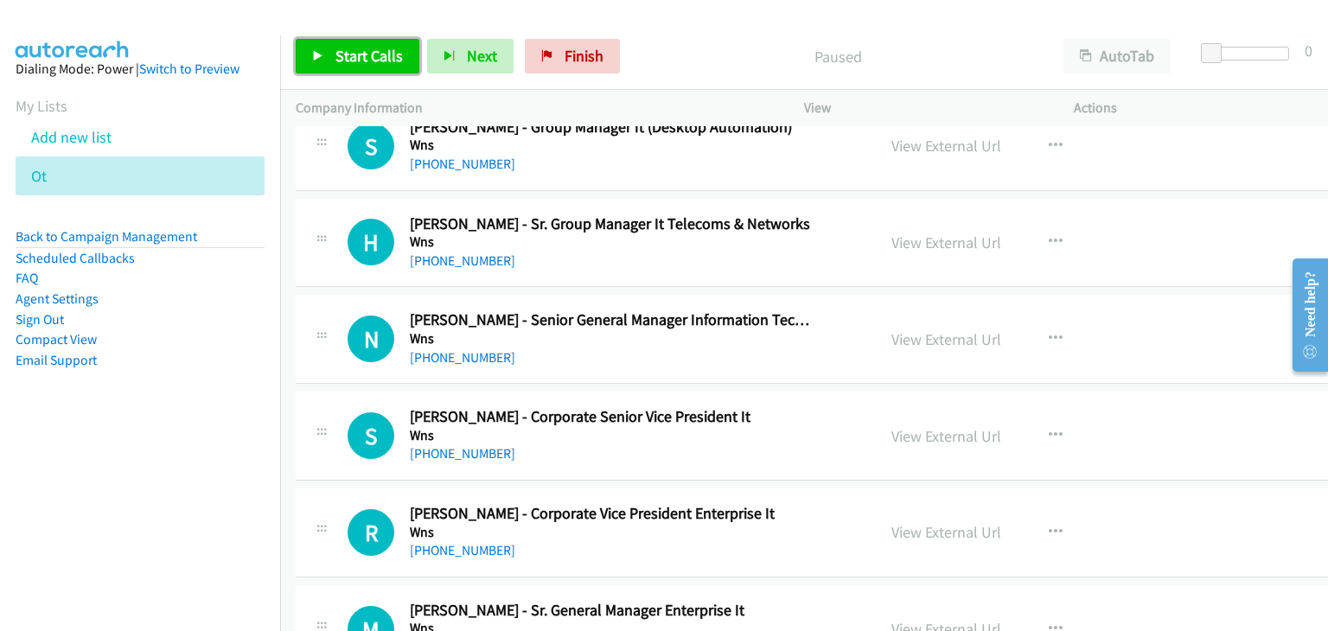
drag, startPoint x: 321, startPoint y: 55, endPoint x: 675, endPoint y: 218, distance: 389.3
click at [321, 55] on icon at bounding box center [318, 57] width 12 height 12
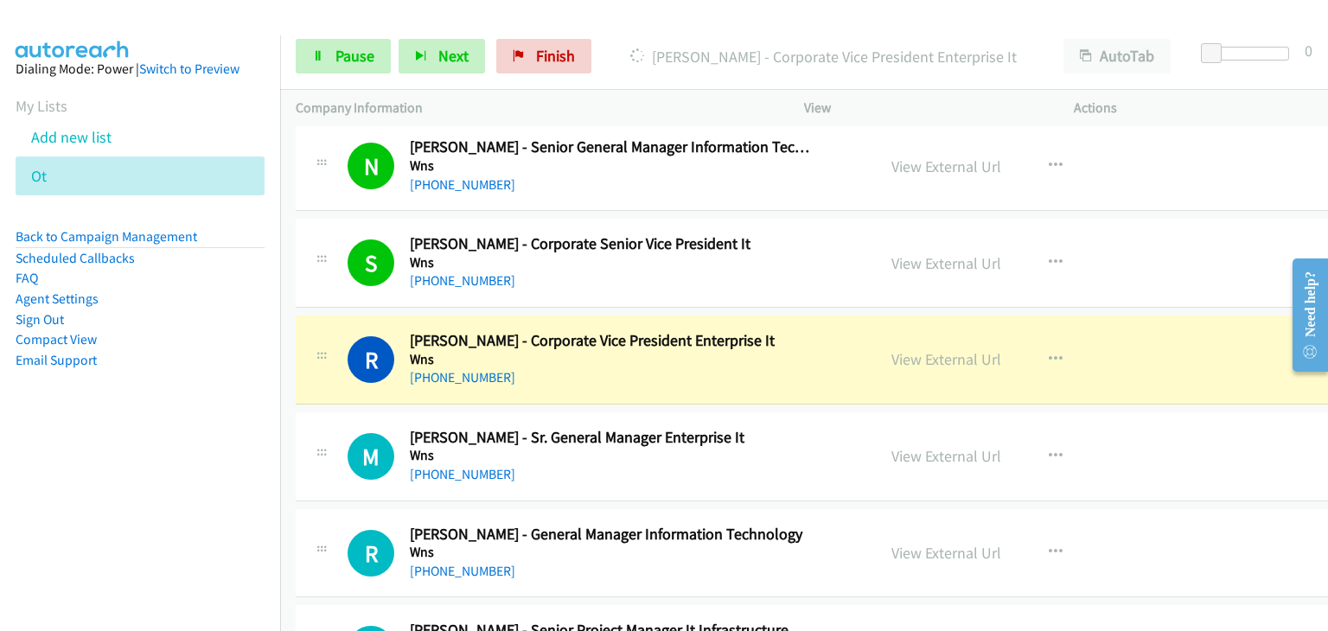
scroll to position [7005, 0]
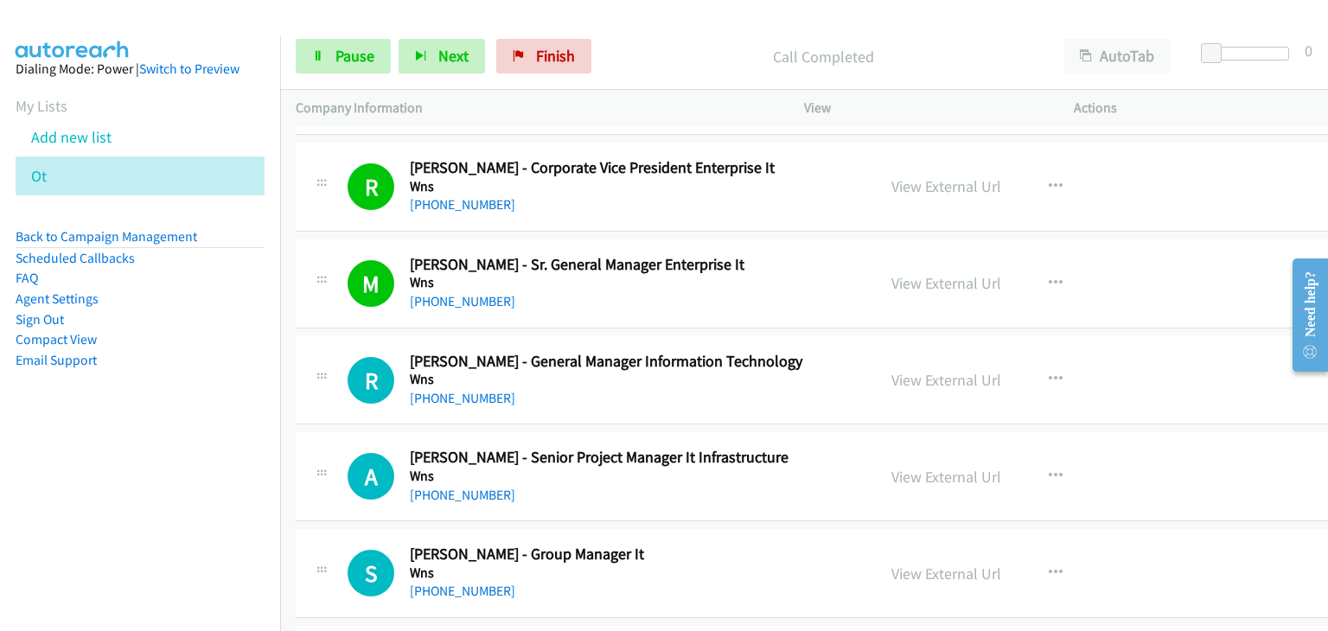
click at [432, 110] on p "Company Information" at bounding box center [534, 108] width 477 height 21
click at [323, 58] on link "Pause" at bounding box center [343, 56] width 95 height 35
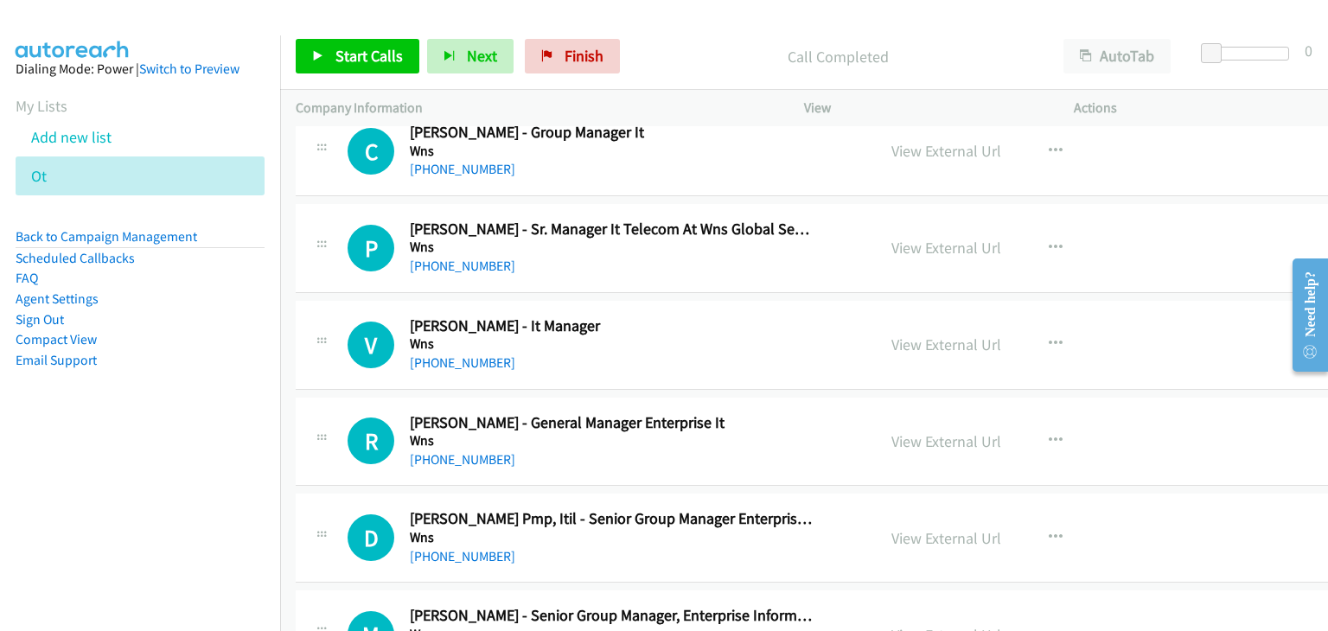
scroll to position [7697, 0]
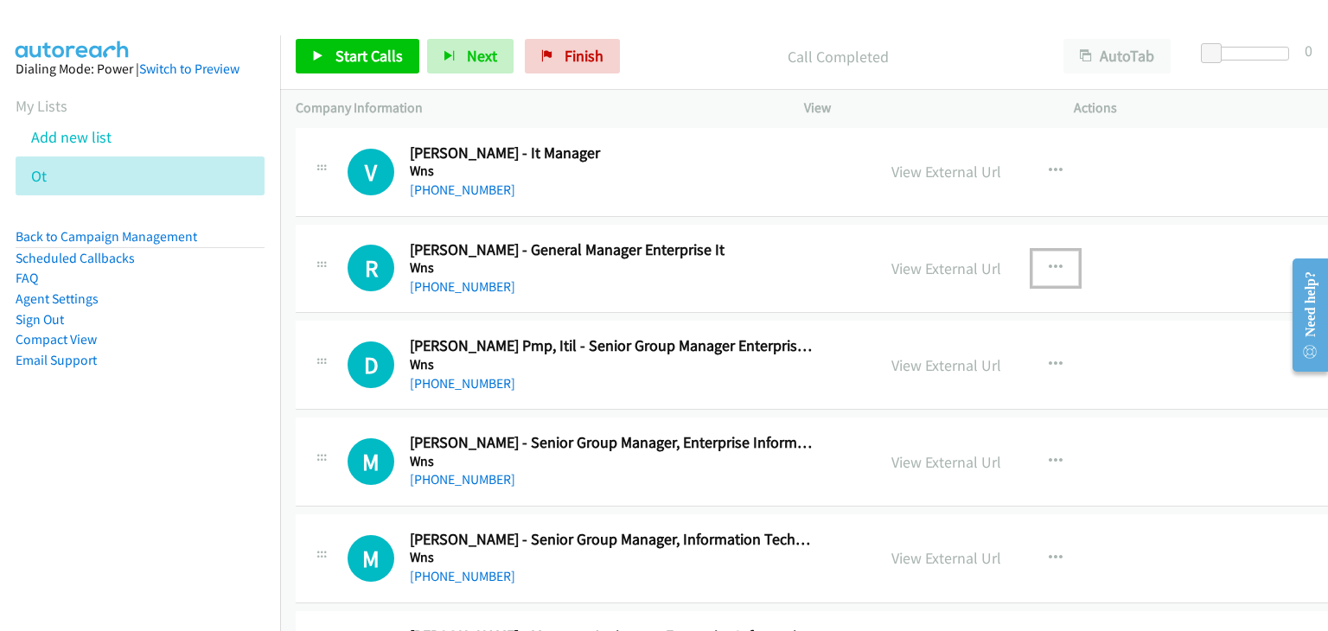
click at [1049, 261] on icon "button" at bounding box center [1056, 268] width 14 height 14
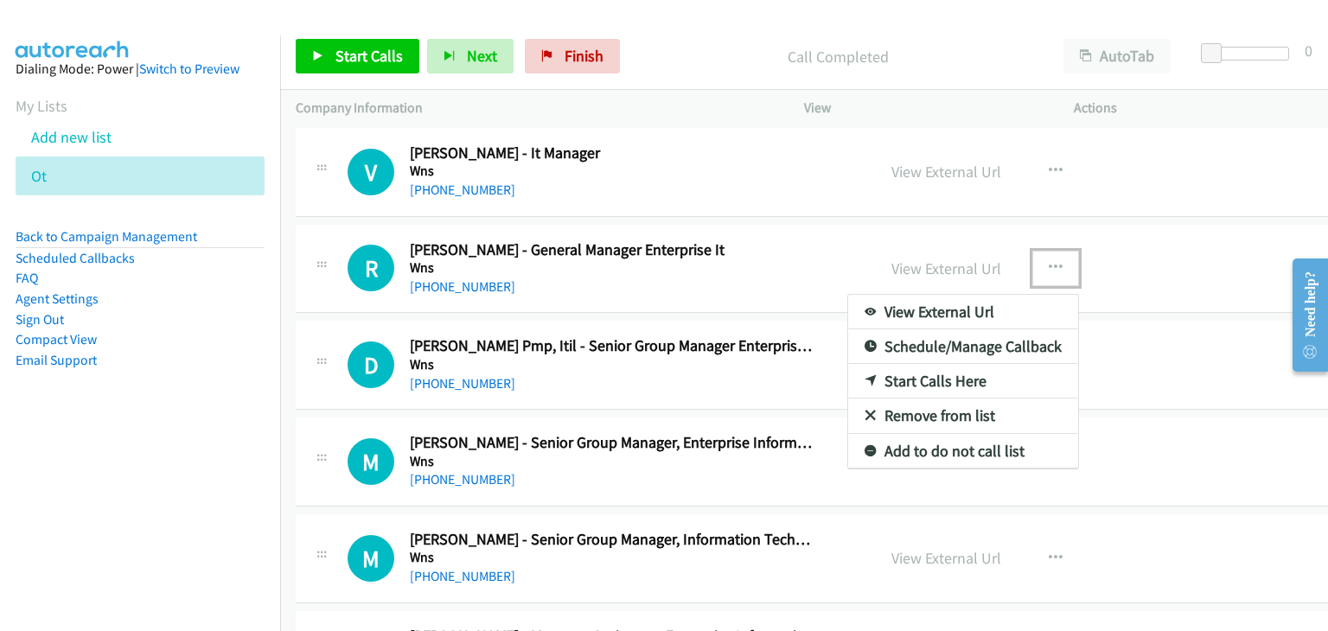
click at [920, 364] on link "Start Calls Here" at bounding box center [963, 381] width 230 height 35
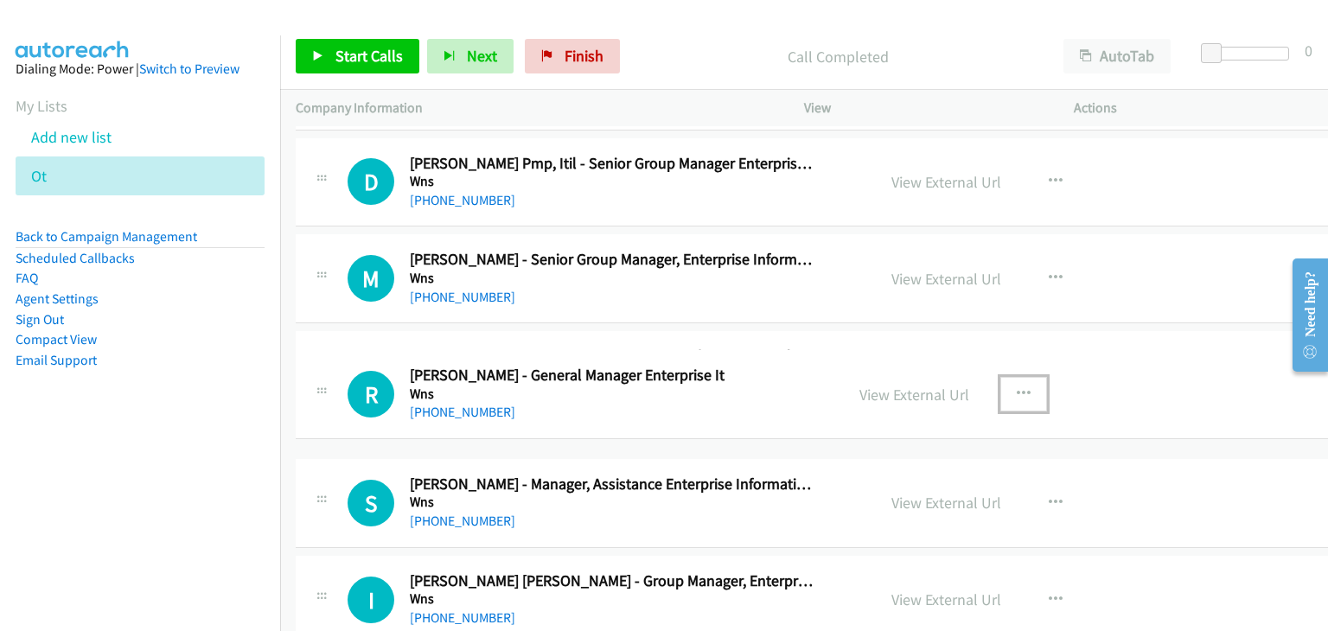
scroll to position [7686, 0]
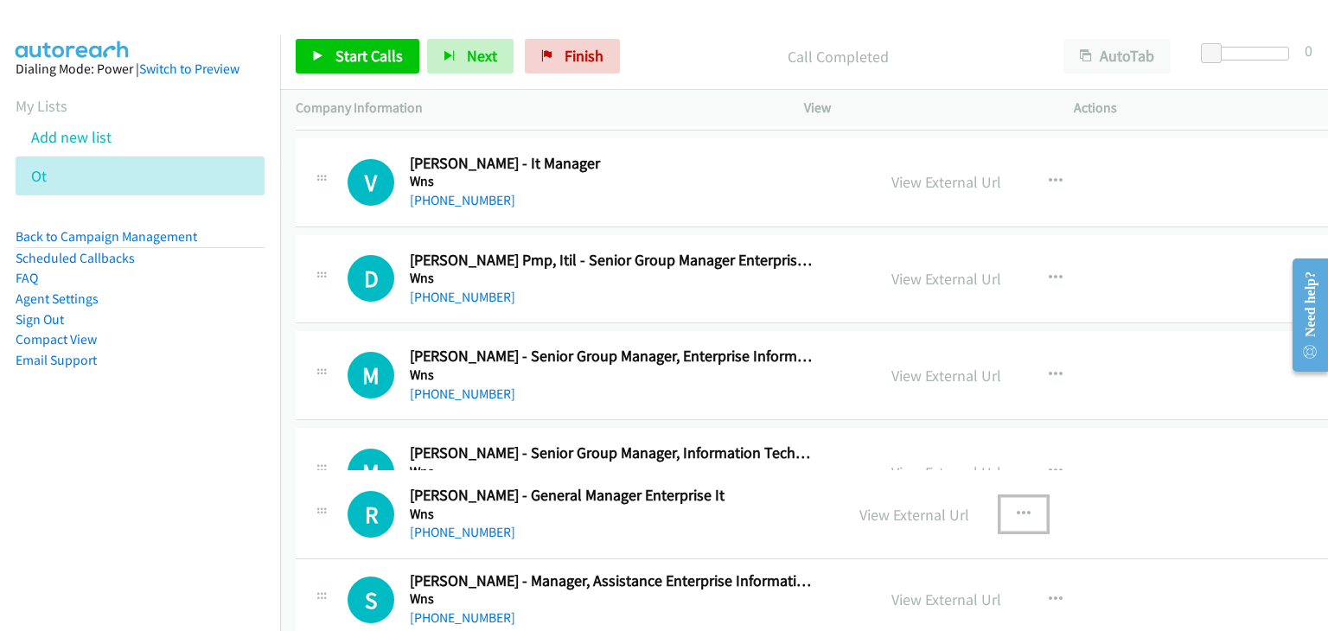
drag, startPoint x: 749, startPoint y: 177, endPoint x: 738, endPoint y: 393, distance: 216.5
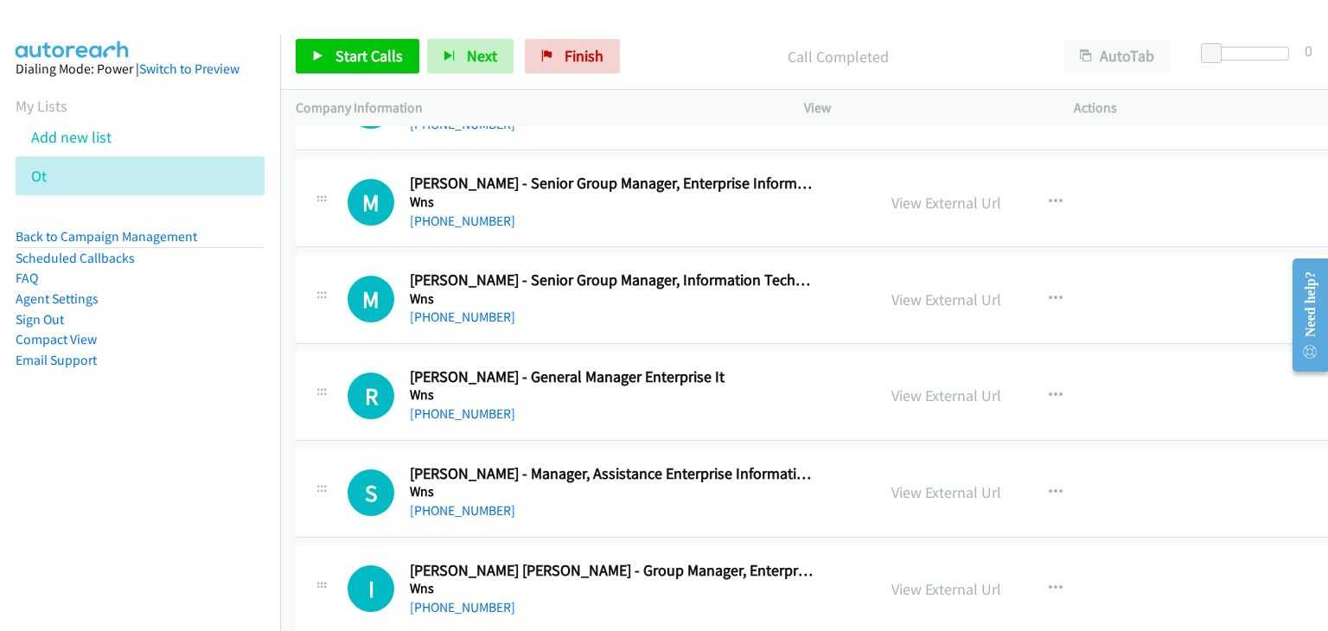
scroll to position [7946, 0]
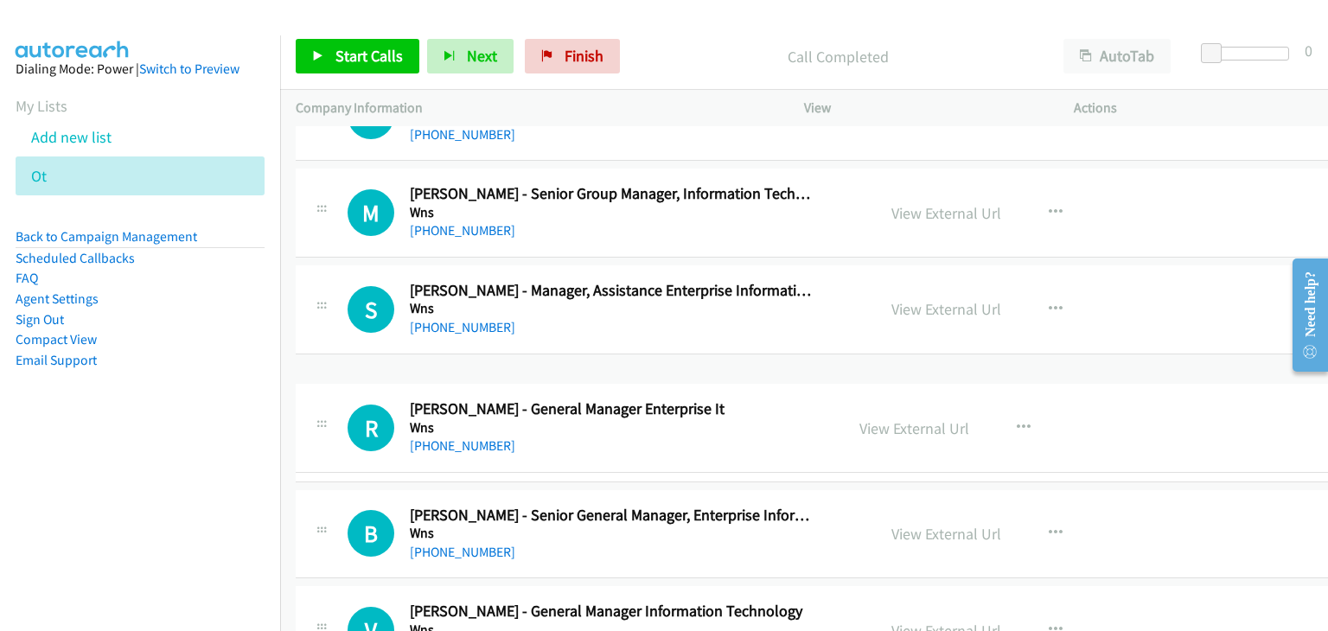
drag, startPoint x: 726, startPoint y: 290, endPoint x: 706, endPoint y: 423, distance: 134.8
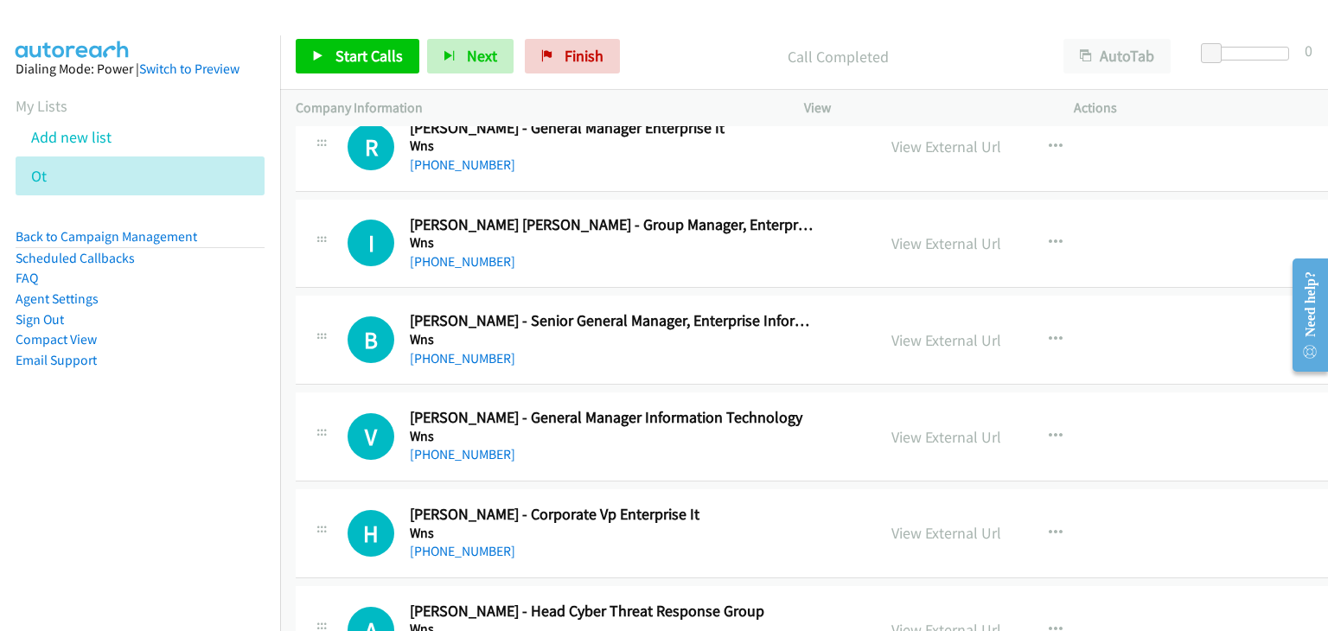
scroll to position [8032, 0]
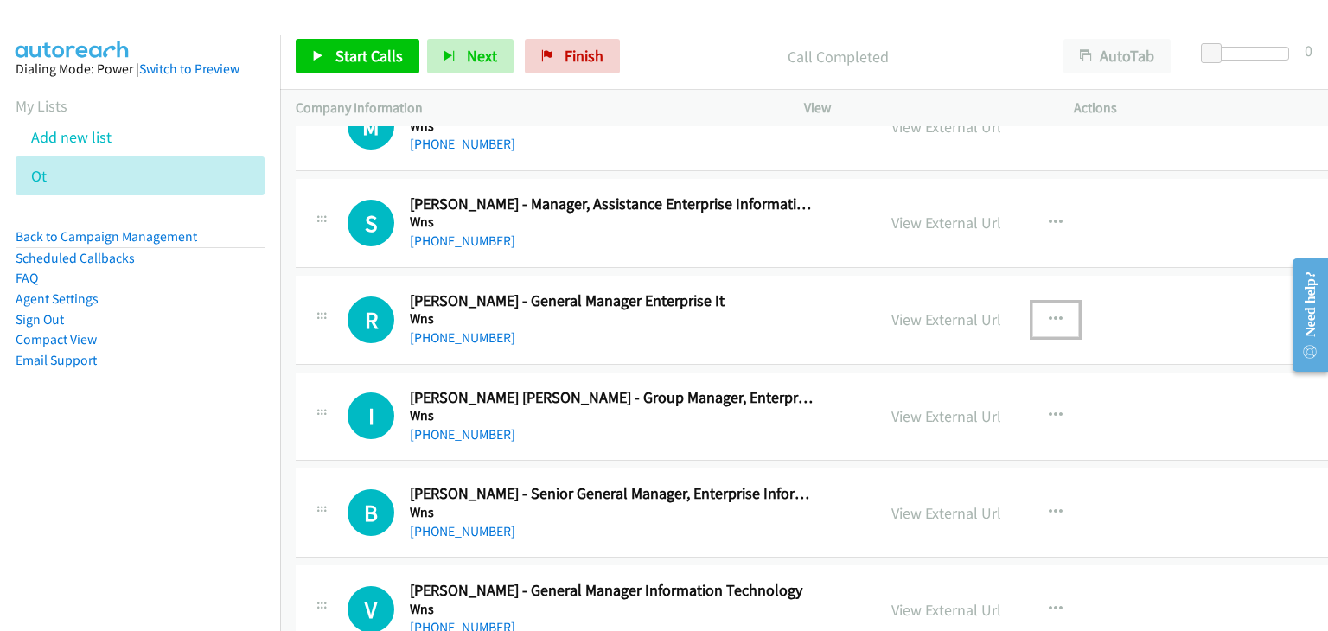
click at [1049, 313] on icon "button" at bounding box center [1056, 320] width 14 height 14
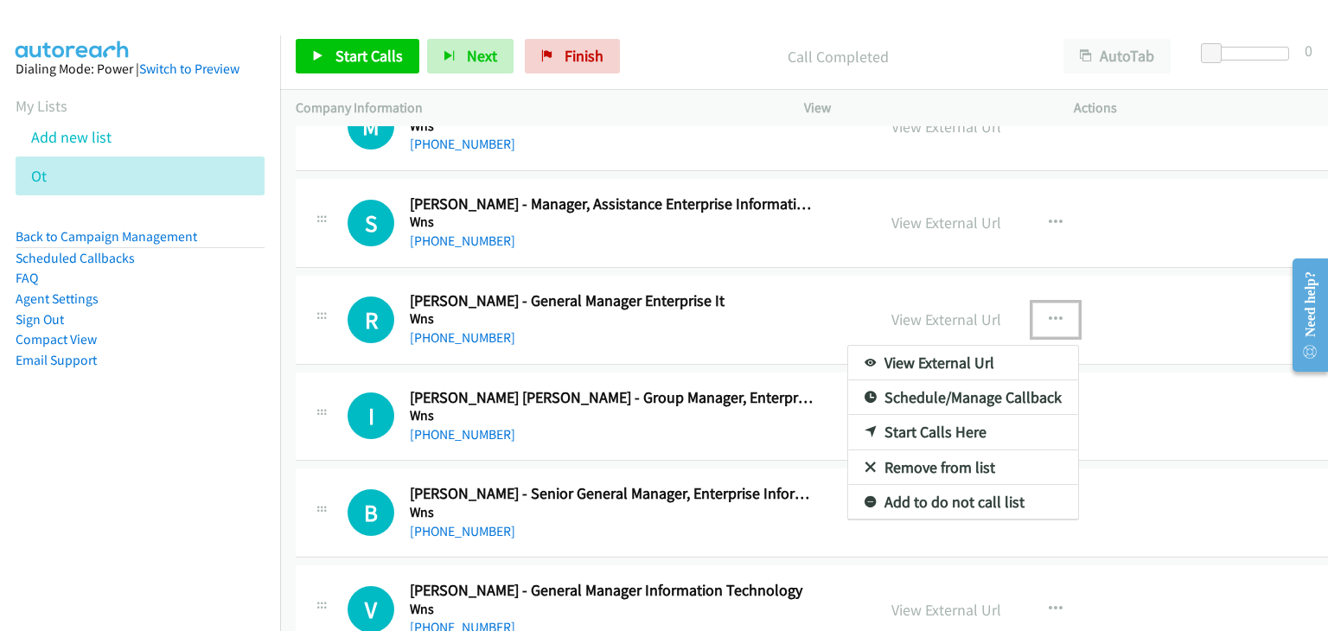
click at [943, 419] on link "Start Calls Here" at bounding box center [963, 432] width 230 height 35
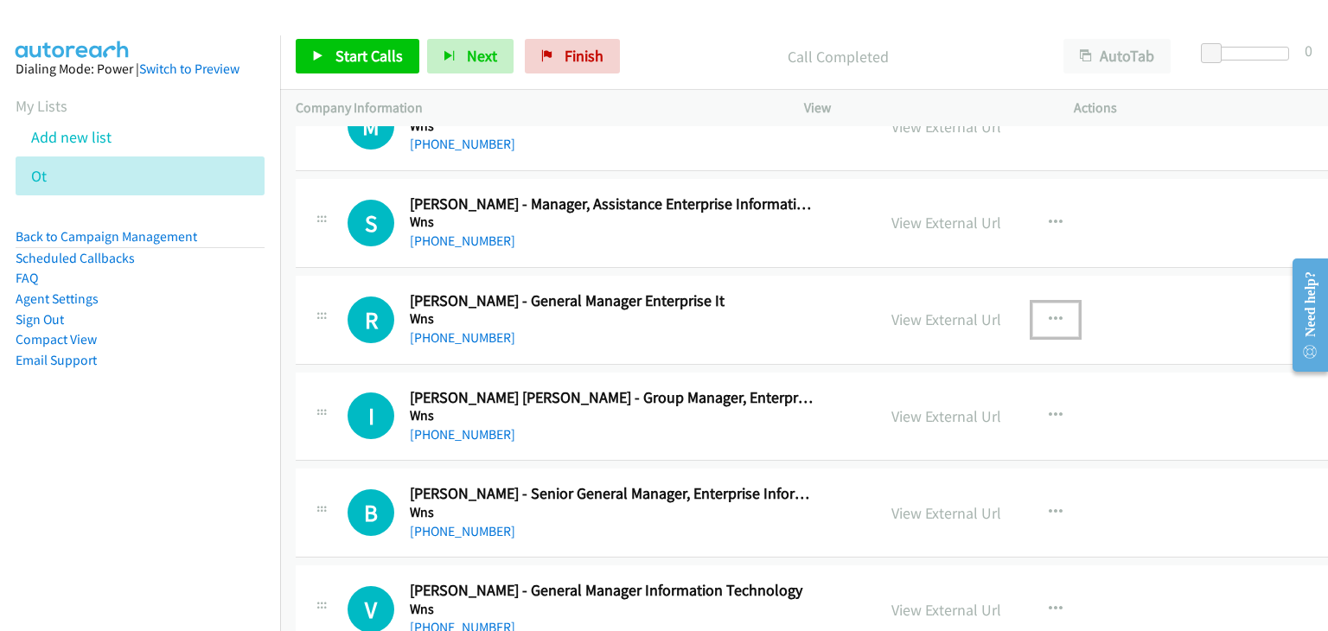
click at [1034, 312] on button "button" at bounding box center [1056, 320] width 47 height 35
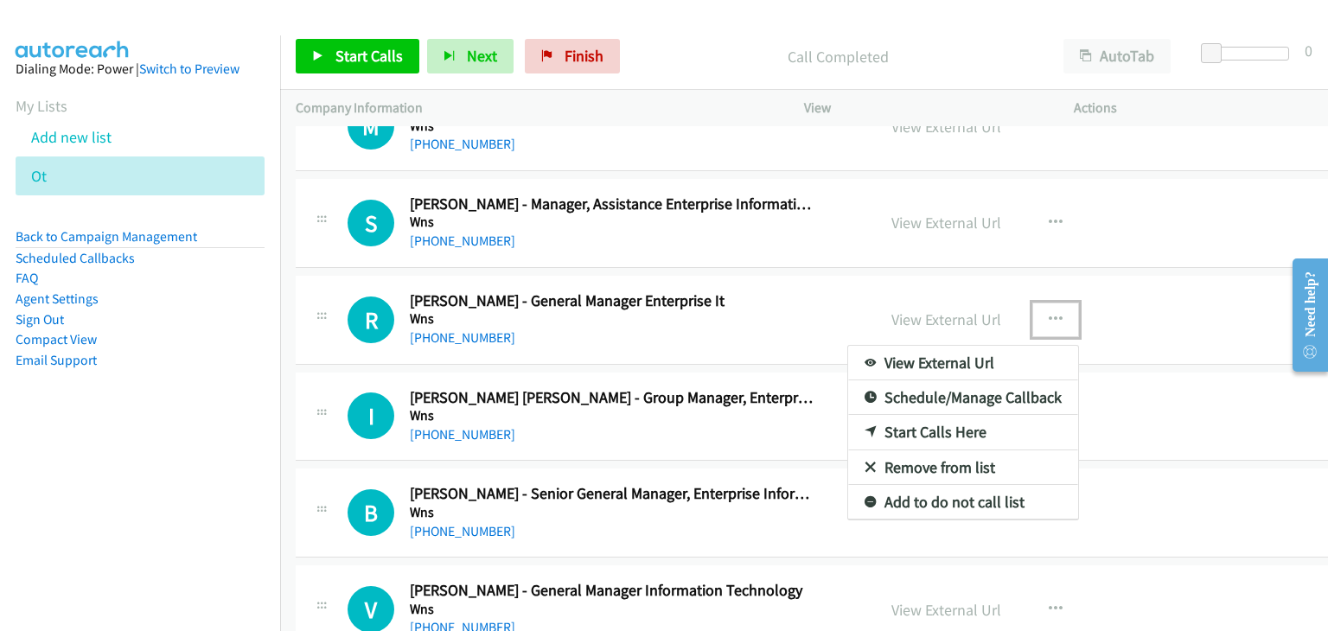
click at [941, 420] on link "Start Calls Here" at bounding box center [963, 432] width 230 height 35
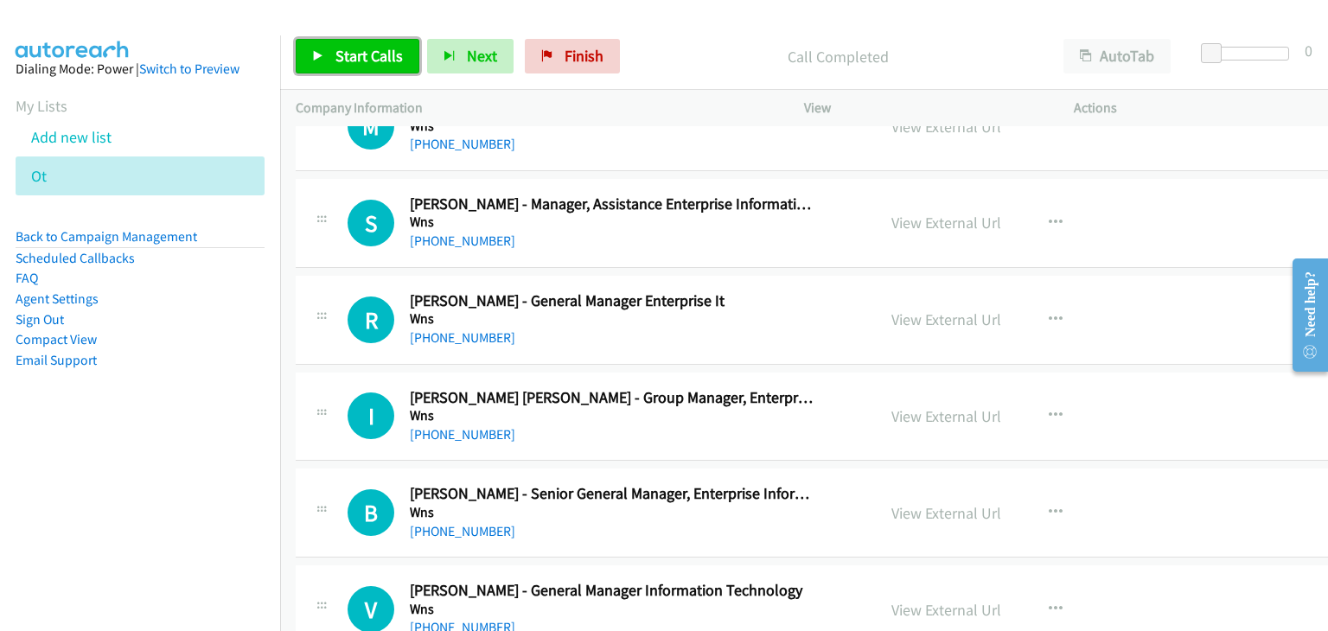
click at [310, 60] on link "Start Calls" at bounding box center [358, 56] width 124 height 35
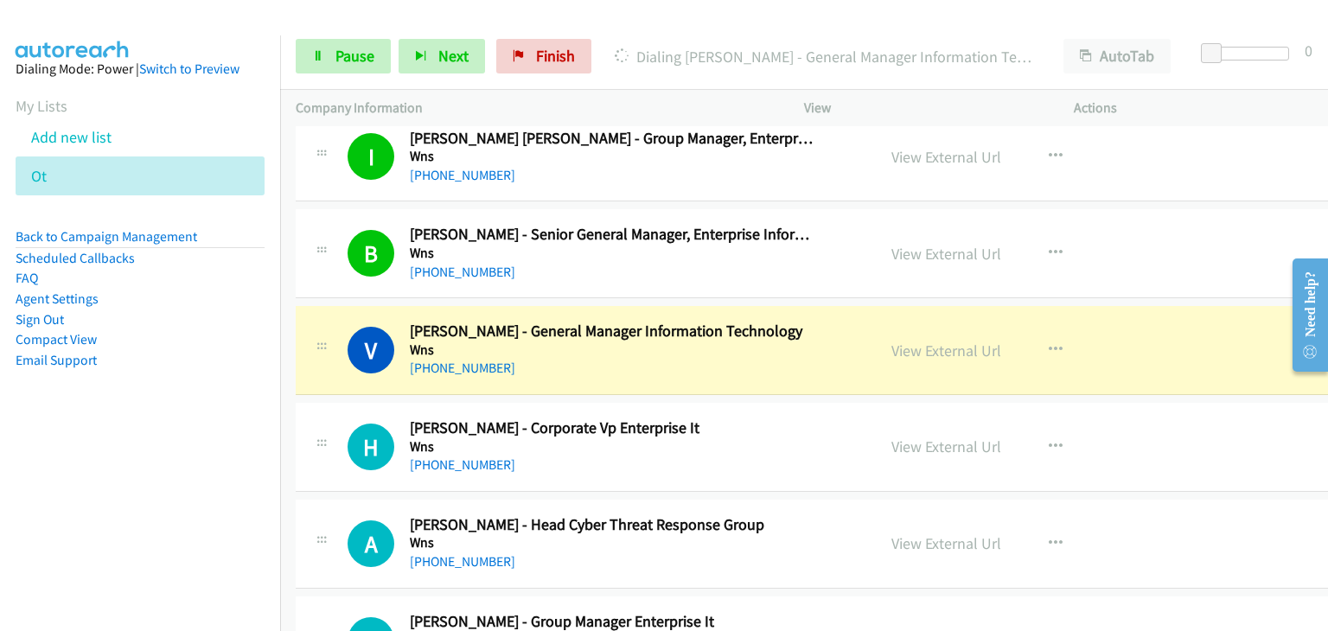
scroll to position [8465, 0]
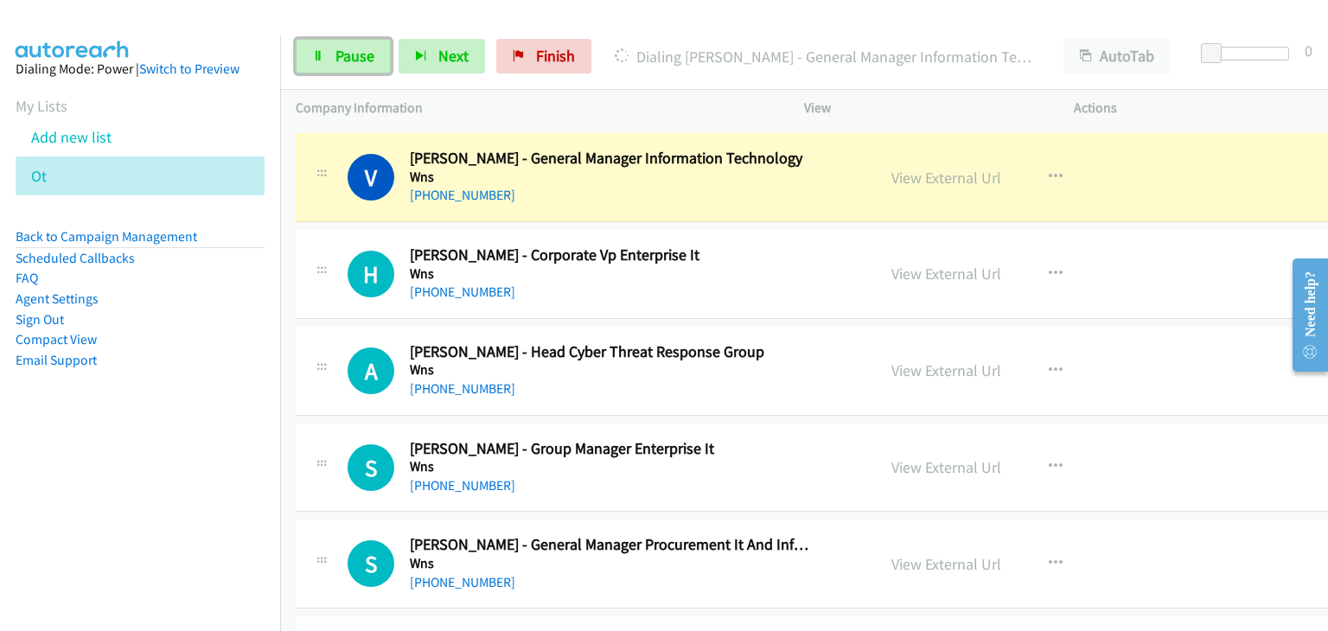
click at [325, 67] on link "Pause" at bounding box center [343, 56] width 95 height 35
